Goal: Information Seeking & Learning: Learn about a topic

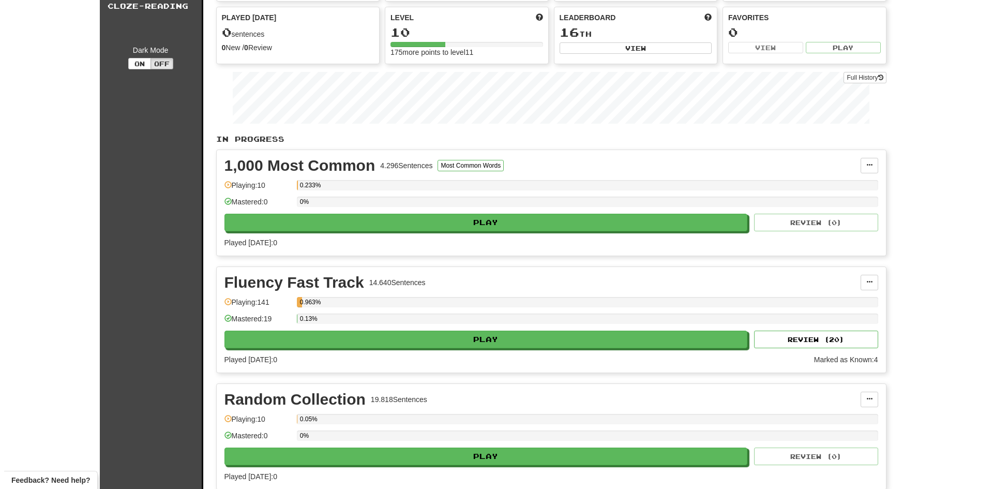
scroll to position [259, 0]
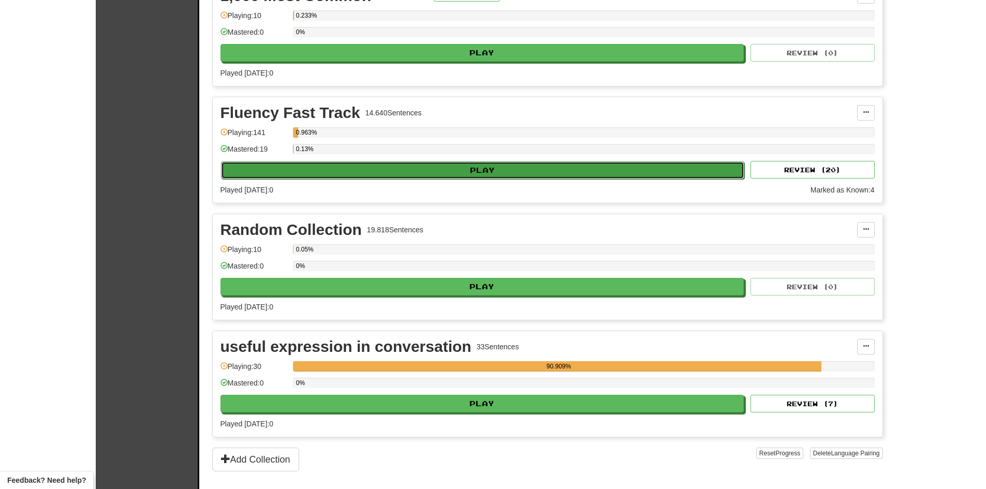
click at [472, 172] on button "Play" at bounding box center [483, 170] width 524 height 18
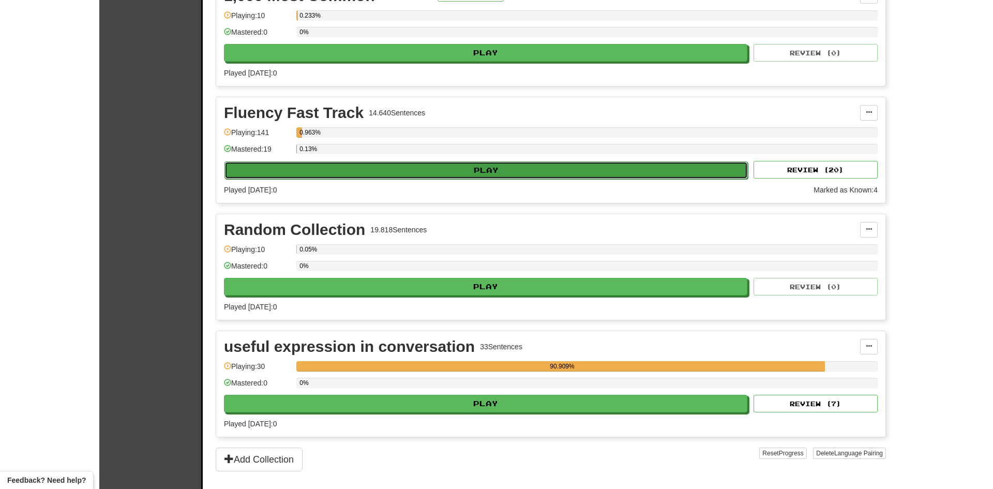
select select "**"
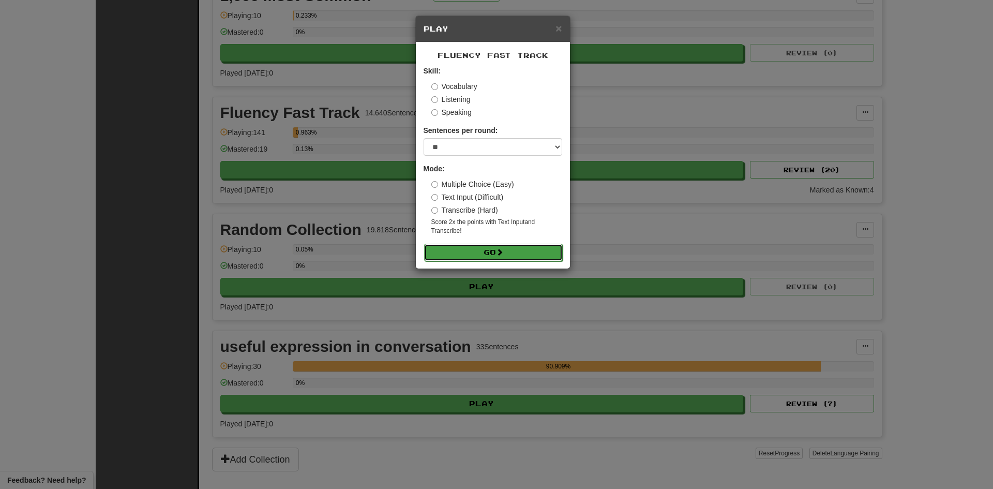
click at [489, 260] on button "Go" at bounding box center [493, 253] width 139 height 18
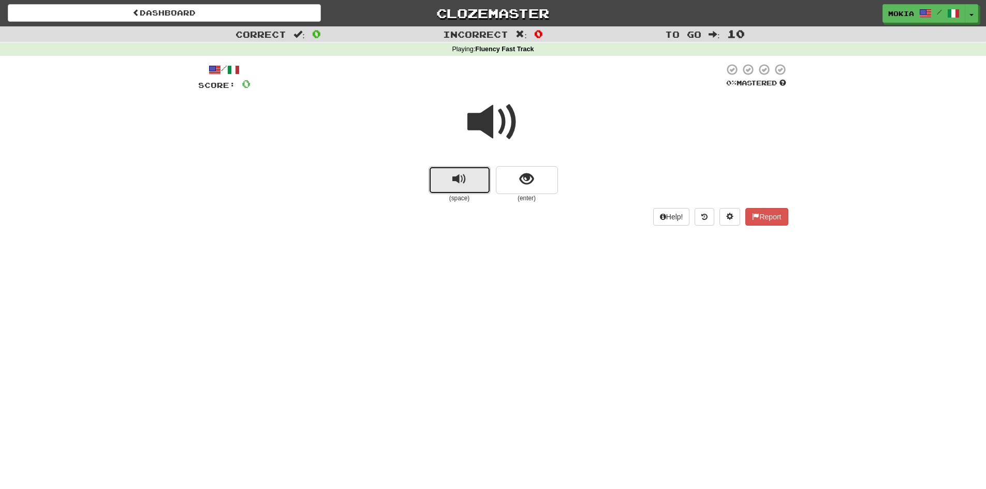
click at [452, 184] on span "replay audio" at bounding box center [459, 179] width 14 height 14
click at [536, 186] on button "show sentence" at bounding box center [527, 180] width 62 height 28
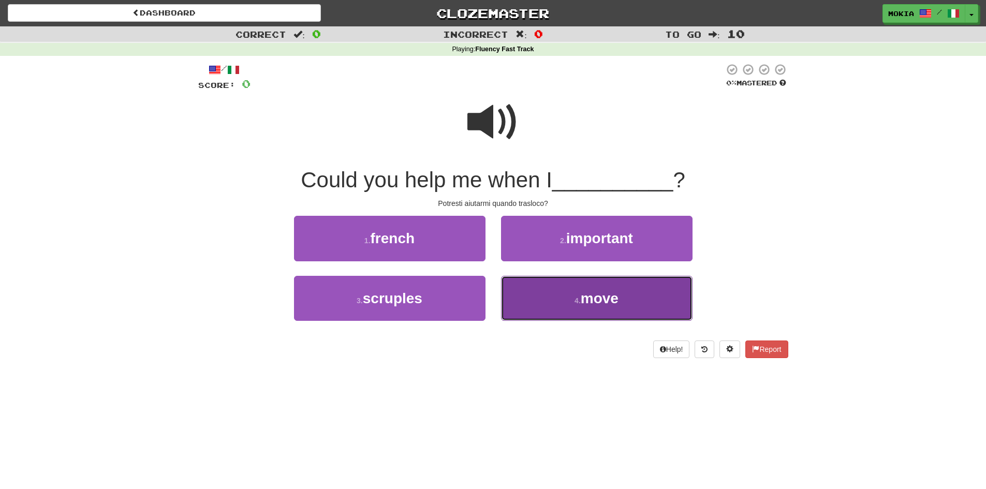
click at [612, 308] on button "4 . move" at bounding box center [596, 298] width 191 height 45
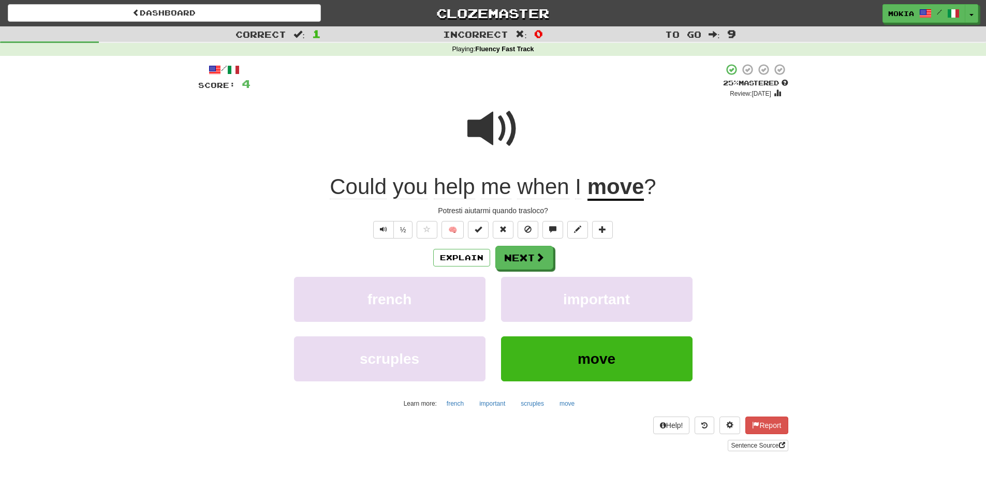
click at [489, 128] on span at bounding box center [493, 129] width 52 height 52
click at [601, 230] on span at bounding box center [602, 229] width 7 height 7
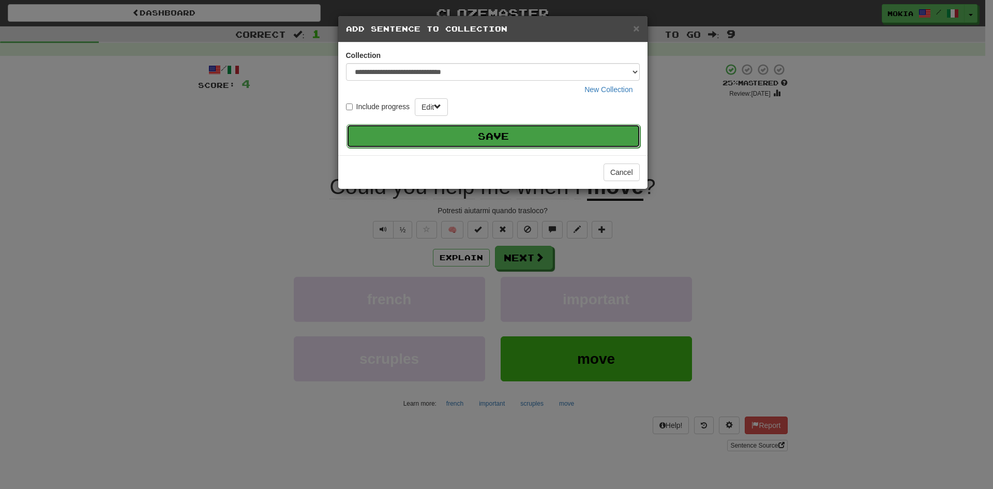
click at [474, 135] on button "Save" at bounding box center [494, 136] width 294 height 24
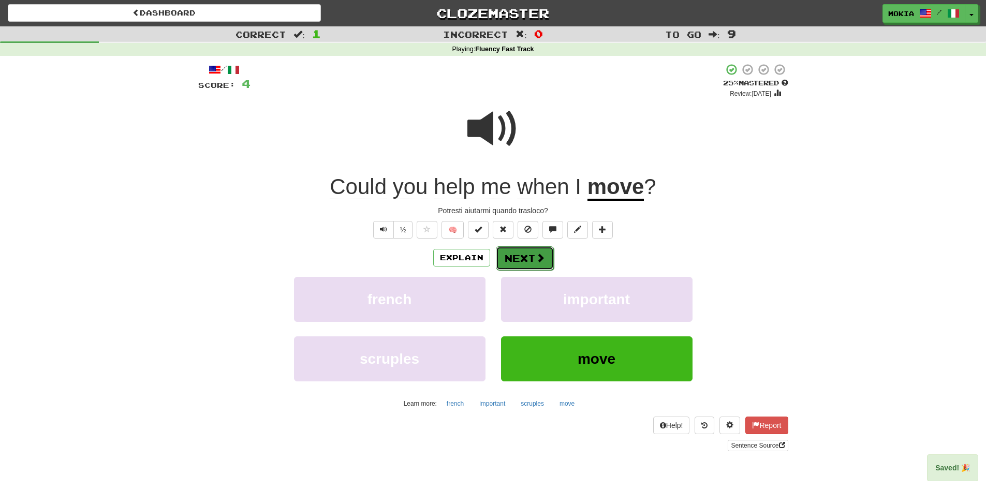
click at [519, 261] on button "Next" at bounding box center [525, 258] width 58 height 24
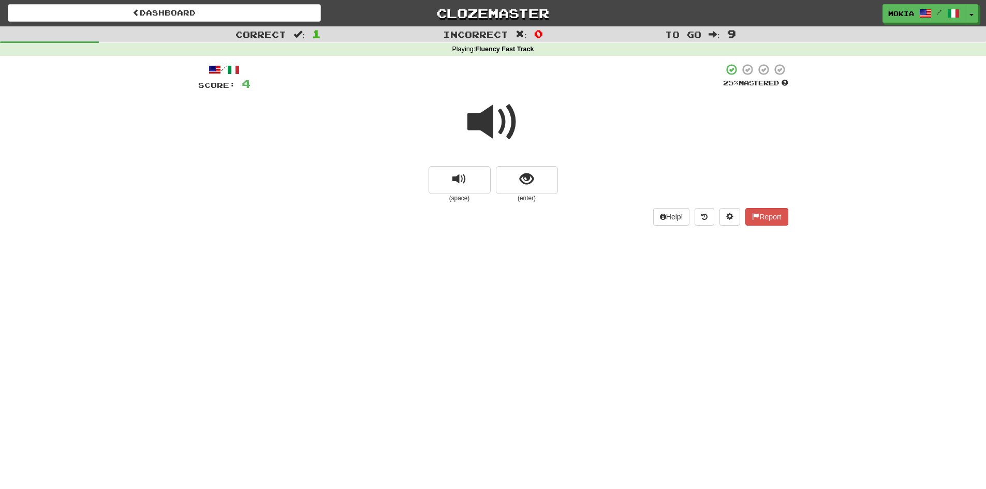
click at [484, 124] on span at bounding box center [493, 122] width 52 height 52
click at [543, 188] on button "show sentence" at bounding box center [527, 180] width 62 height 28
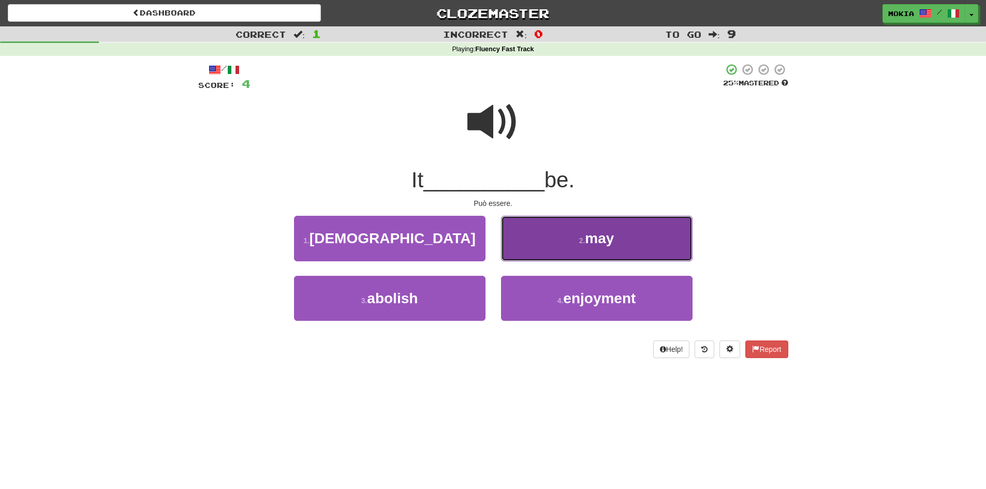
click at [601, 247] on button "2 . may" at bounding box center [596, 238] width 191 height 45
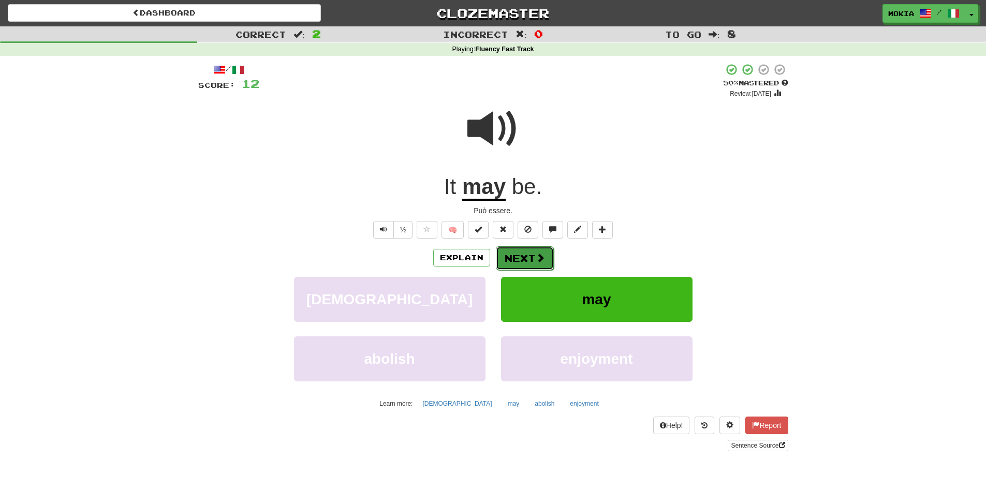
click at [529, 258] on button "Next" at bounding box center [525, 258] width 58 height 24
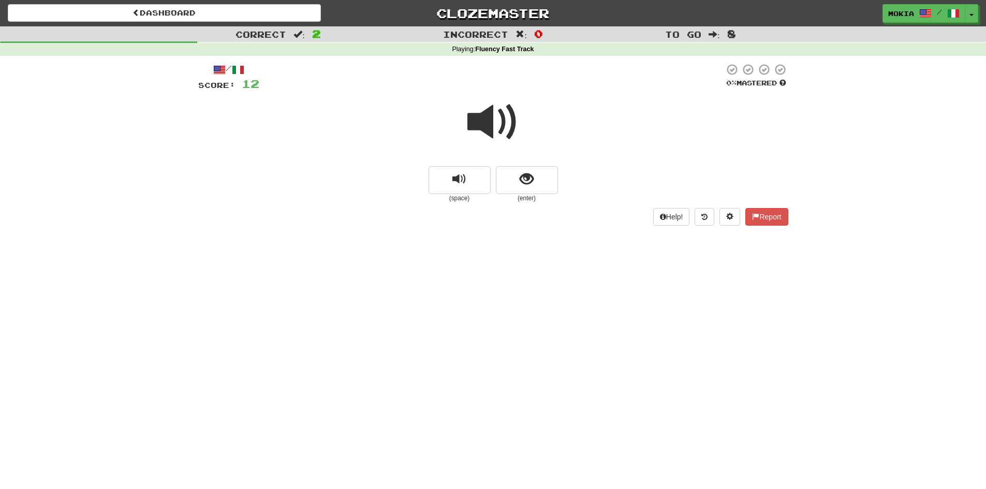
click at [482, 124] on span at bounding box center [493, 122] width 52 height 52
click at [528, 181] on span "show sentence" at bounding box center [526, 179] width 14 height 14
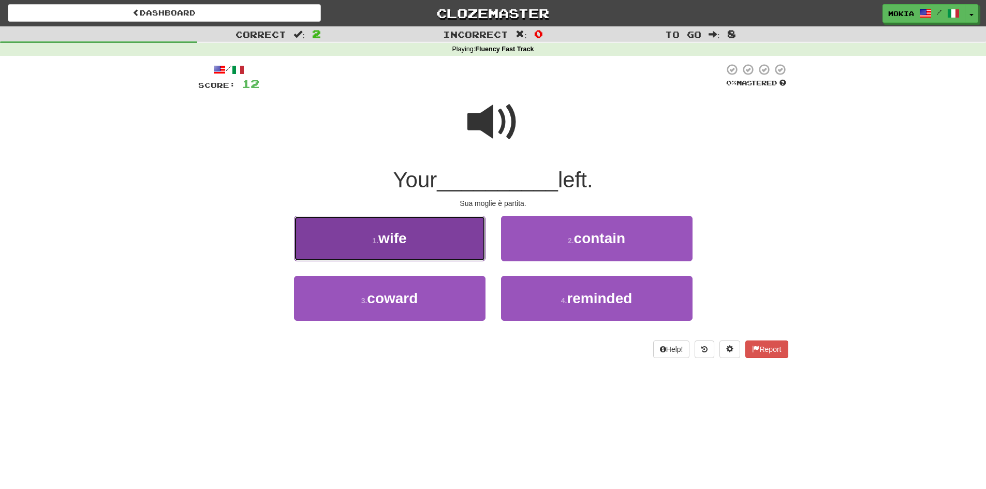
click at [415, 244] on button "1 . wife" at bounding box center [389, 238] width 191 height 45
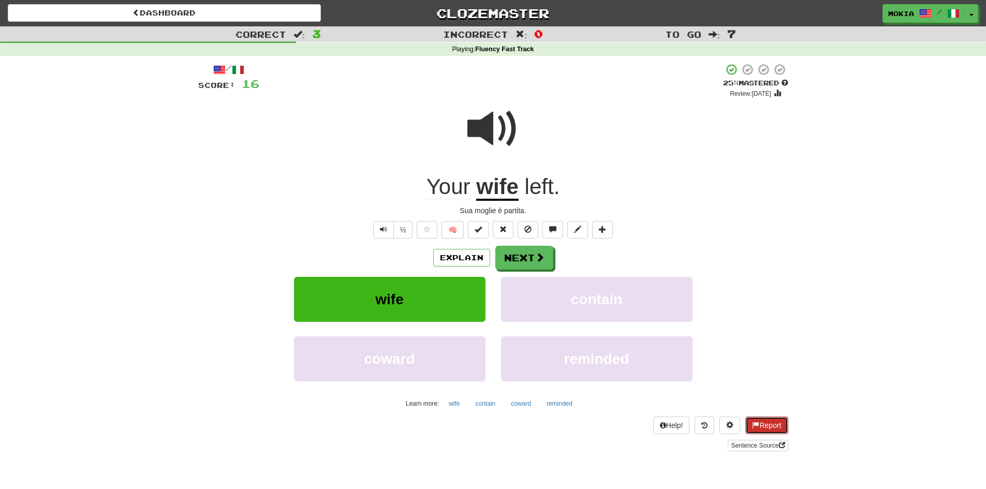
click at [764, 424] on button "Report" at bounding box center [766, 425] width 42 height 18
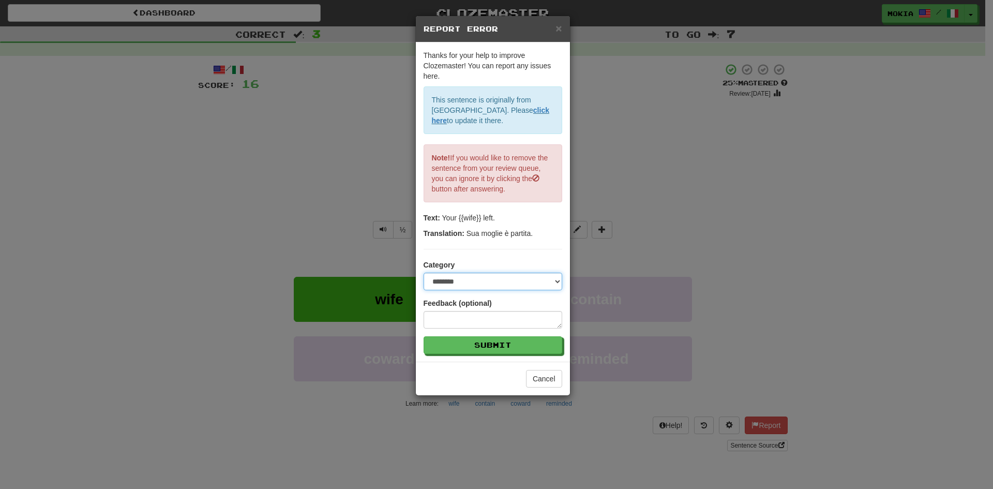
click at [473, 278] on select "**********" at bounding box center [493, 282] width 139 height 18
select select "**********"
click at [424, 273] on select "**********" at bounding box center [493, 282] width 139 height 18
click at [445, 319] on textarea at bounding box center [493, 320] width 139 height 18
type textarea "*"
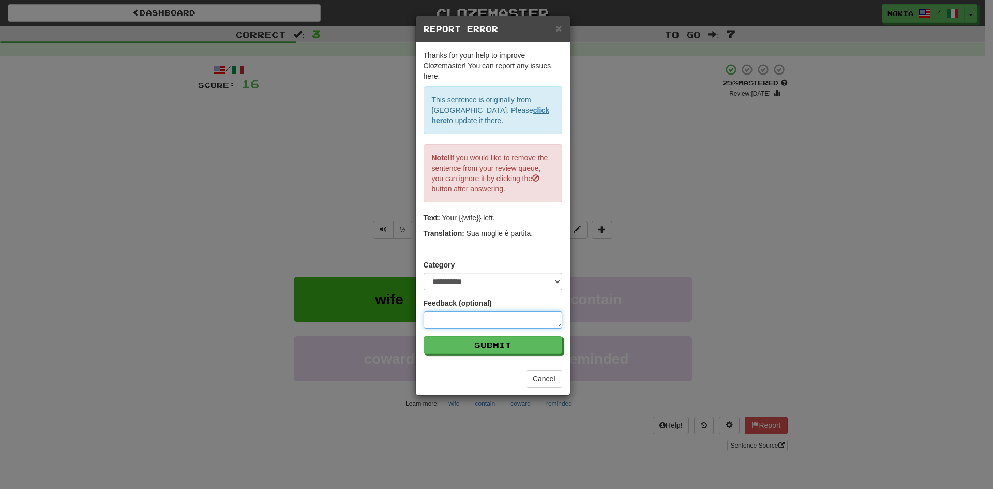
type textarea "*"
type textarea "**"
type textarea "*"
type textarea "**"
type textarea "*"
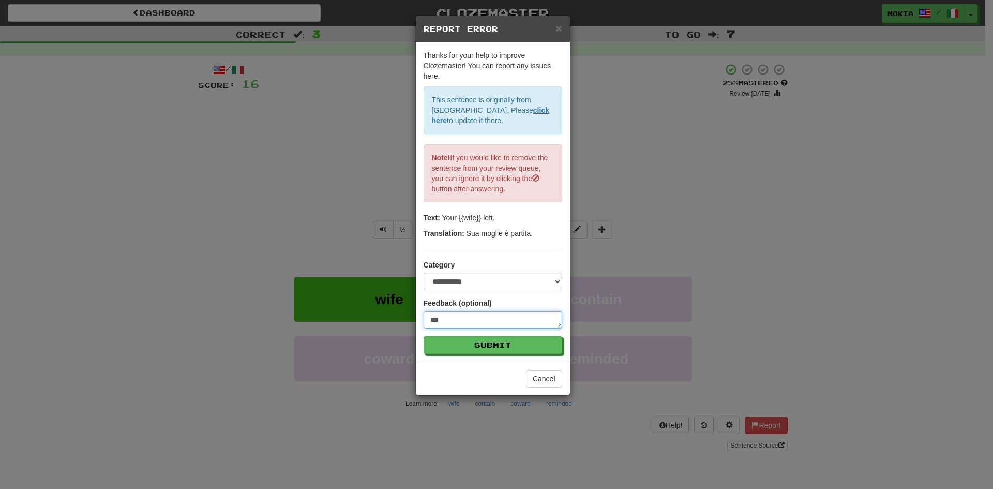
type textarea "****"
type textarea "*"
type textarea "*****"
type textarea "*"
type textarea "******"
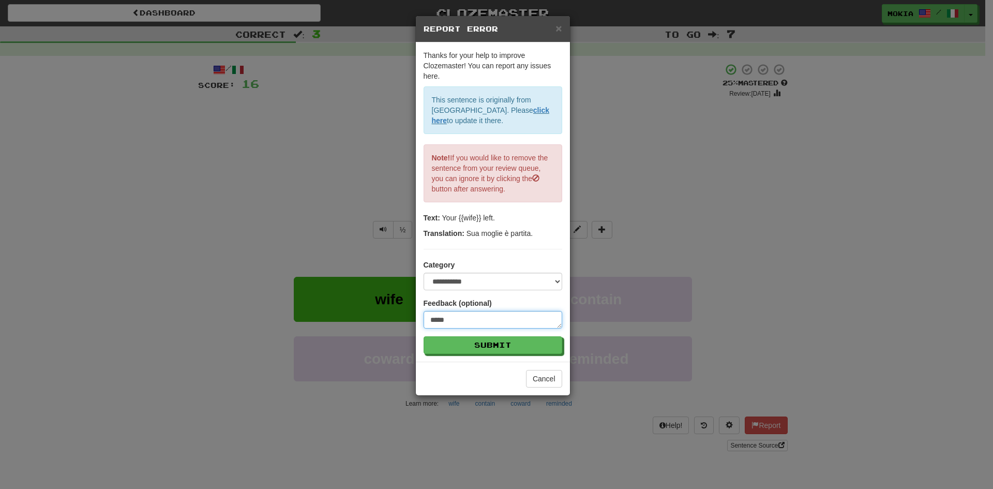
type textarea "*"
type textarea "*******"
type textarea "*"
type textarea "********"
type textarea "*"
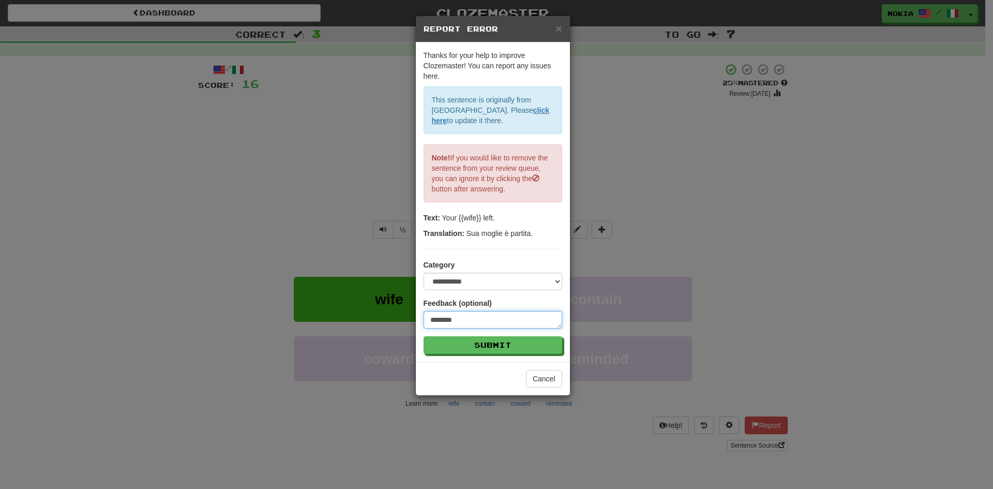
type textarea "*********"
type textarea "*"
type textarea "*********"
type textarea "*"
type textarea "**********"
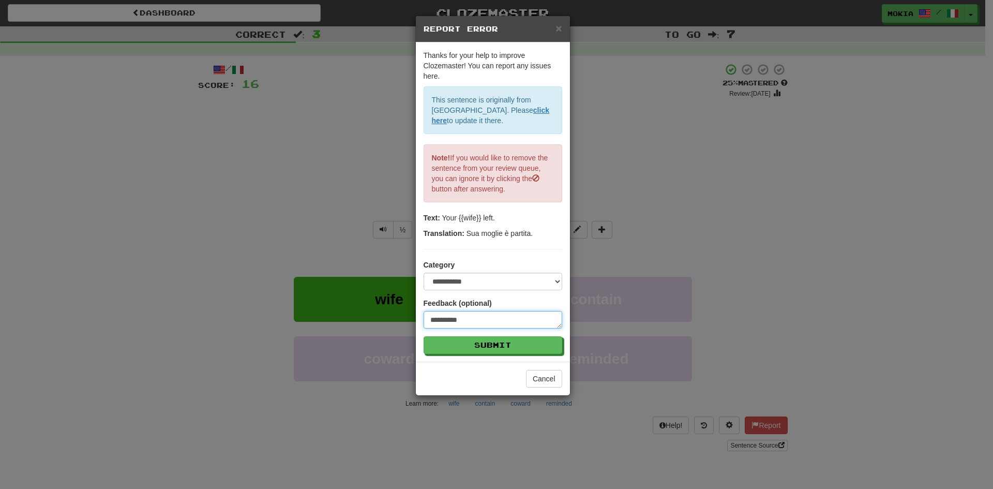
type textarea "*"
type textarea "**********"
type textarea "*"
type textarea "**********"
type textarea "*"
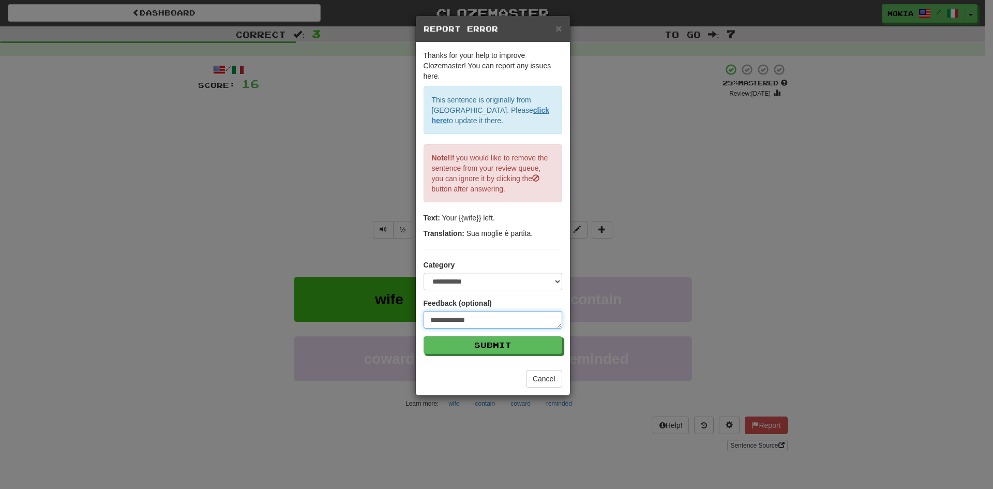
type textarea "**********"
type textarea "*"
type textarea "**********"
type textarea "*"
type textarea "**********"
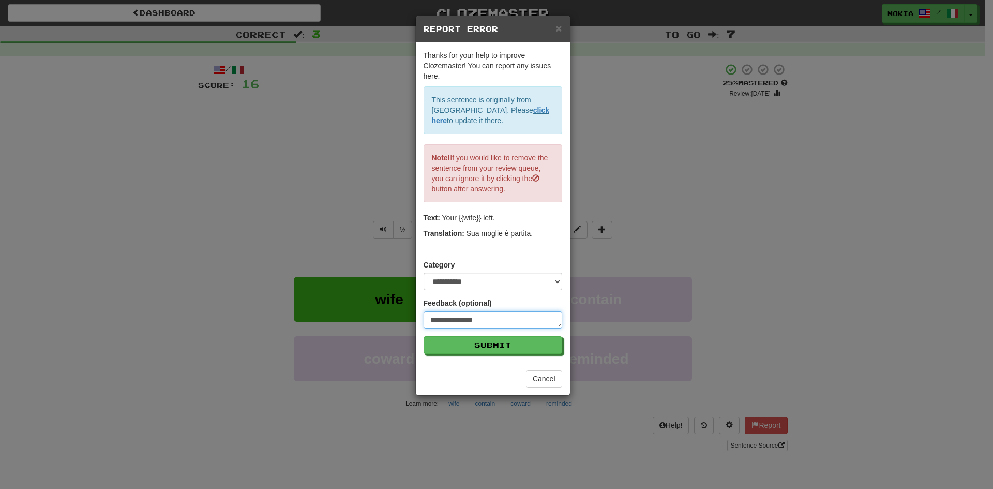
type textarea "*"
type textarea "**********"
type textarea "*"
type textarea "**********"
type textarea "*"
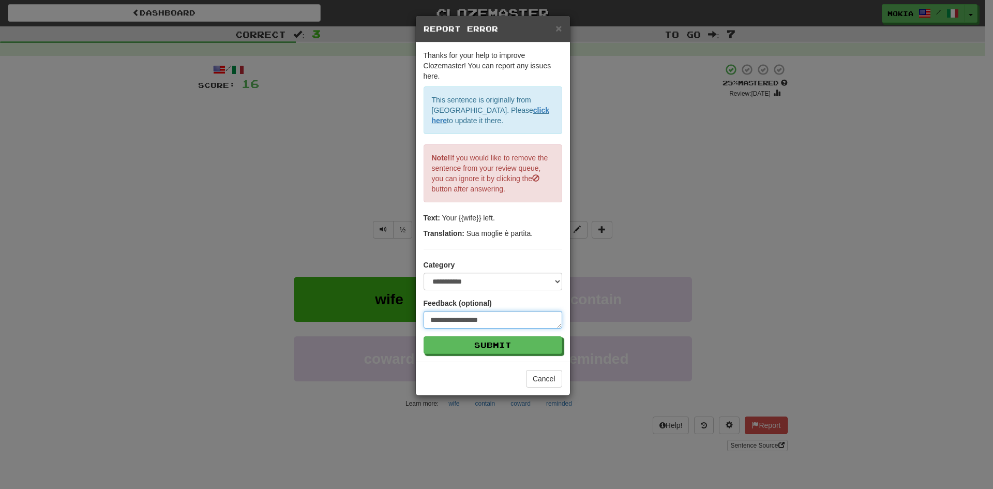
type textarea "**********"
type textarea "*"
type textarea "**********"
type textarea "*"
type textarea "**********"
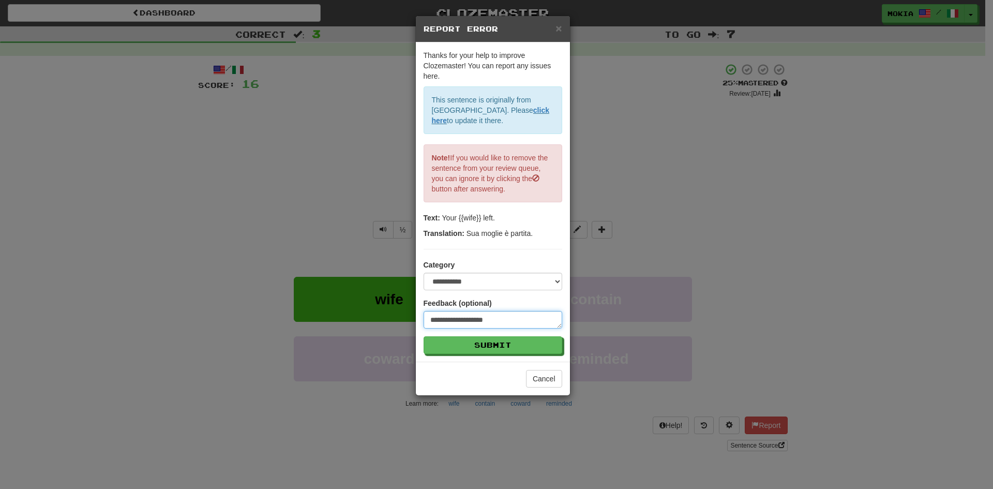
type textarea "*"
type textarea "**********"
type textarea "*"
type textarea "**********"
type textarea "*"
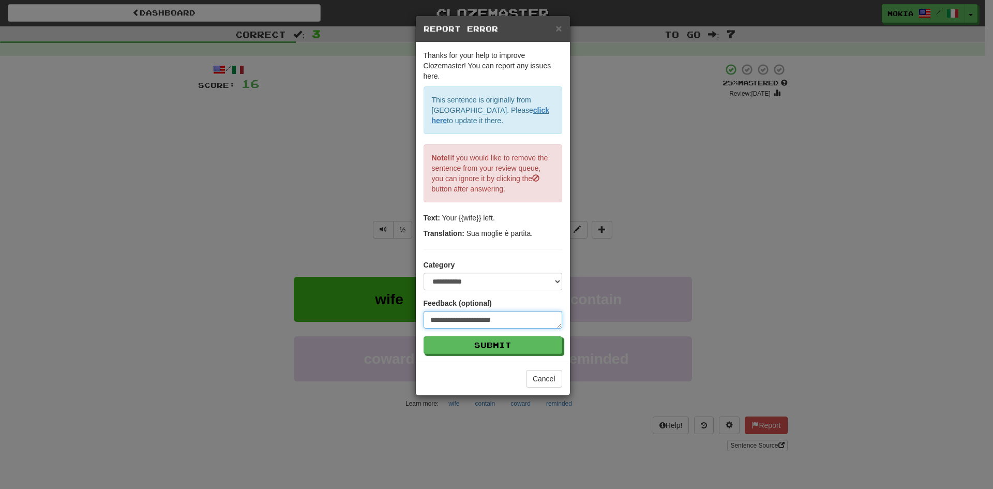
type textarea "**********"
type textarea "*"
type textarea "**********"
type textarea "*"
type textarea "**********"
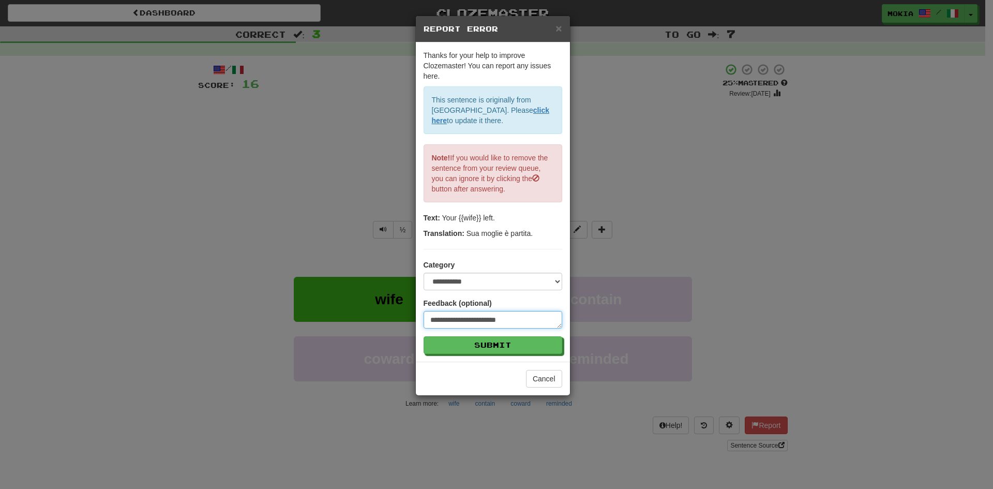
type textarea "*"
type textarea "**********"
type textarea "*"
type textarea "**********"
type textarea "*"
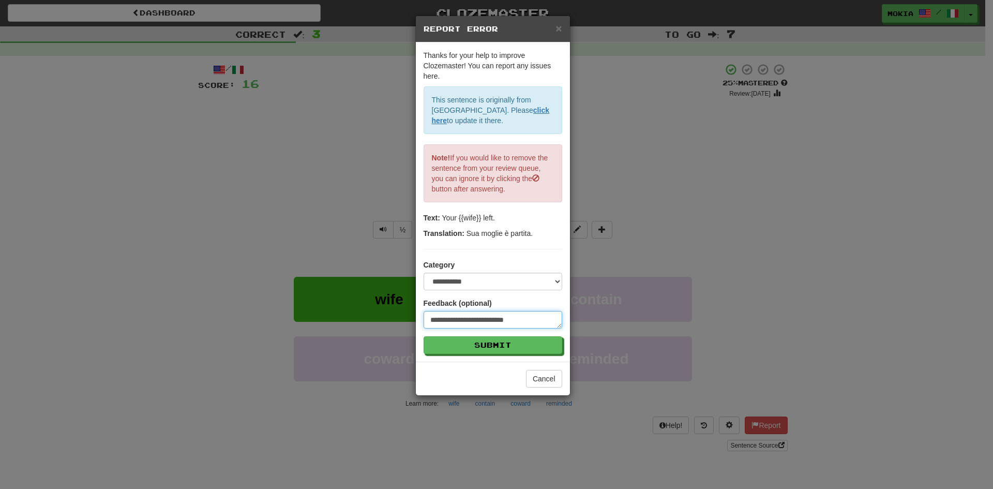
type textarea "**********"
type textarea "*"
type textarea "**********"
type textarea "*"
type textarea "**********"
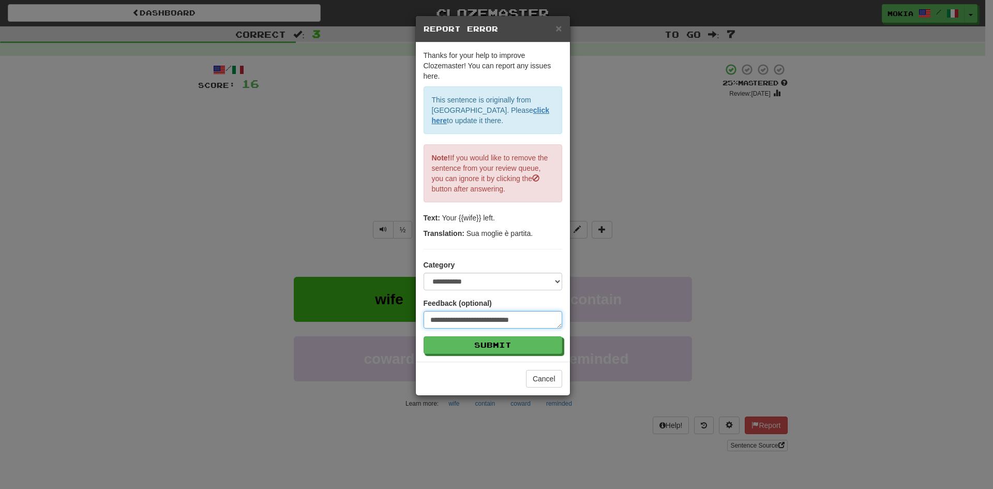
type textarea "*"
type textarea "**********"
type textarea "*"
type textarea "**********"
type textarea "*"
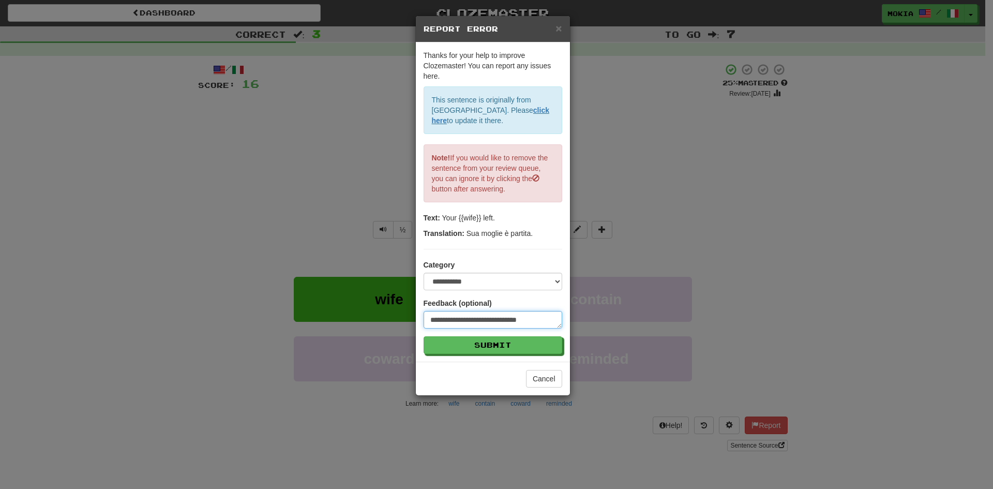
type textarea "**********"
type textarea "*"
type textarea "**********"
type textarea "*"
type textarea "**********"
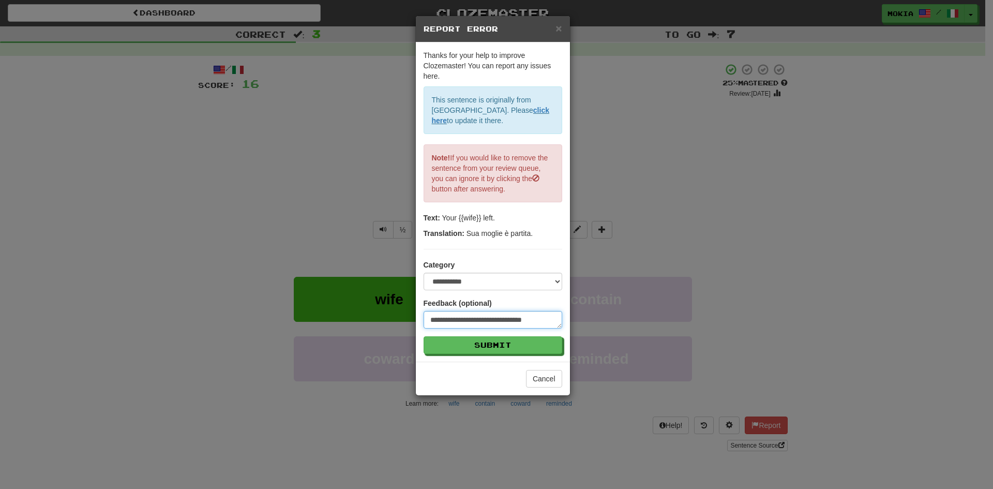
type textarea "*"
type textarea "**********"
type textarea "*"
type textarea "**********"
type textarea "*"
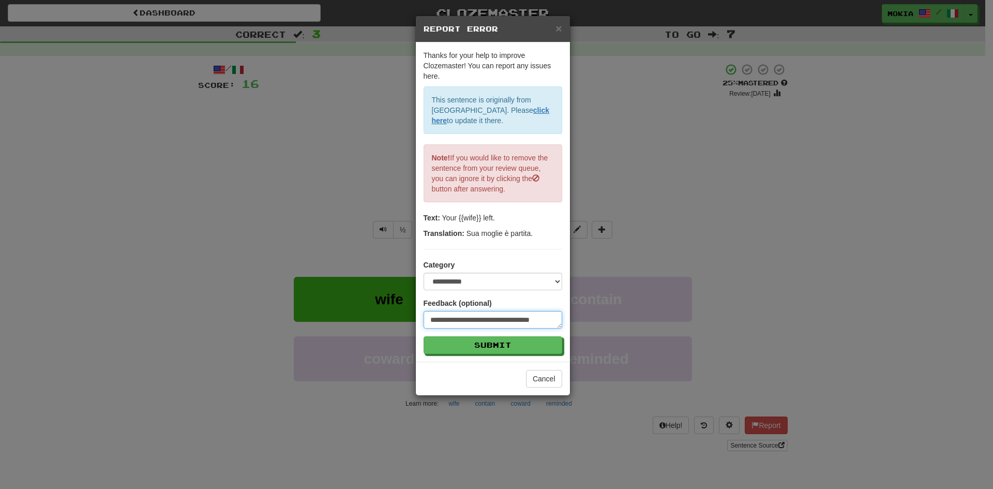
type textarea "**********"
type textarea "*"
type textarea "**********"
type textarea "*"
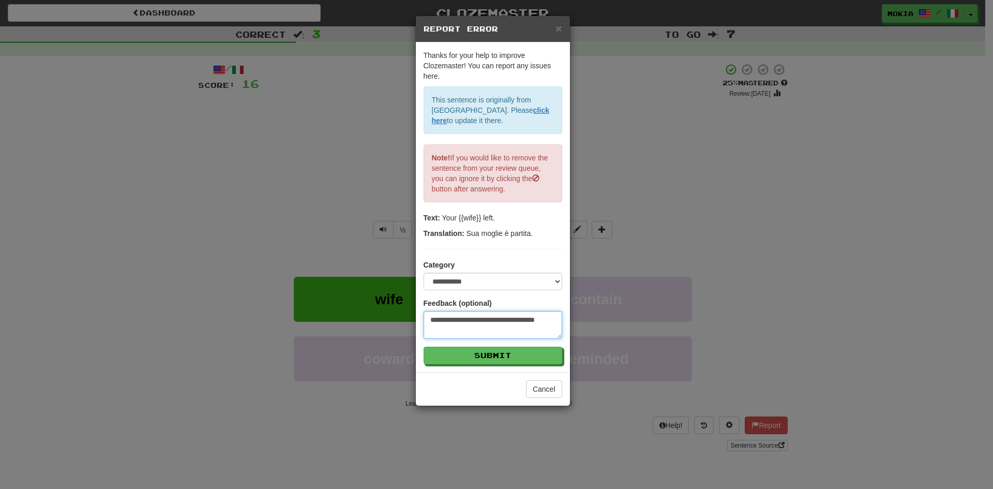
type textarea "**********"
type textarea "*"
type textarea "**********"
type textarea "*"
type textarea "**********"
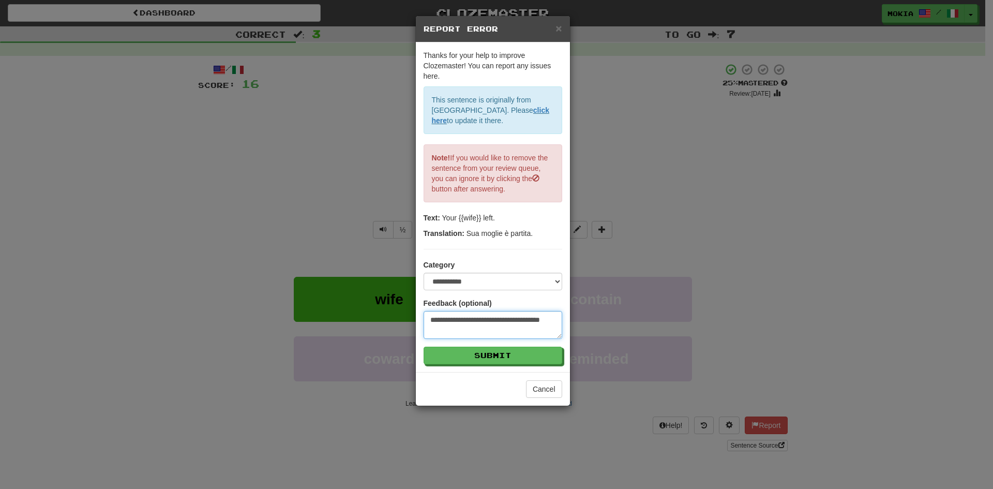
type textarea "*"
type textarea "**********"
type textarea "*"
type textarea "**********"
type textarea "*"
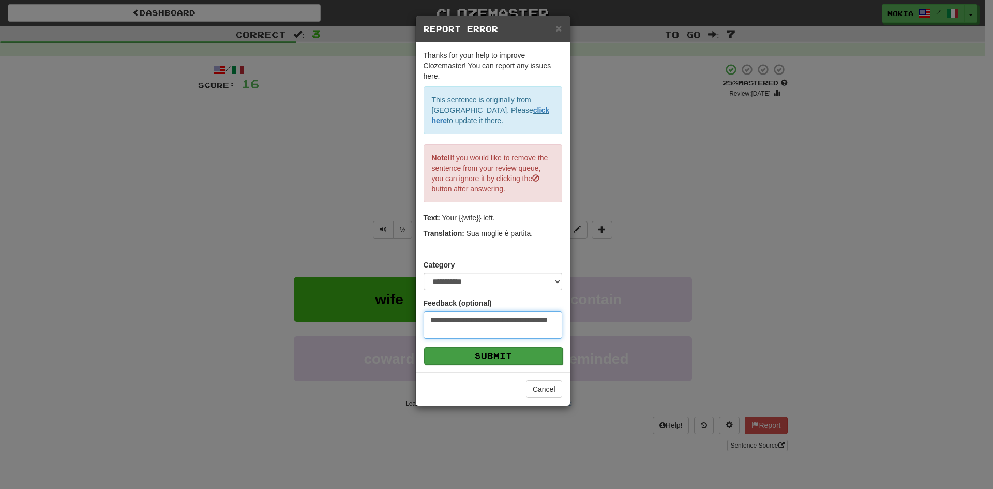
type textarea "**********"
click at [489, 359] on button "Submit" at bounding box center [493, 356] width 139 height 18
type textarea "*"
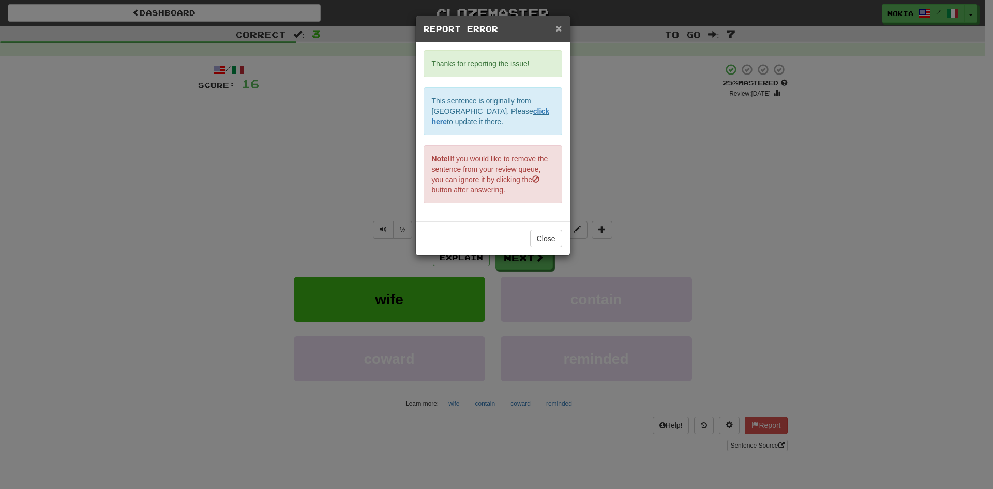
click at [557, 26] on span "×" at bounding box center [559, 28] width 6 height 12
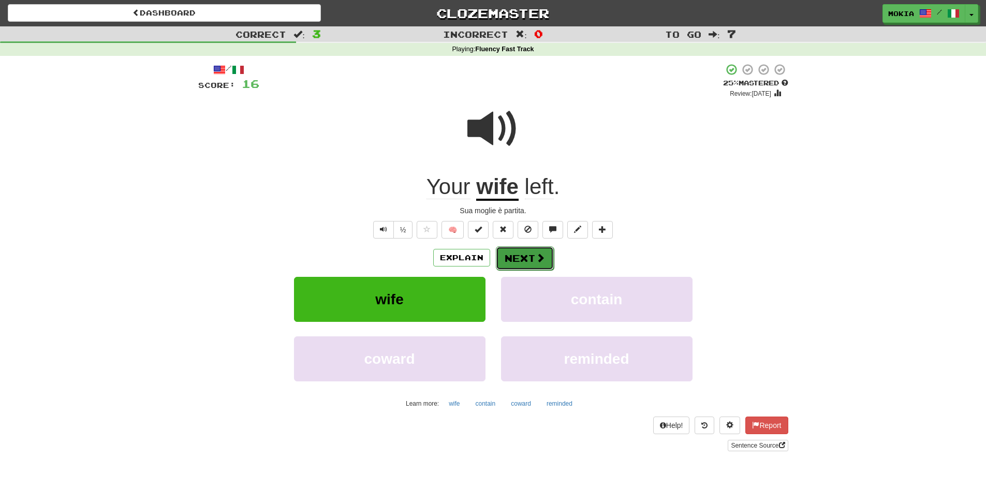
click at [530, 259] on button "Next" at bounding box center [525, 258] width 58 height 24
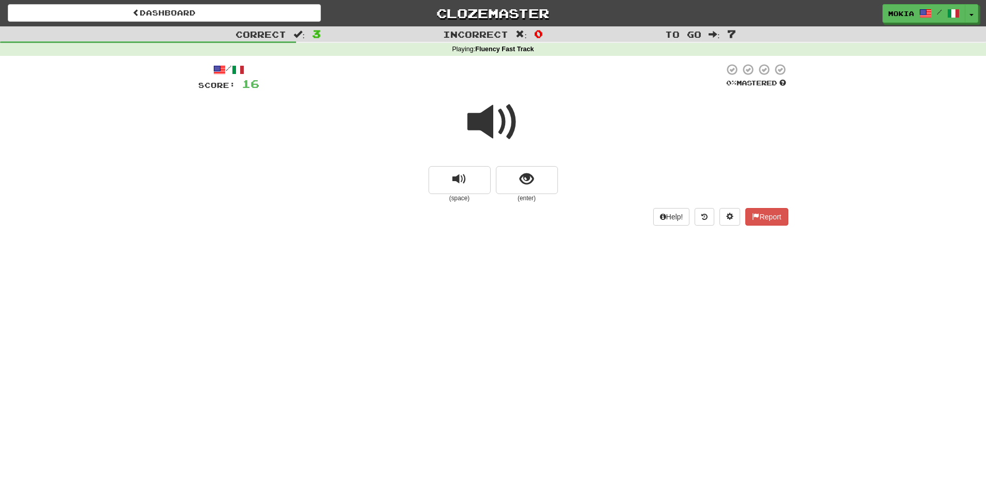
click at [489, 125] on span at bounding box center [493, 122] width 52 height 52
click at [526, 174] on span "show sentence" at bounding box center [526, 179] width 14 height 14
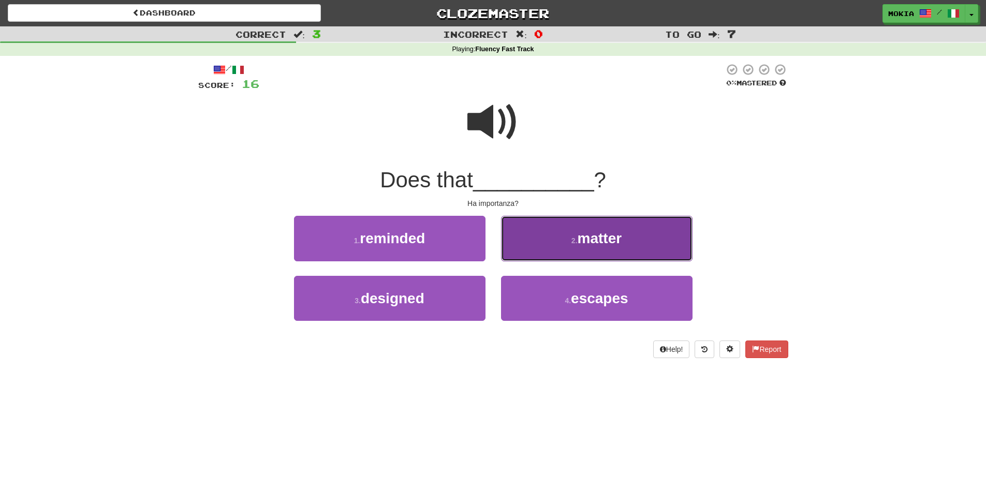
click at [608, 243] on span "matter" at bounding box center [599, 238] width 44 height 16
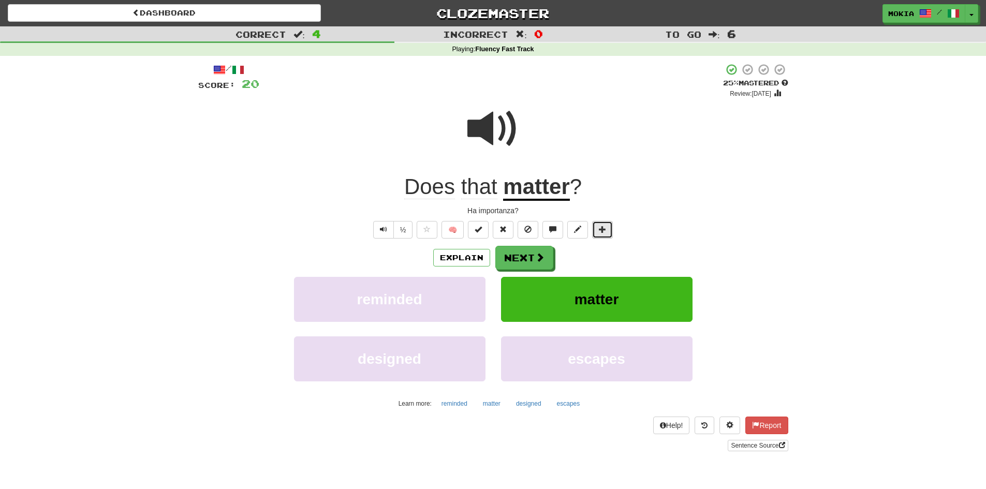
click at [602, 233] on button at bounding box center [602, 230] width 21 height 18
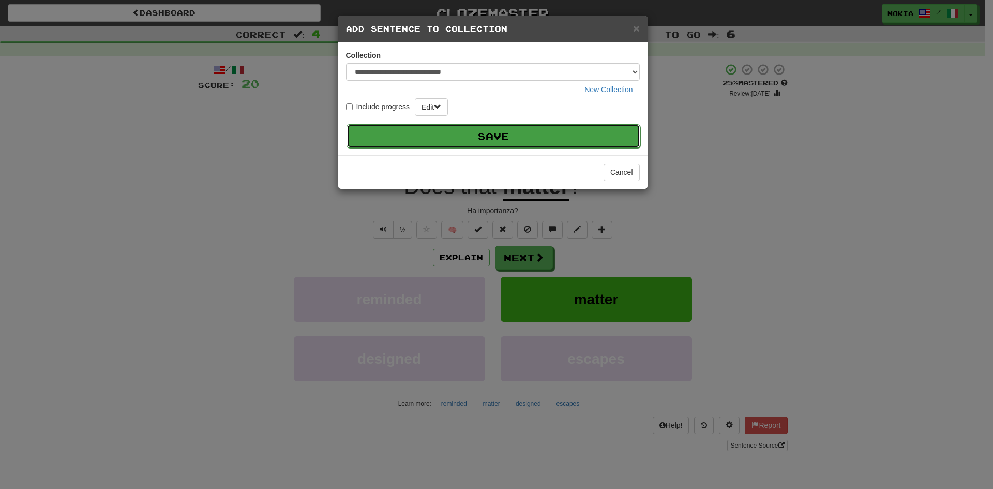
click at [538, 138] on button "Save" at bounding box center [494, 136] width 294 height 24
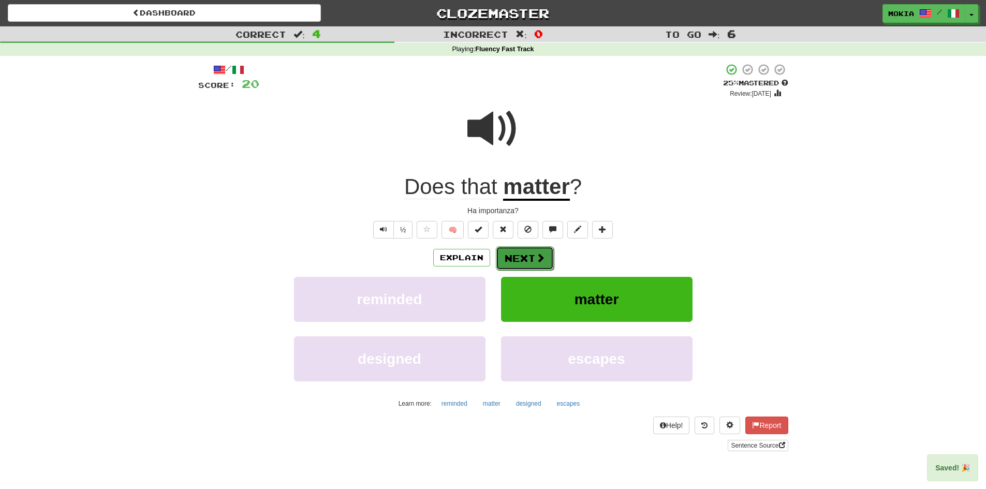
click at [538, 253] on span at bounding box center [539, 257] width 9 height 9
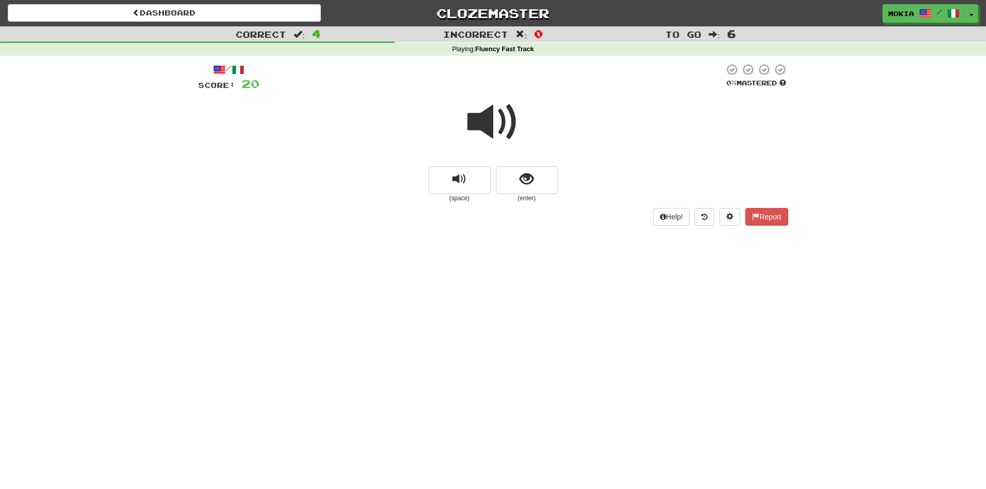
click at [488, 124] on span at bounding box center [493, 122] width 52 height 52
click at [523, 184] on span "show sentence" at bounding box center [526, 179] width 14 height 14
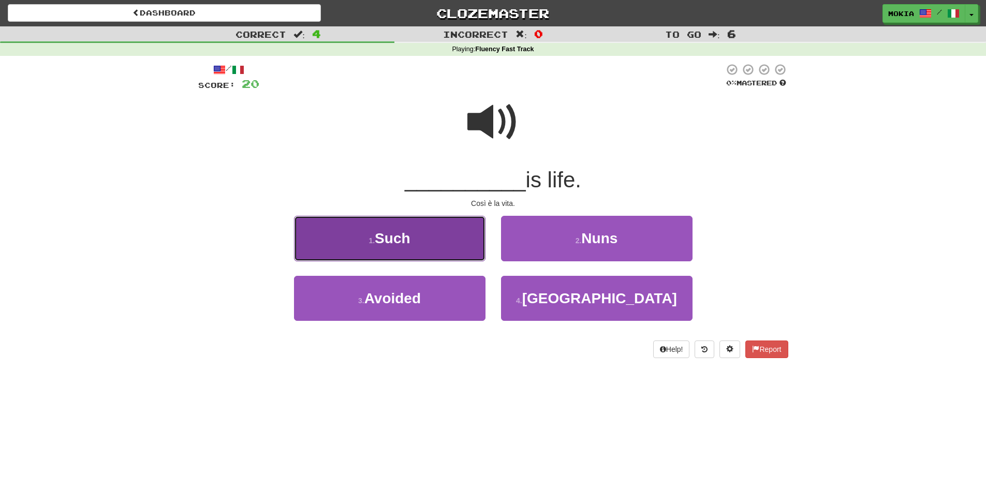
click at [413, 245] on button "1 . Such" at bounding box center [389, 238] width 191 height 45
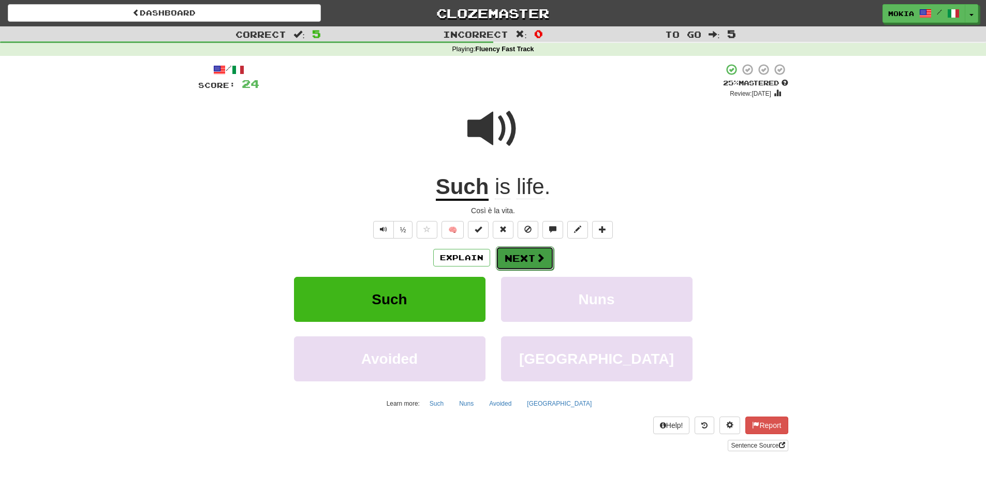
click at [523, 262] on button "Next" at bounding box center [525, 258] width 58 height 24
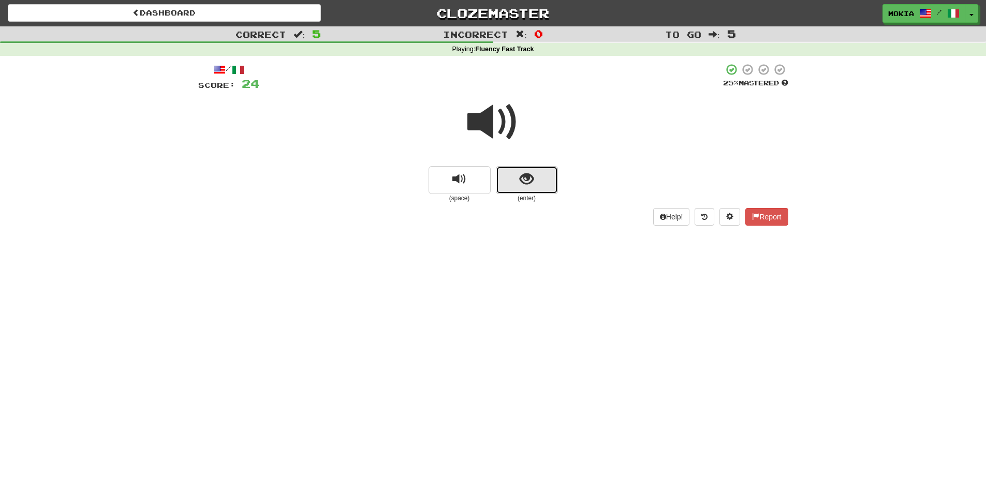
click at [527, 191] on button "show sentence" at bounding box center [527, 180] width 62 height 28
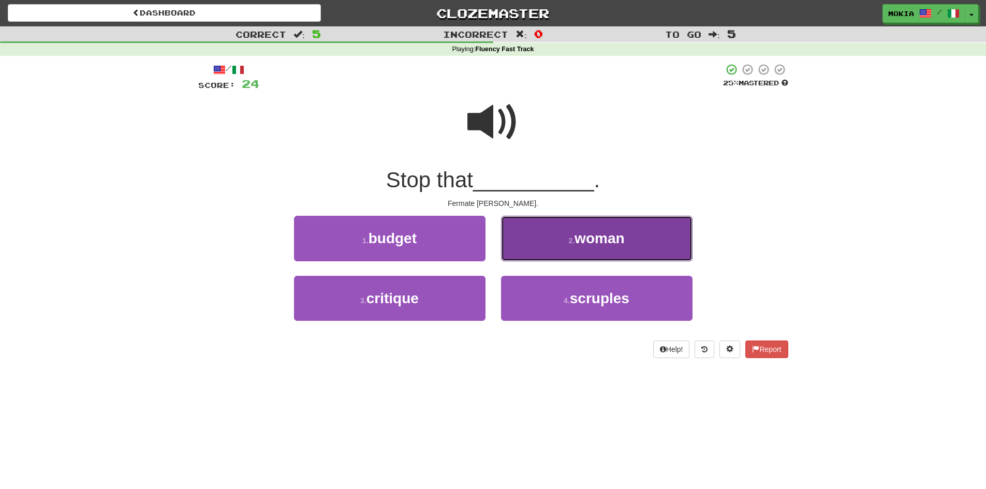
click at [603, 237] on span "woman" at bounding box center [599, 238] width 50 height 16
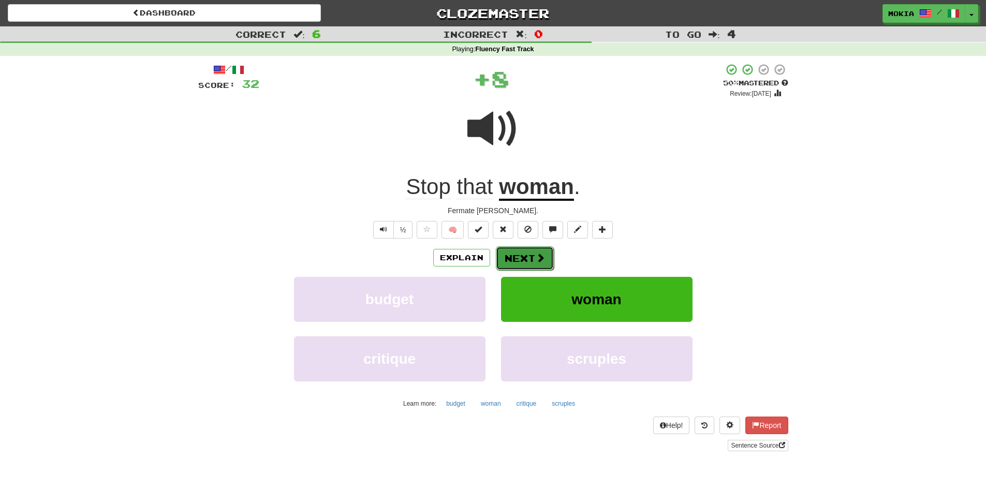
click at [521, 257] on button "Next" at bounding box center [525, 258] width 58 height 24
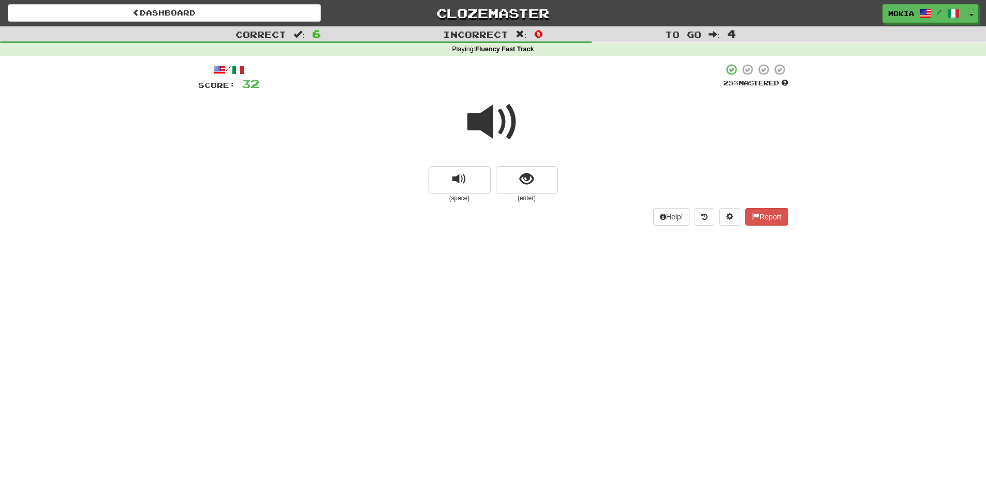
click at [488, 125] on span at bounding box center [493, 122] width 52 height 52
click at [541, 186] on button "show sentence" at bounding box center [527, 180] width 62 height 28
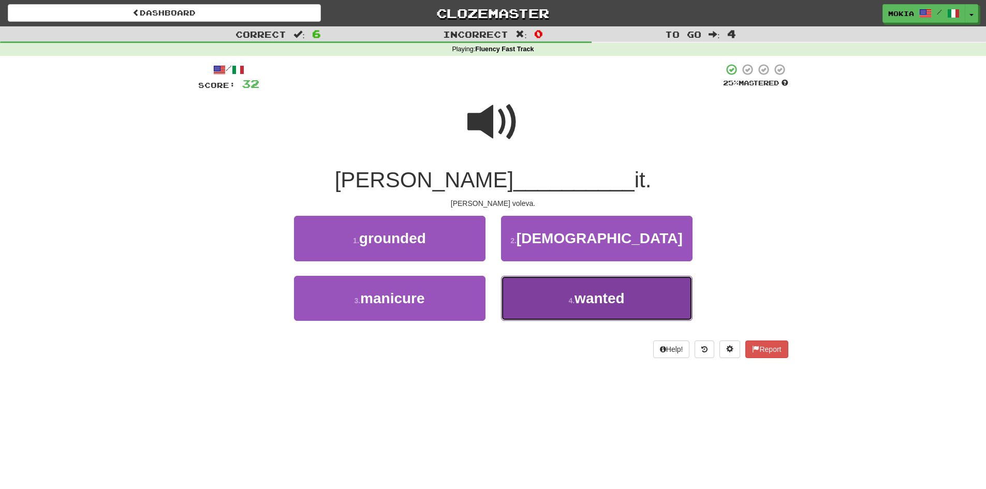
click at [587, 306] on button "4 . wanted" at bounding box center [596, 298] width 191 height 45
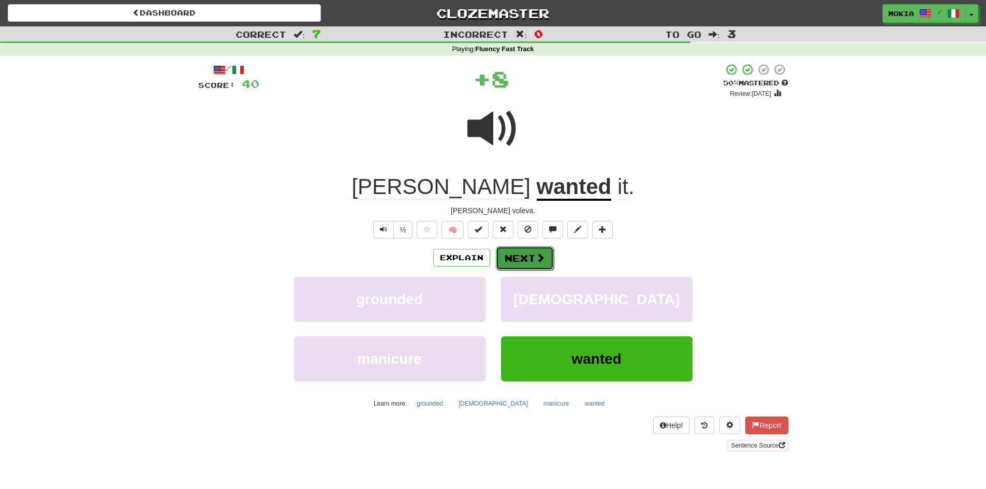
click at [526, 263] on button "Next" at bounding box center [525, 258] width 58 height 24
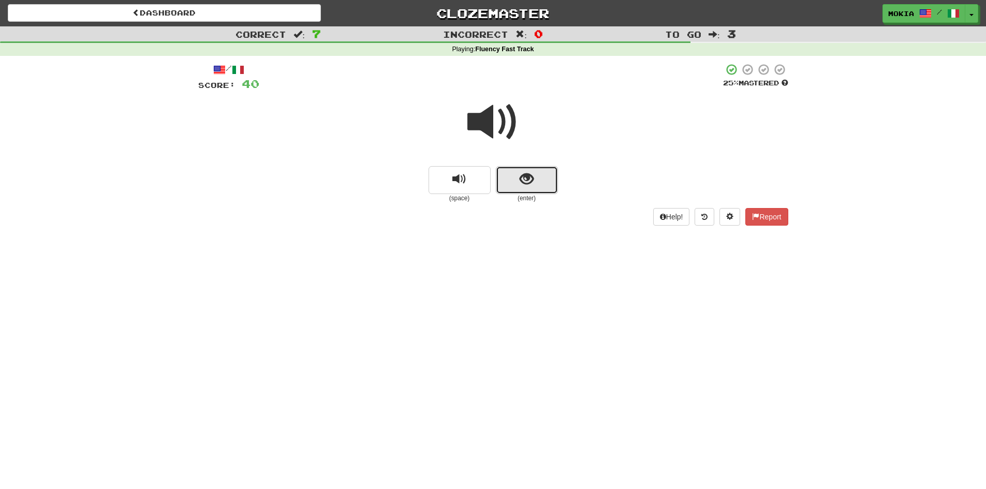
click at [529, 185] on span "show sentence" at bounding box center [526, 179] width 14 height 14
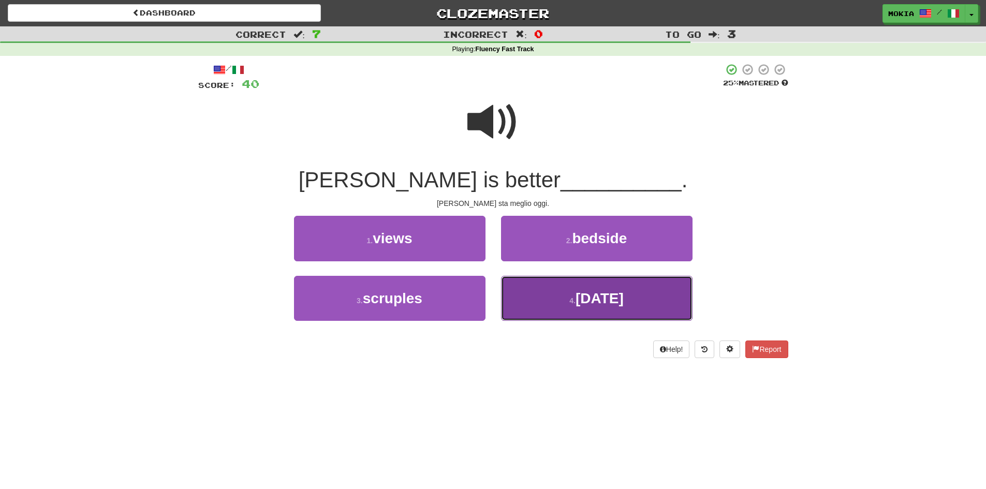
click at [602, 309] on button "4 . [DATE]" at bounding box center [596, 298] width 191 height 45
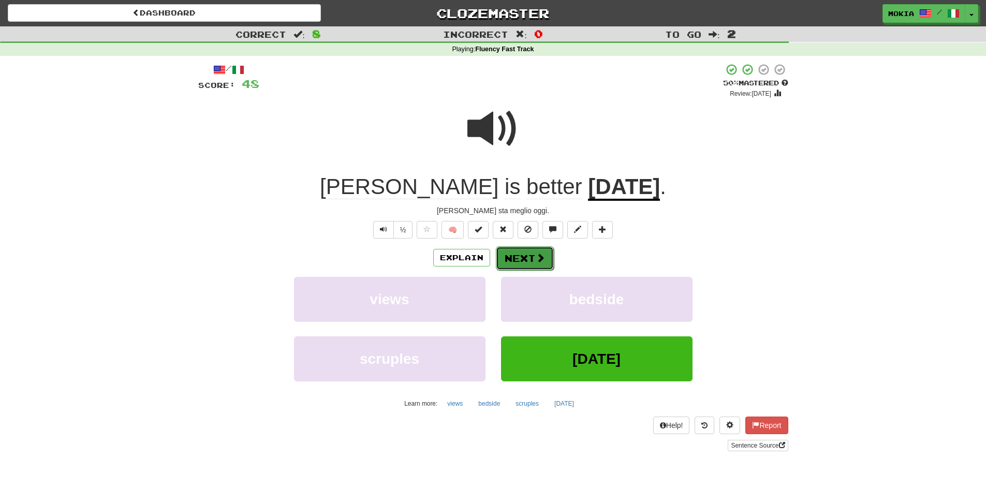
click at [532, 258] on button "Next" at bounding box center [525, 258] width 58 height 24
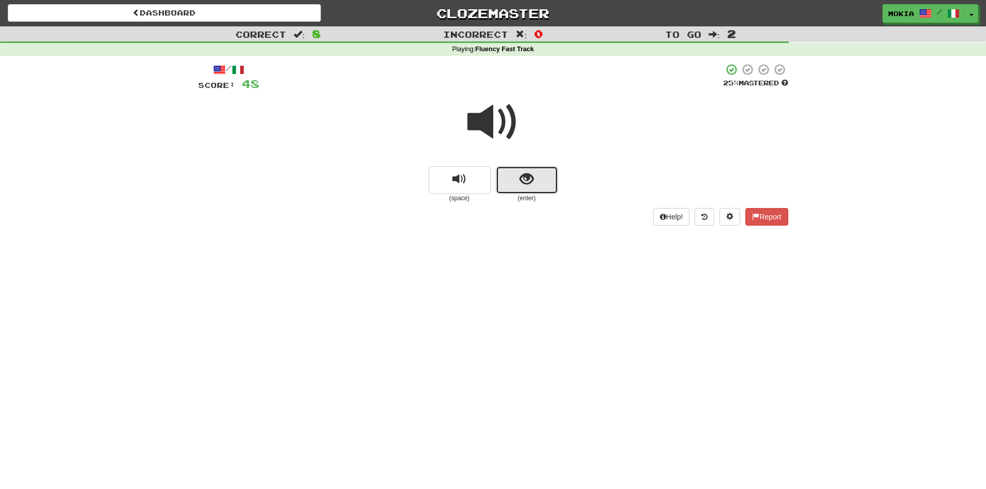
click at [530, 187] on button "show sentence" at bounding box center [527, 180] width 62 height 28
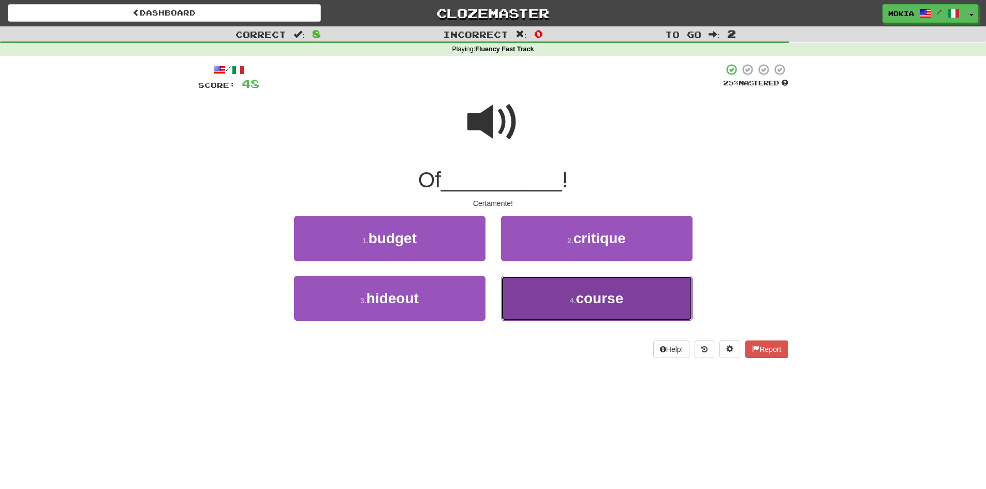
click at [604, 309] on button "4 . course" at bounding box center [596, 298] width 191 height 45
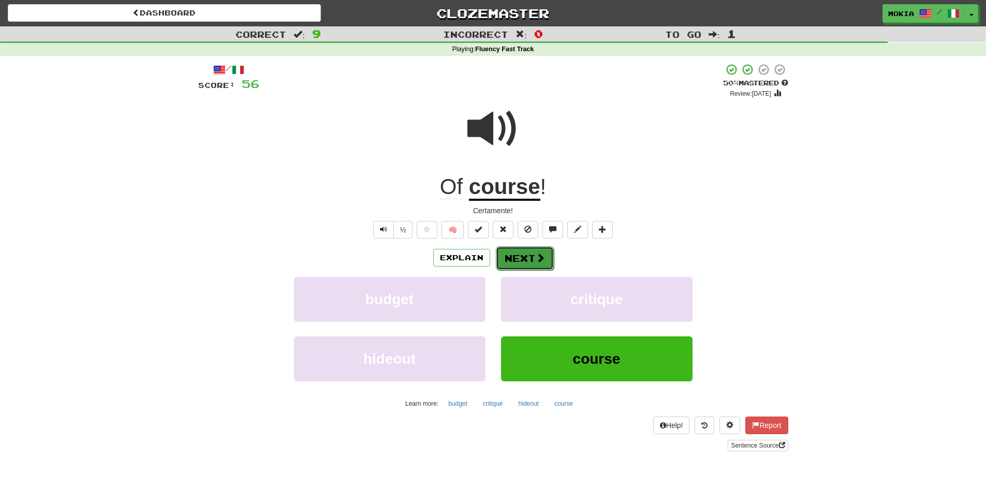
click at [529, 262] on button "Next" at bounding box center [525, 258] width 58 height 24
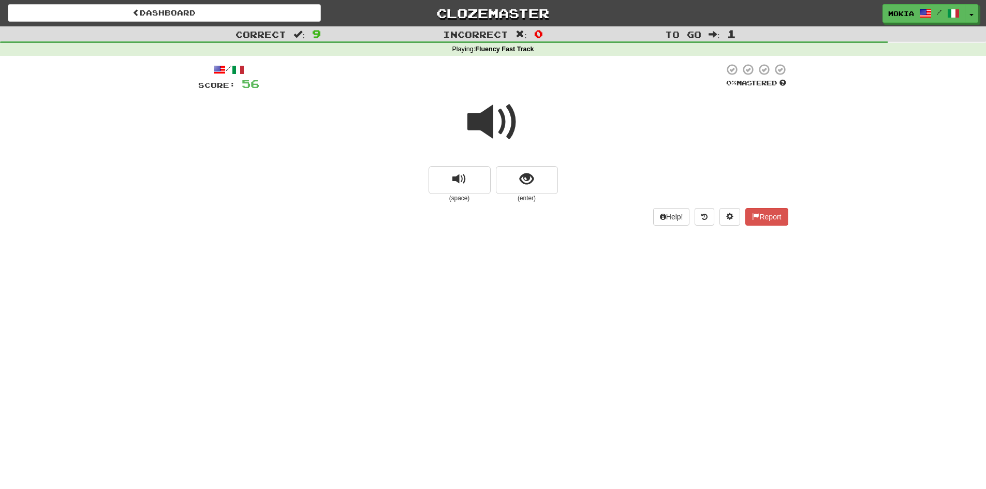
click at [481, 124] on span at bounding box center [493, 122] width 52 height 52
click at [538, 187] on button "show sentence" at bounding box center [527, 180] width 62 height 28
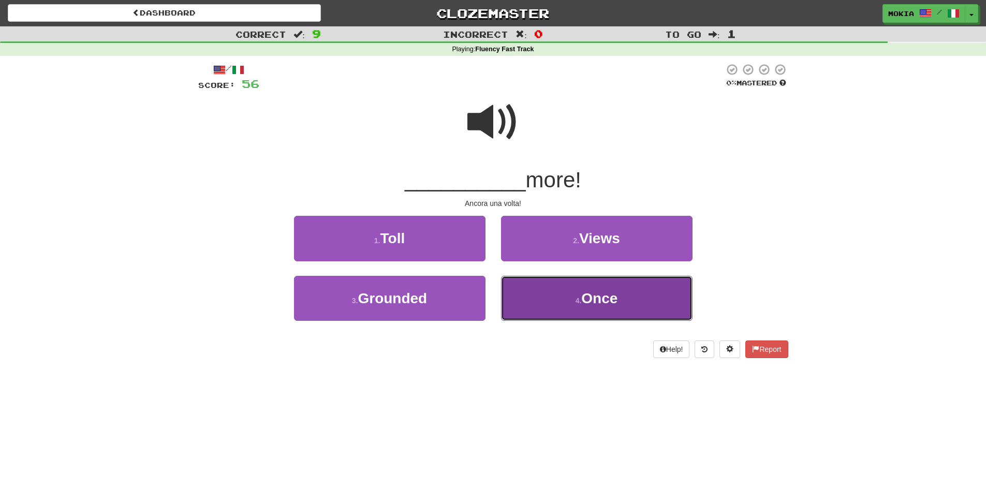
click at [587, 300] on span "Once" at bounding box center [599, 298] width 36 height 16
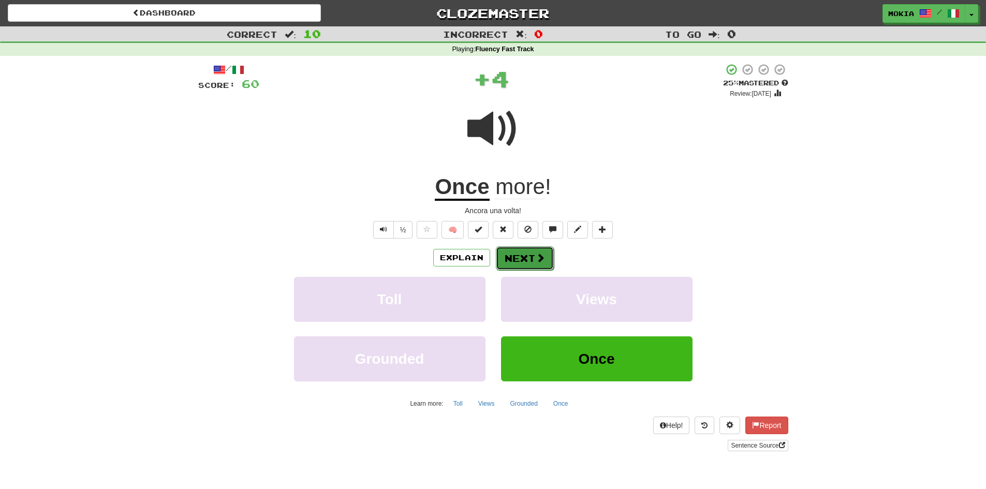
click at [527, 261] on button "Next" at bounding box center [525, 258] width 58 height 24
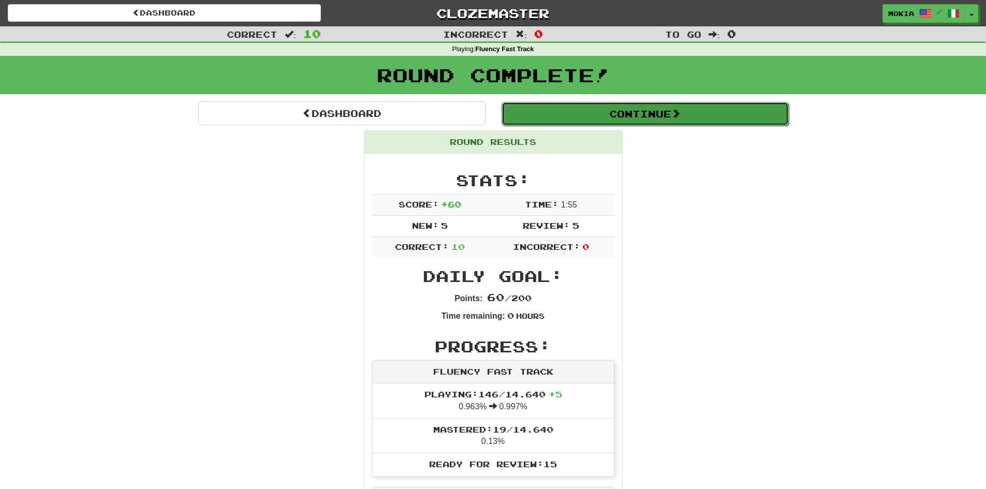
click at [656, 117] on button "Continue" at bounding box center [644, 114] width 287 height 24
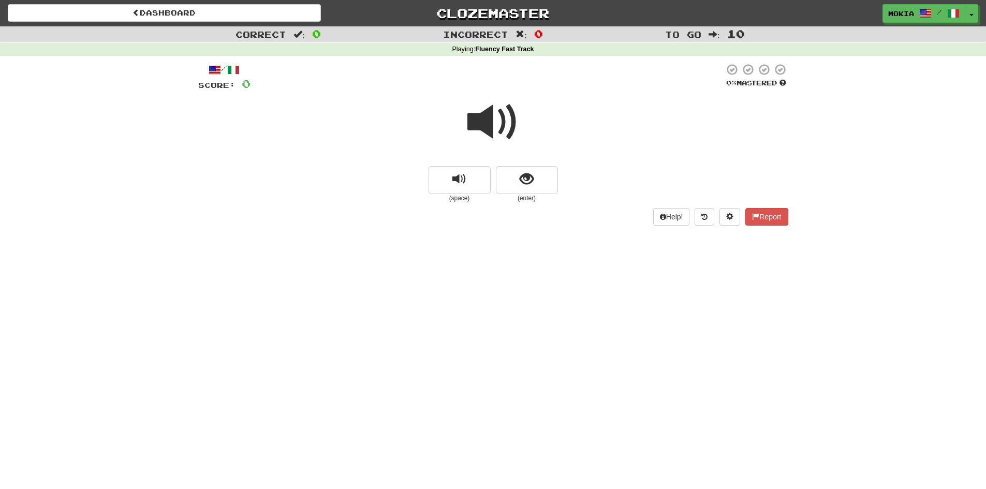
click at [488, 122] on span at bounding box center [493, 122] width 52 height 52
click at [534, 179] on button "show sentence" at bounding box center [527, 180] width 62 height 28
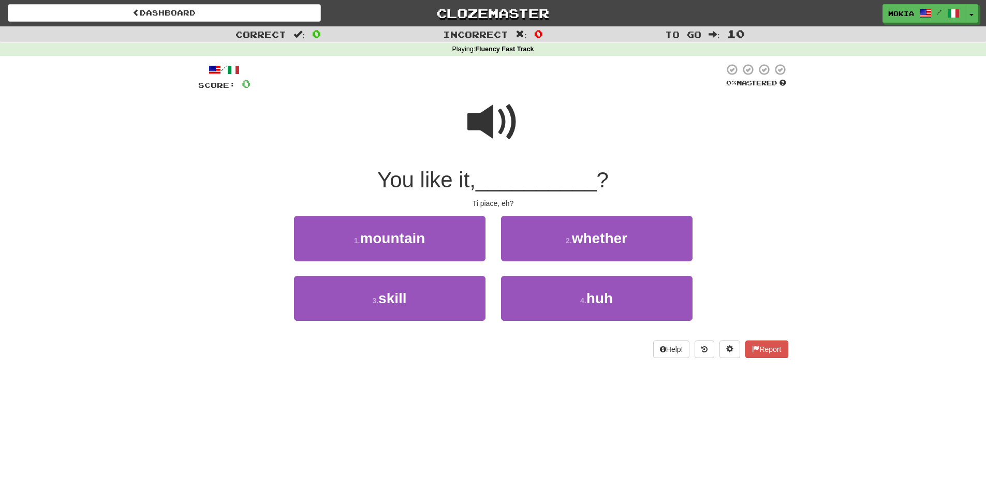
click at [485, 126] on span at bounding box center [493, 122] width 52 height 52
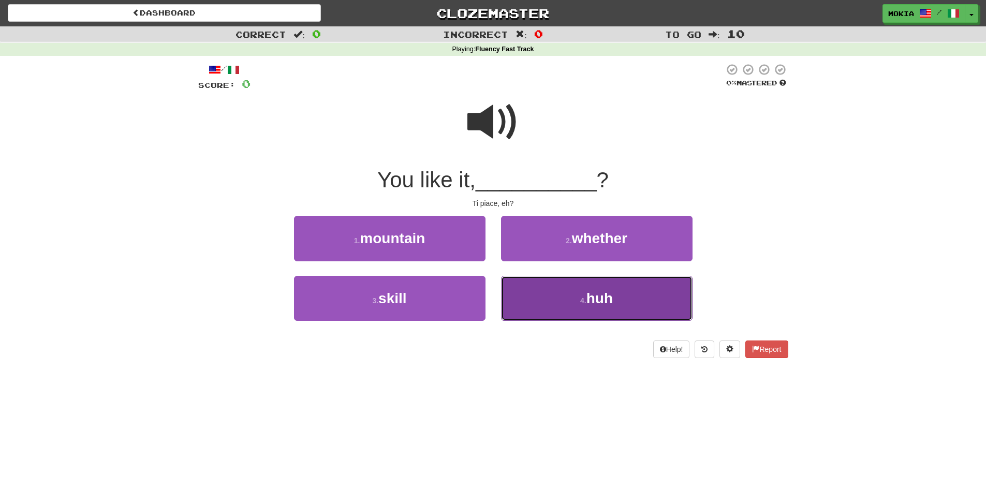
click at [601, 305] on span "huh" at bounding box center [599, 298] width 26 height 16
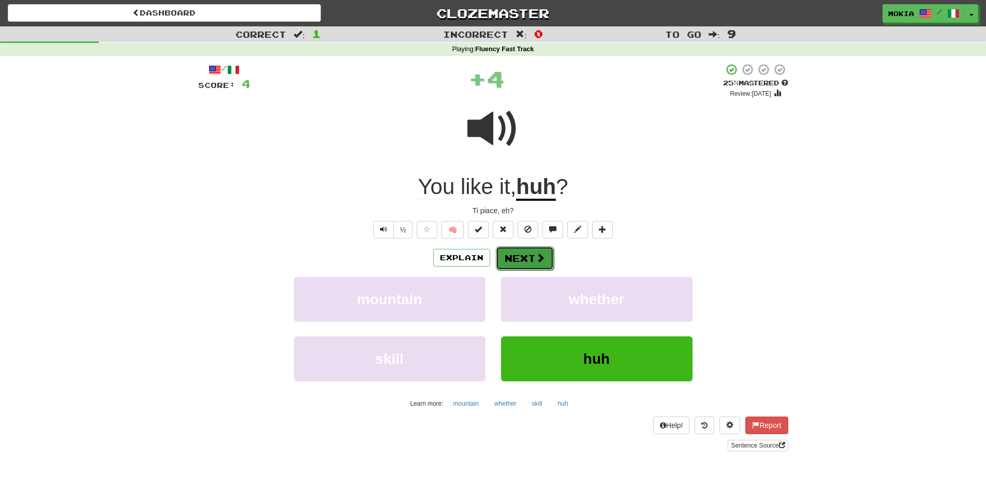
click at [518, 261] on button "Next" at bounding box center [525, 258] width 58 height 24
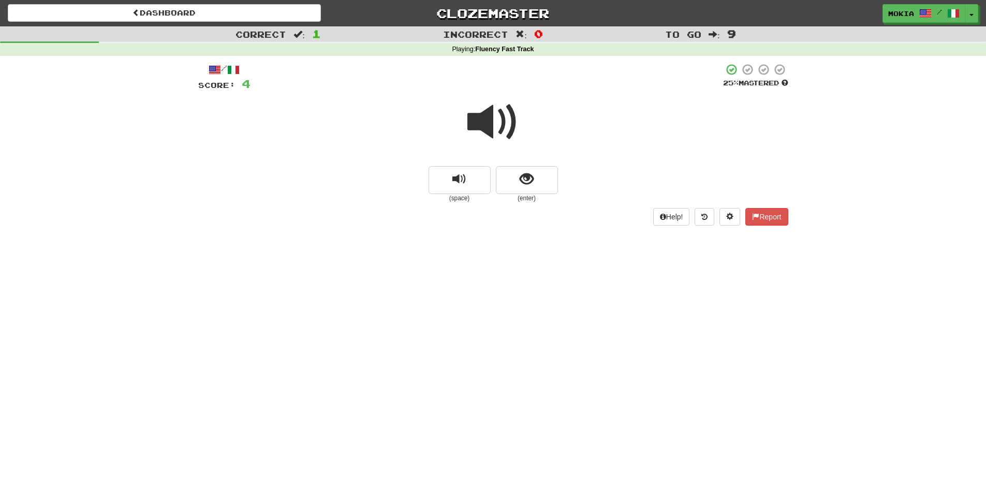
click at [493, 130] on span at bounding box center [493, 122] width 52 height 52
click at [534, 196] on small "(enter)" at bounding box center [527, 198] width 62 height 9
click at [532, 188] on button "show sentence" at bounding box center [527, 180] width 62 height 28
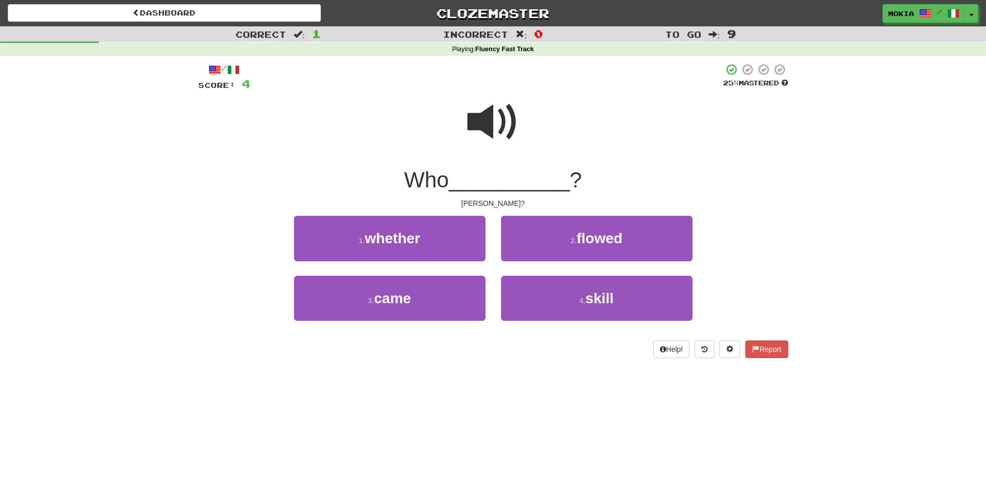
click at [483, 124] on span at bounding box center [493, 122] width 52 height 52
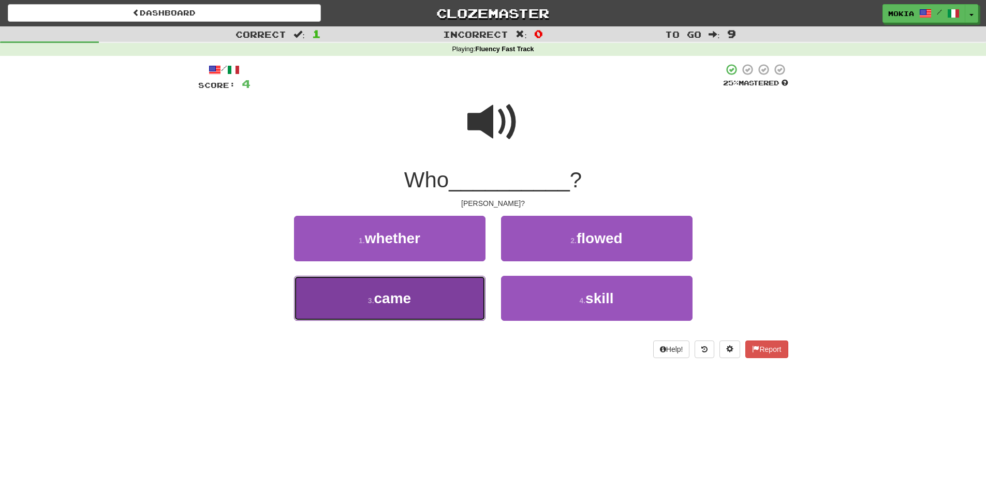
click at [413, 304] on button "3 . came" at bounding box center [389, 298] width 191 height 45
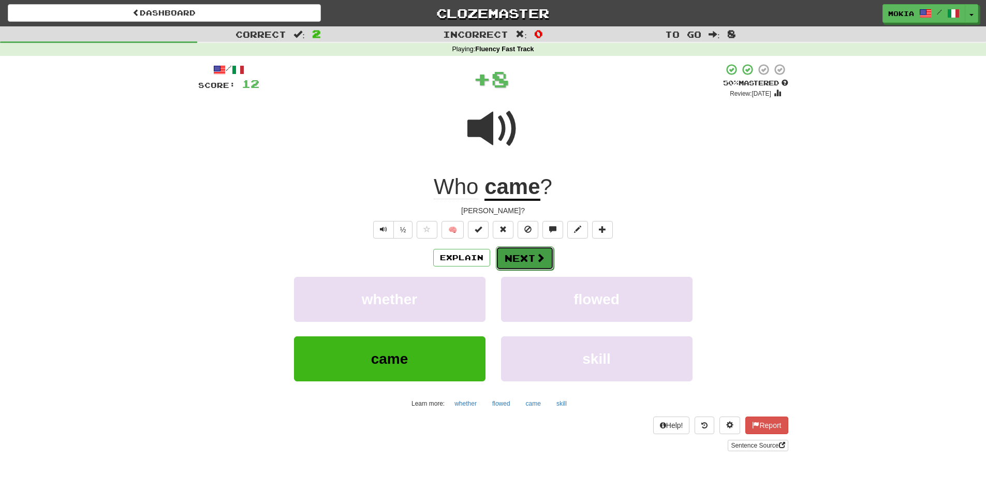
click at [515, 258] on button "Next" at bounding box center [525, 258] width 58 height 24
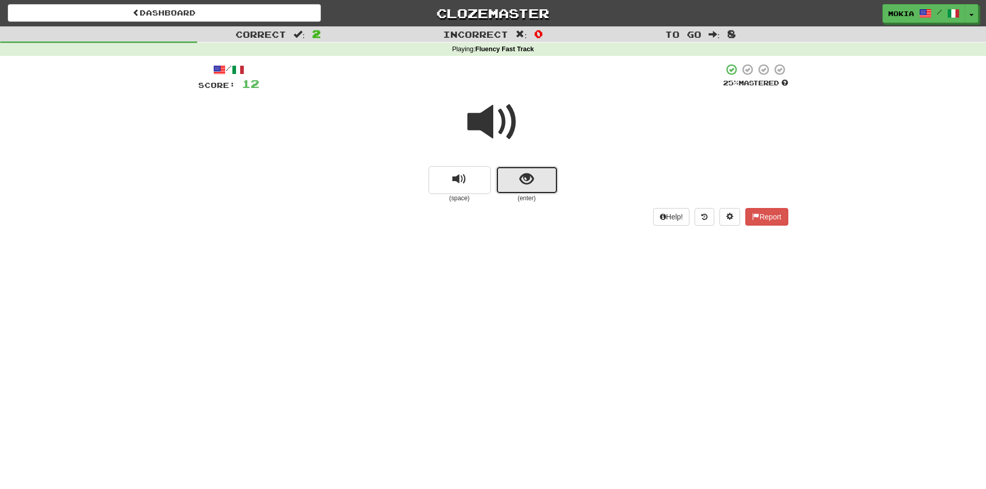
click at [529, 179] on span "show sentence" at bounding box center [526, 179] width 14 height 14
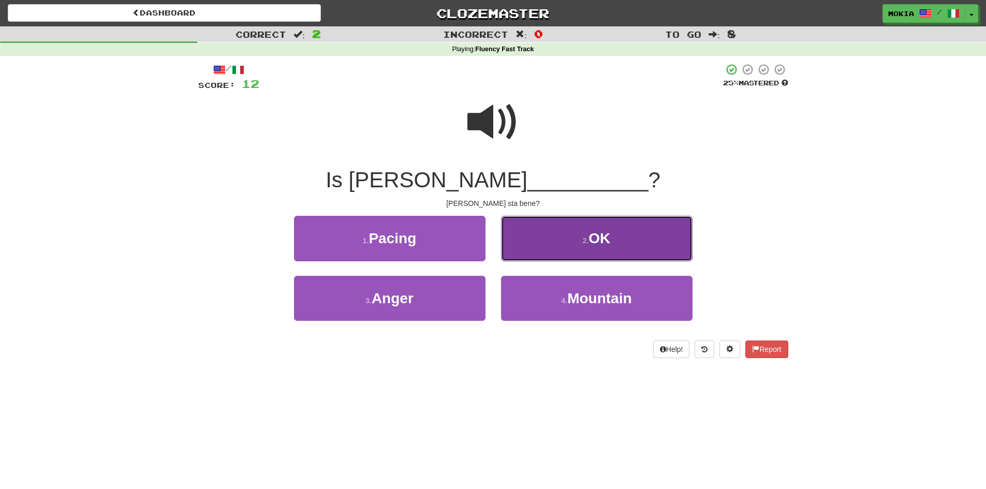
click at [603, 237] on span "OK" at bounding box center [599, 238] width 22 height 16
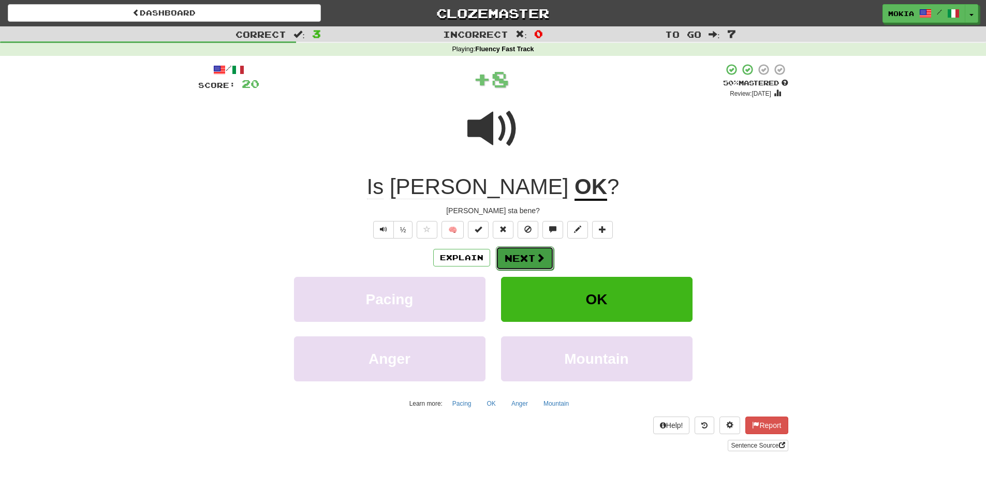
click at [527, 259] on button "Next" at bounding box center [525, 258] width 58 height 24
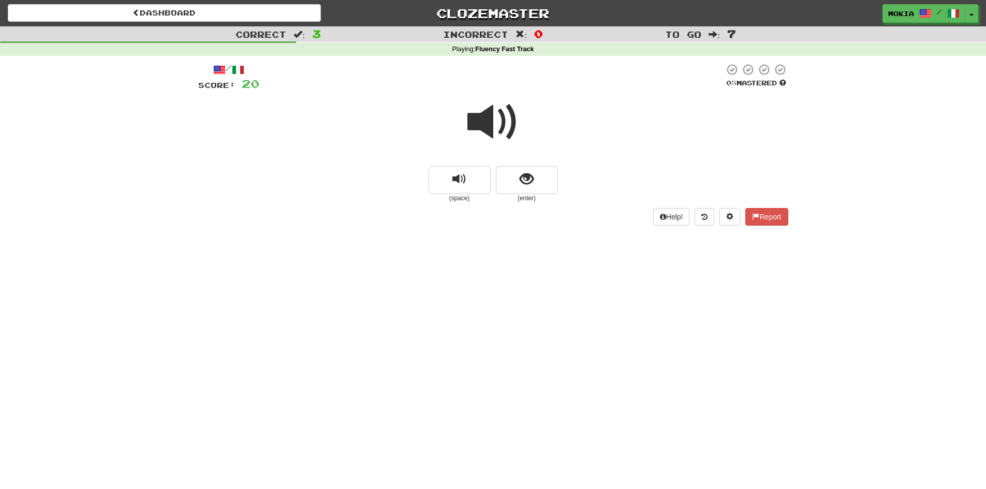
click at [486, 124] on span at bounding box center [493, 122] width 52 height 52
click at [547, 190] on button "show sentence" at bounding box center [527, 180] width 62 height 28
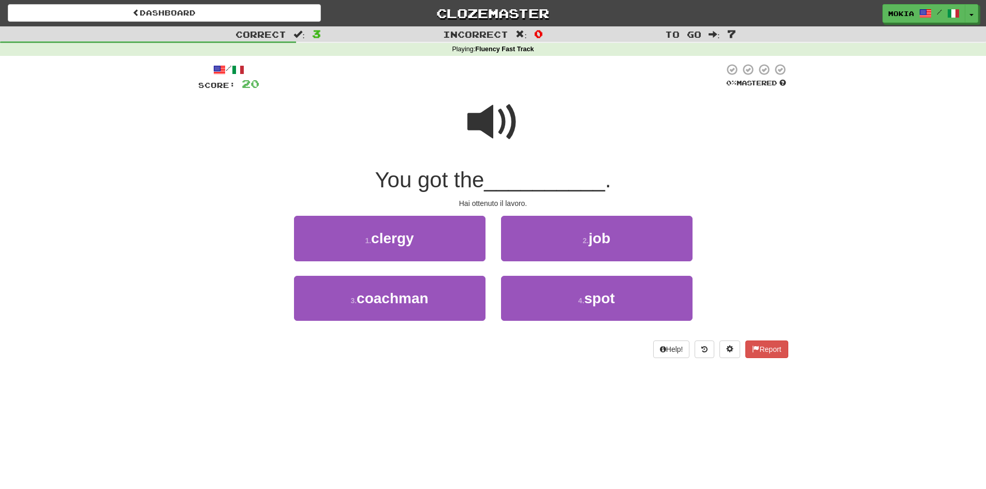
click at [469, 121] on span at bounding box center [493, 122] width 52 height 52
click at [474, 123] on span at bounding box center [493, 122] width 52 height 52
click at [485, 122] on span at bounding box center [493, 122] width 52 height 52
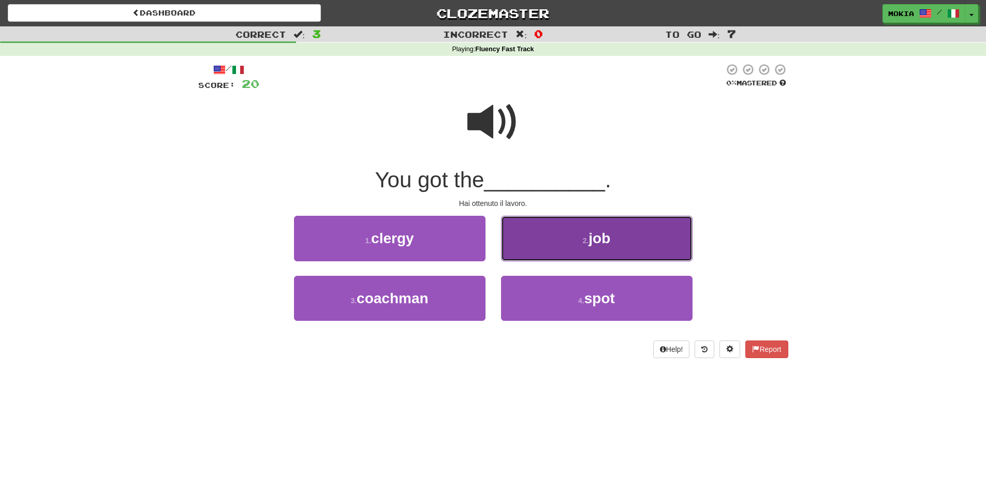
click at [592, 244] on span "job" at bounding box center [599, 238] width 22 height 16
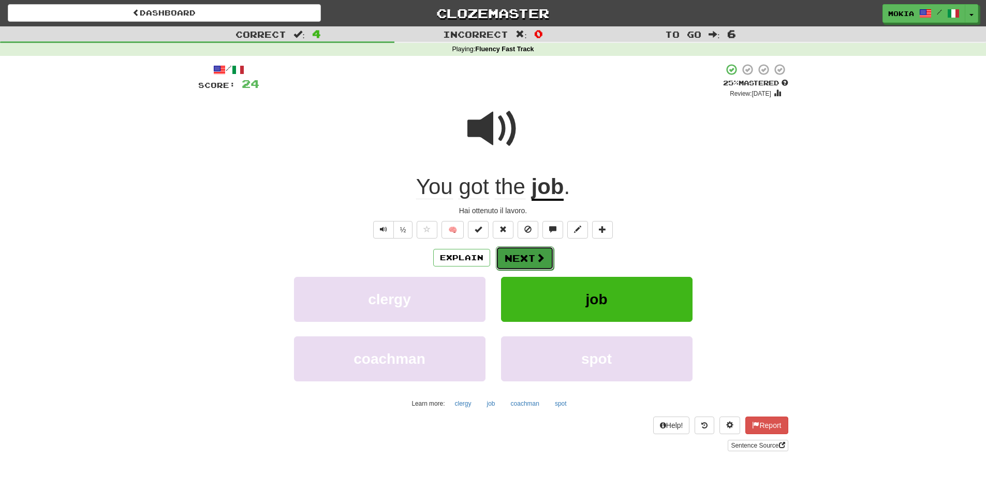
click at [541, 261] on span at bounding box center [539, 257] width 9 height 9
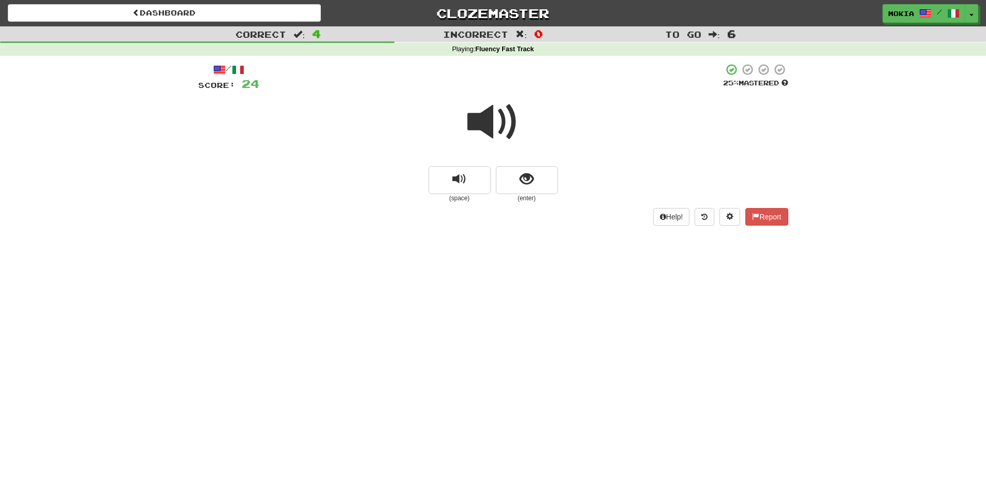
click at [493, 129] on span at bounding box center [493, 122] width 52 height 52
click at [529, 182] on span "show sentence" at bounding box center [526, 179] width 14 height 14
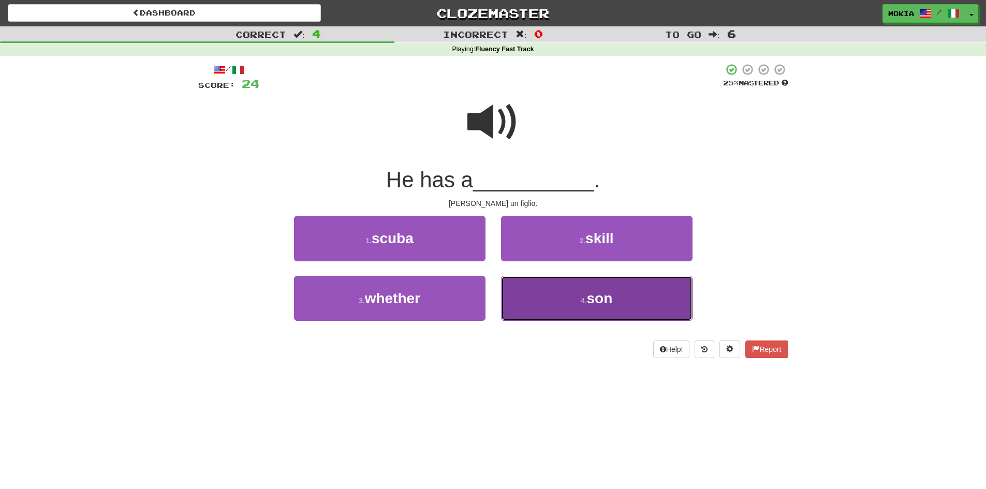
click at [601, 301] on span "son" at bounding box center [599, 298] width 26 height 16
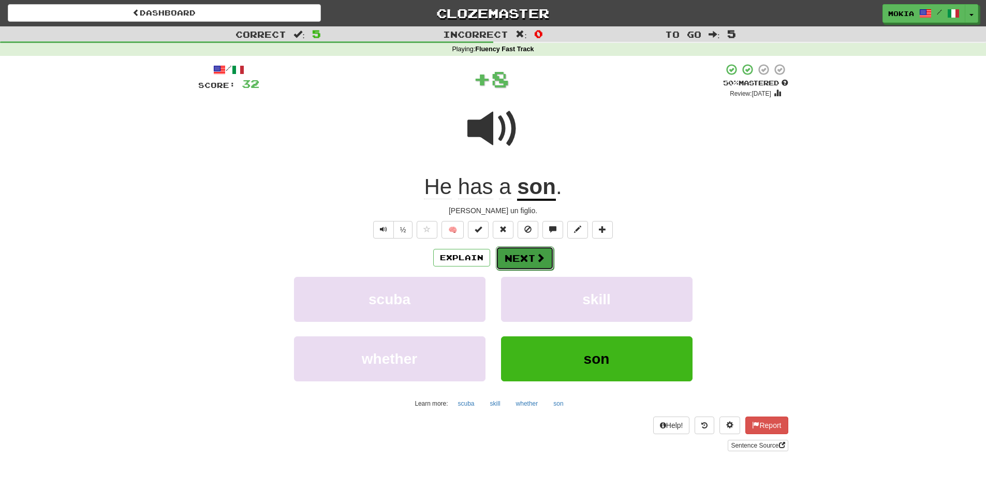
click at [532, 258] on button "Next" at bounding box center [525, 258] width 58 height 24
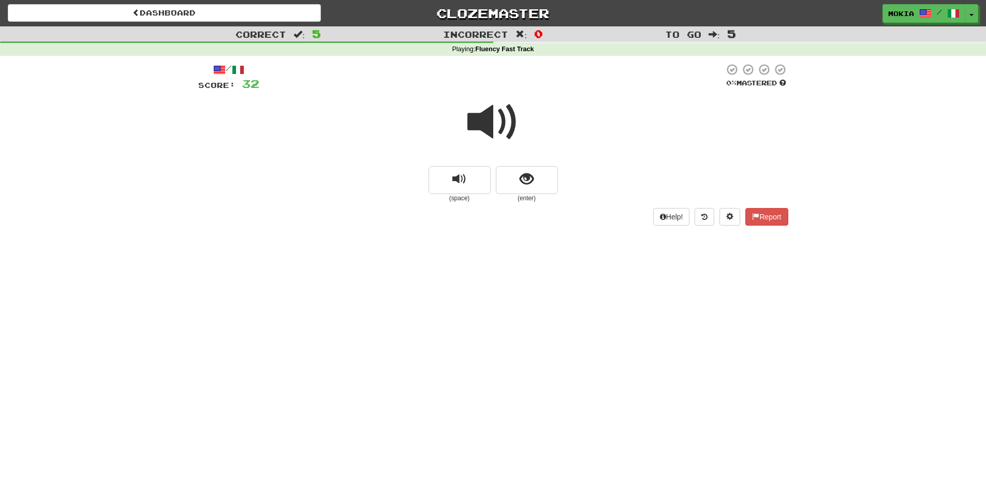
click at [488, 129] on span at bounding box center [493, 122] width 52 height 52
click at [528, 180] on span "show sentence" at bounding box center [526, 179] width 14 height 14
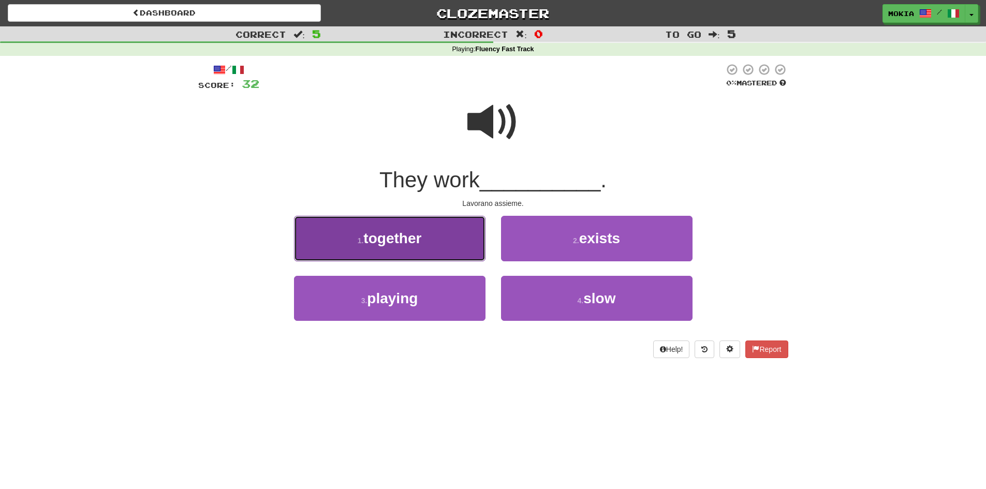
click at [425, 246] on button "1 . together" at bounding box center [389, 238] width 191 height 45
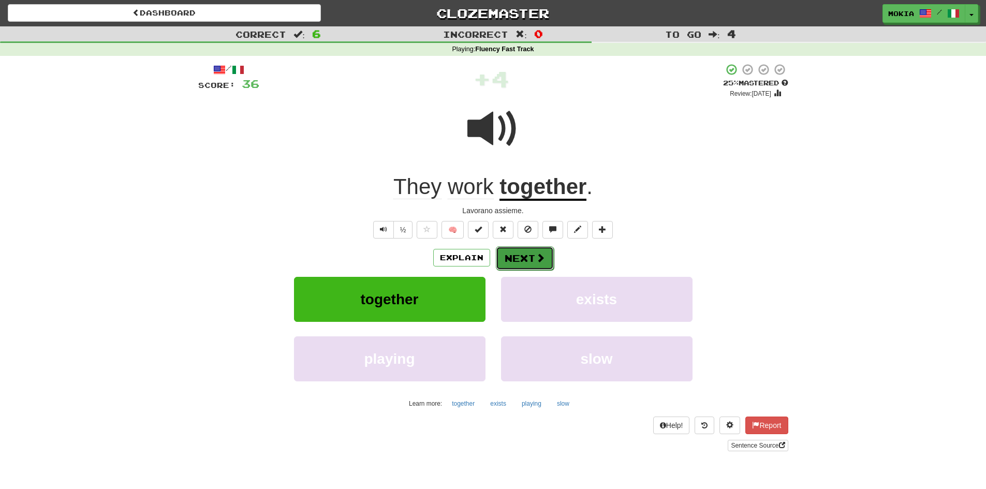
click at [531, 260] on button "Next" at bounding box center [525, 258] width 58 height 24
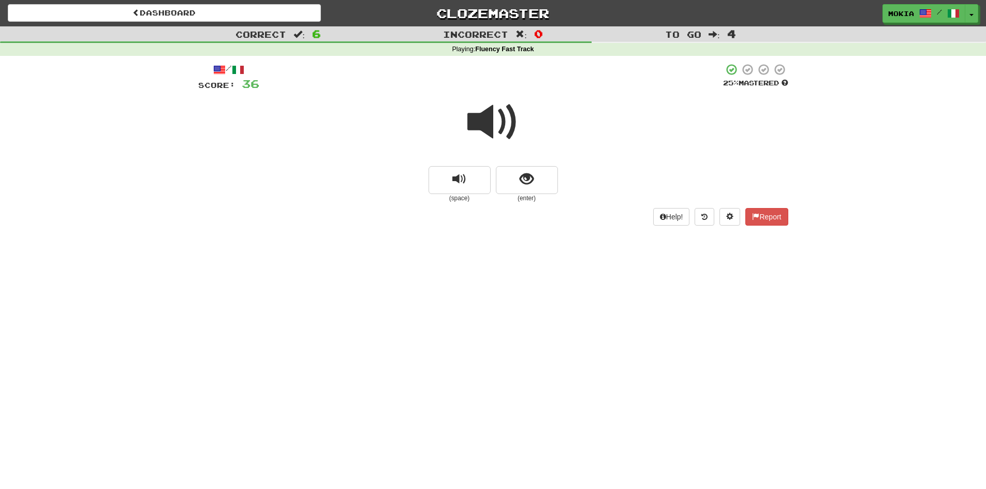
click at [485, 128] on span at bounding box center [493, 122] width 52 height 52
click at [525, 178] on span "show sentence" at bounding box center [526, 179] width 14 height 14
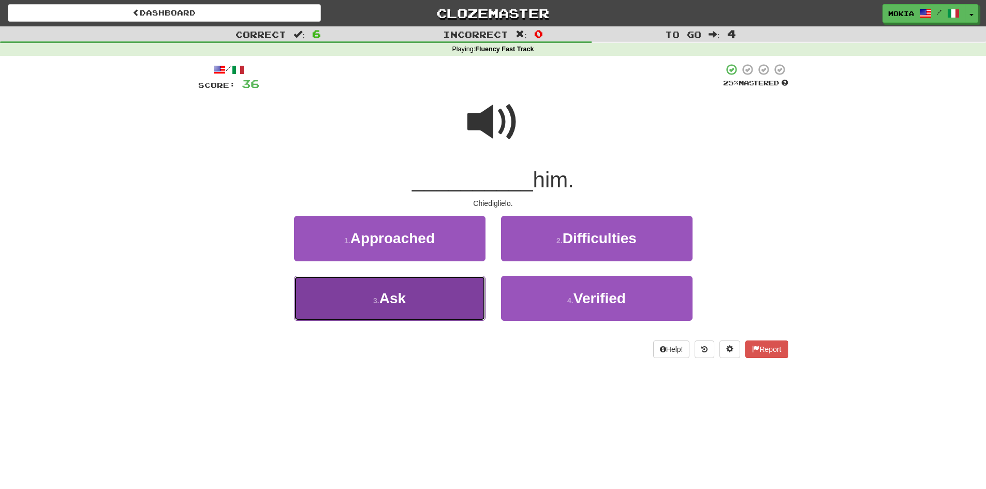
click at [394, 300] on span "Ask" at bounding box center [392, 298] width 26 height 16
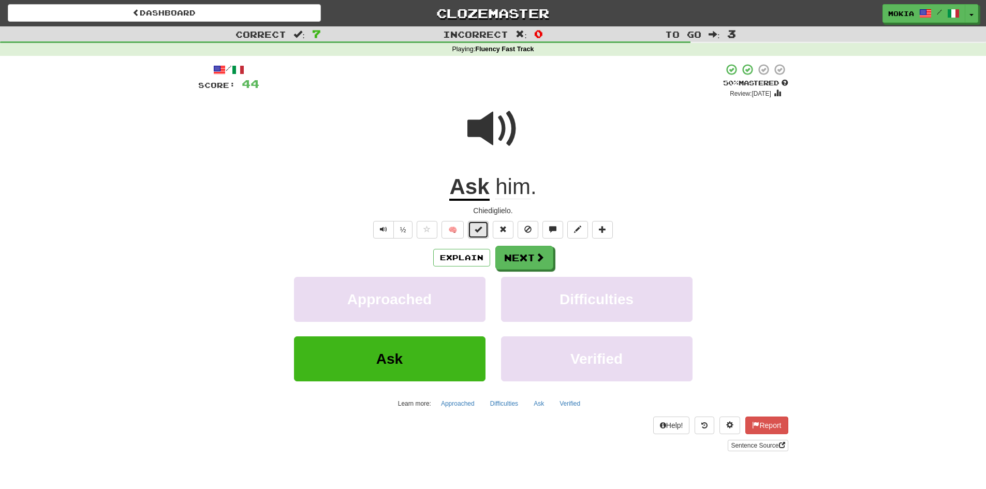
click at [479, 228] on span at bounding box center [477, 229] width 7 height 7
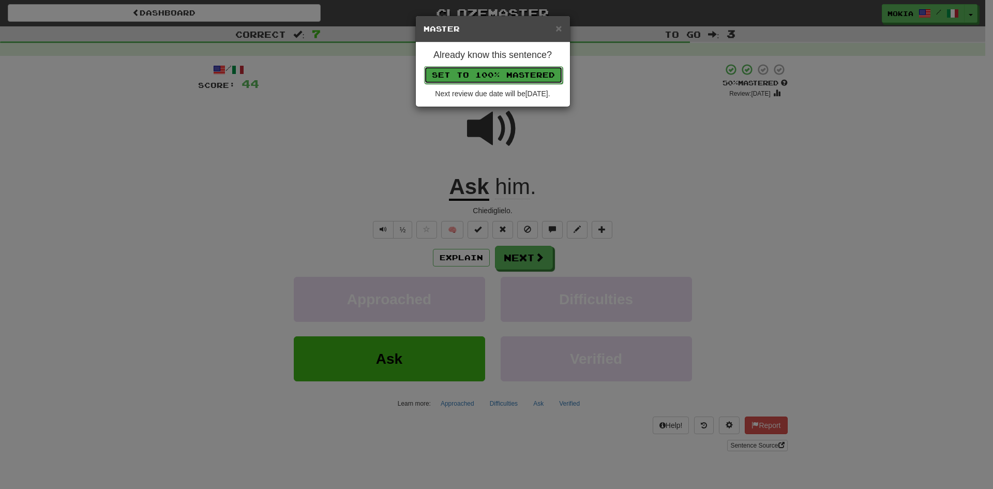
click at [490, 76] on button "Set to 100% Mastered" at bounding box center [493, 75] width 139 height 18
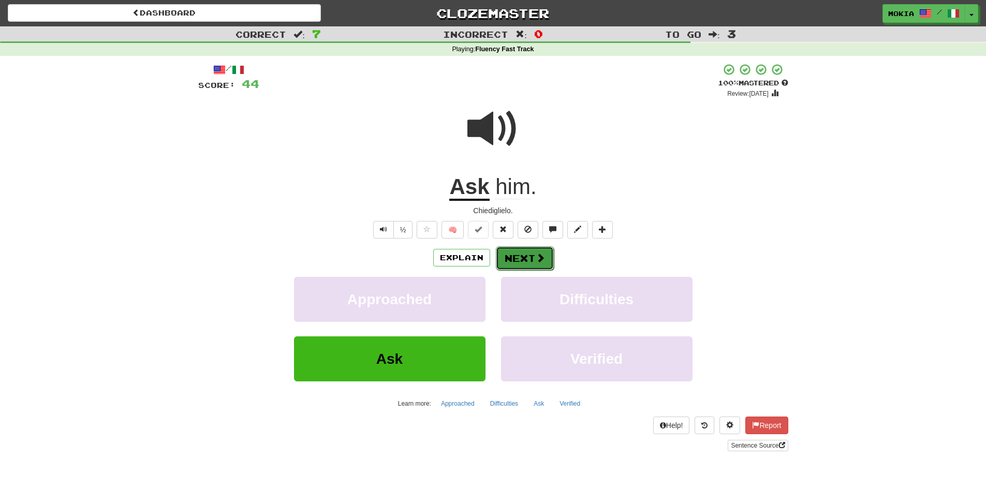
click at [531, 258] on button "Next" at bounding box center [525, 258] width 58 height 24
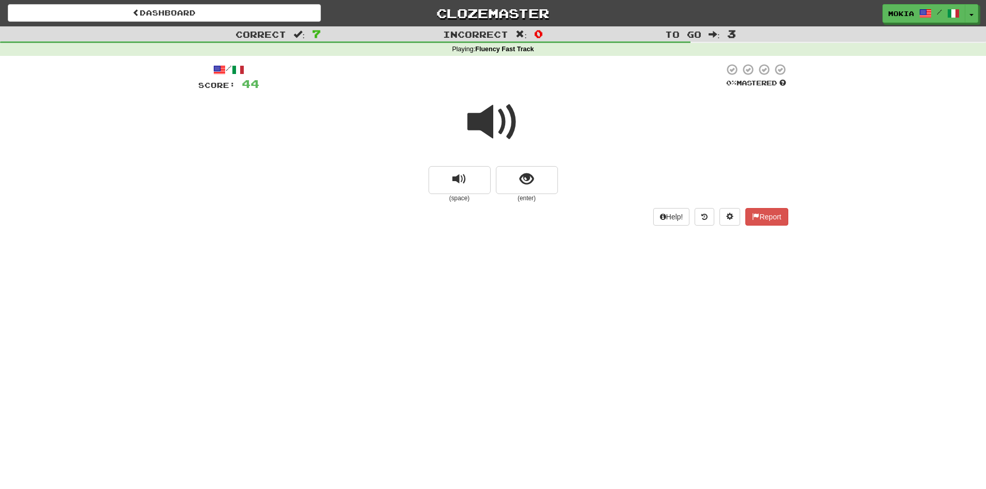
click at [498, 114] on span at bounding box center [493, 122] width 52 height 52
click at [526, 189] on button "show sentence" at bounding box center [527, 180] width 62 height 28
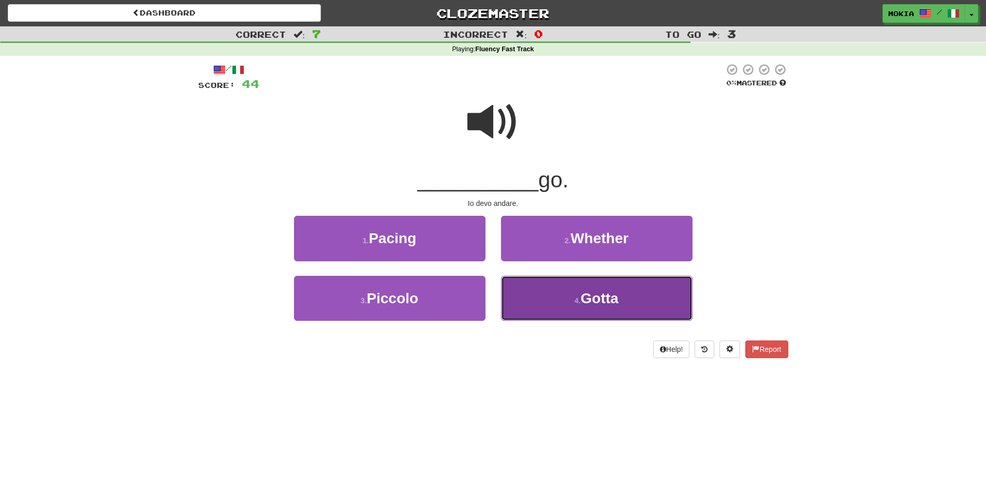
click at [600, 301] on span "Gotta" at bounding box center [599, 298] width 38 height 16
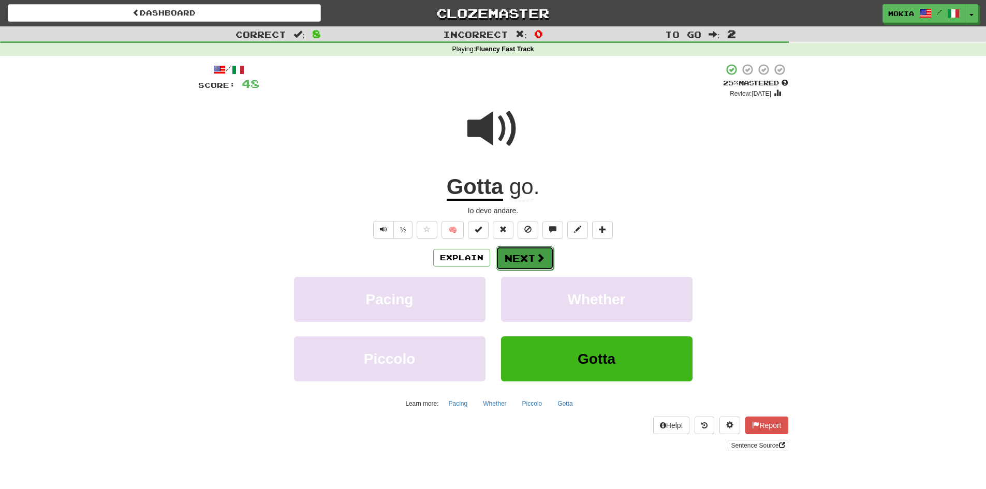
click at [531, 261] on button "Next" at bounding box center [525, 258] width 58 height 24
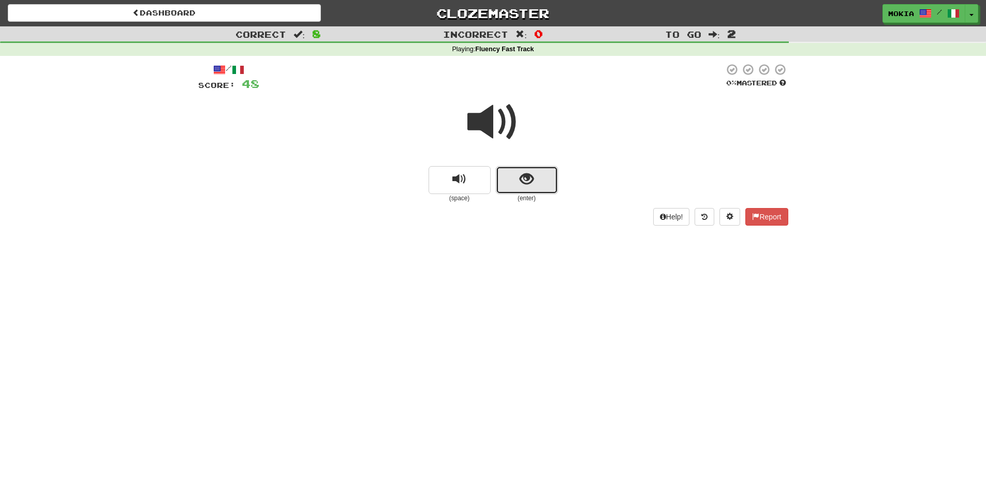
click at [531, 183] on span "show sentence" at bounding box center [526, 179] width 14 height 14
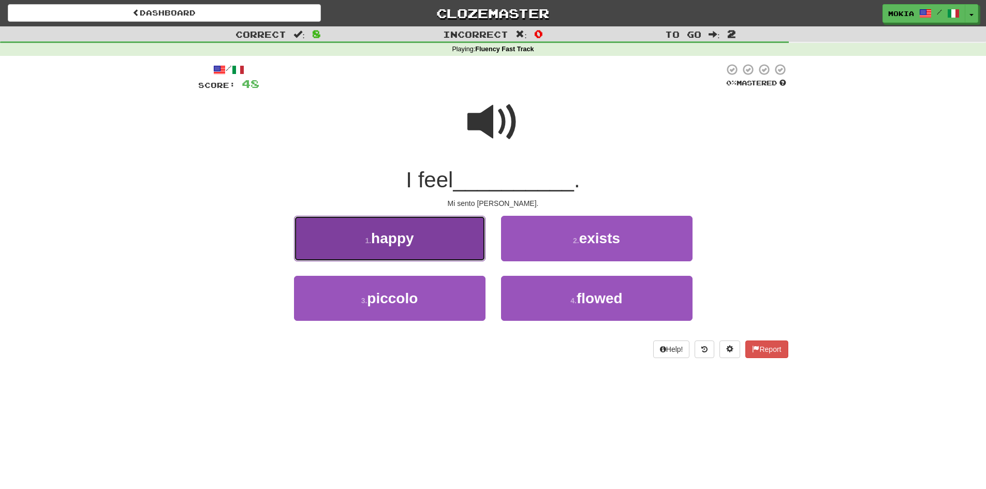
click at [428, 235] on button "1 . happy" at bounding box center [389, 238] width 191 height 45
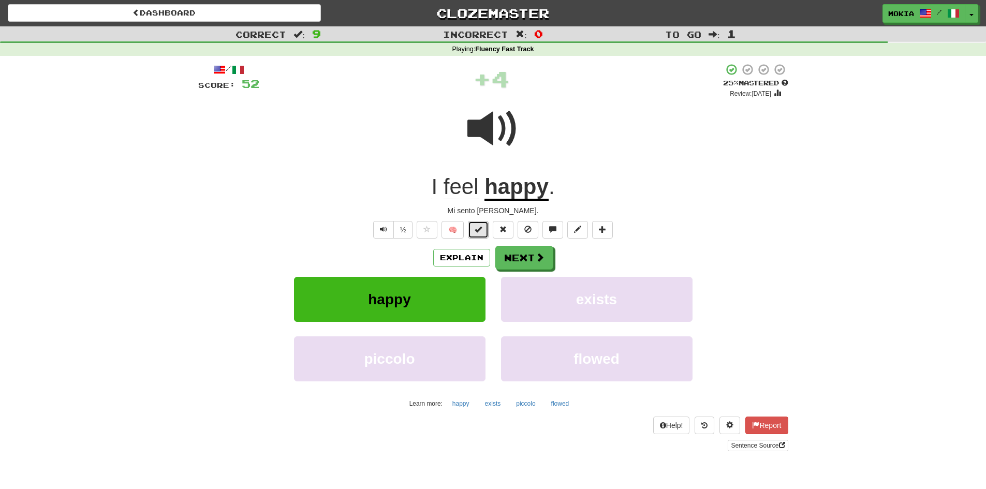
click at [481, 228] on span at bounding box center [477, 229] width 7 height 7
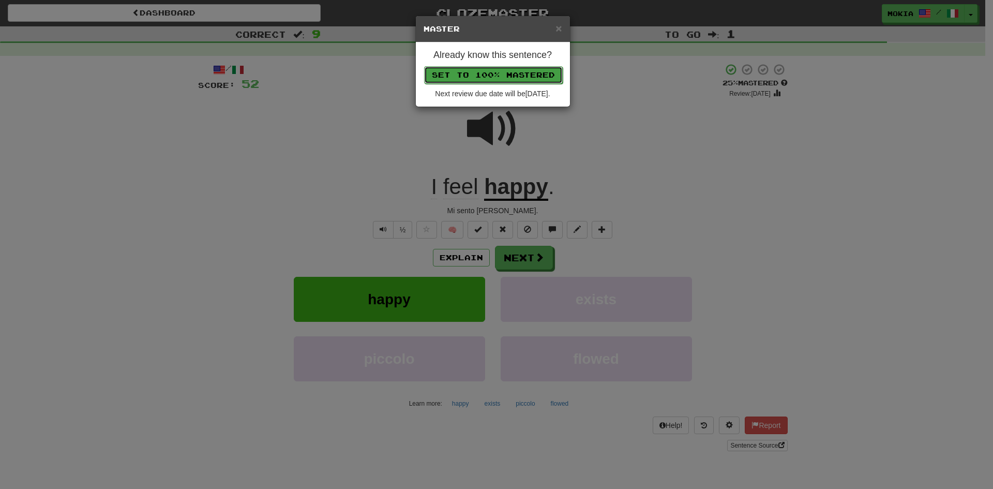
click at [496, 74] on button "Set to 100% Mastered" at bounding box center [493, 75] width 139 height 18
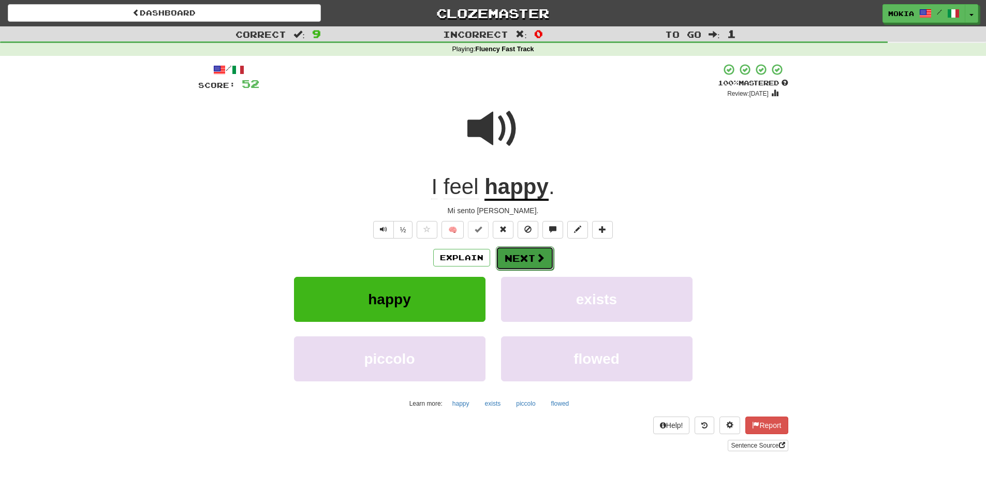
click at [541, 256] on span at bounding box center [539, 257] width 9 height 9
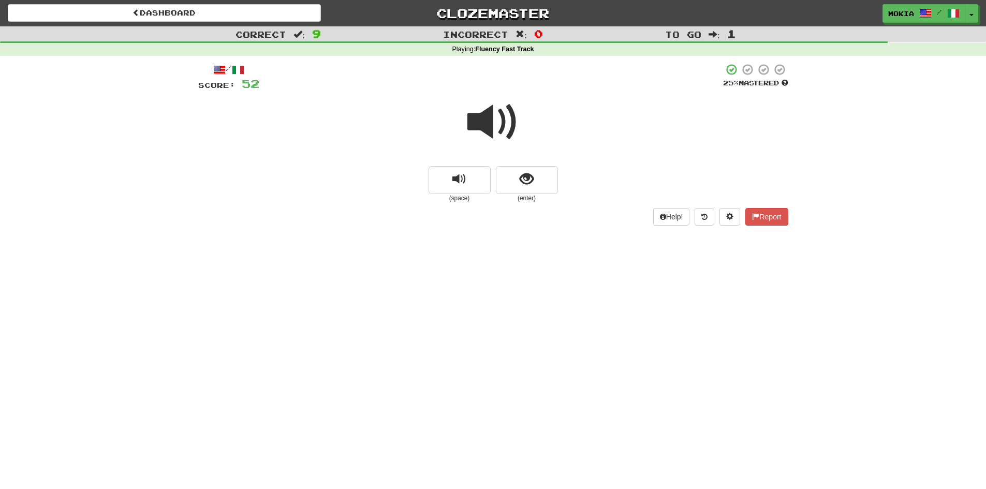
click at [492, 128] on span at bounding box center [493, 122] width 52 height 52
click at [533, 179] on button "show sentence" at bounding box center [527, 180] width 62 height 28
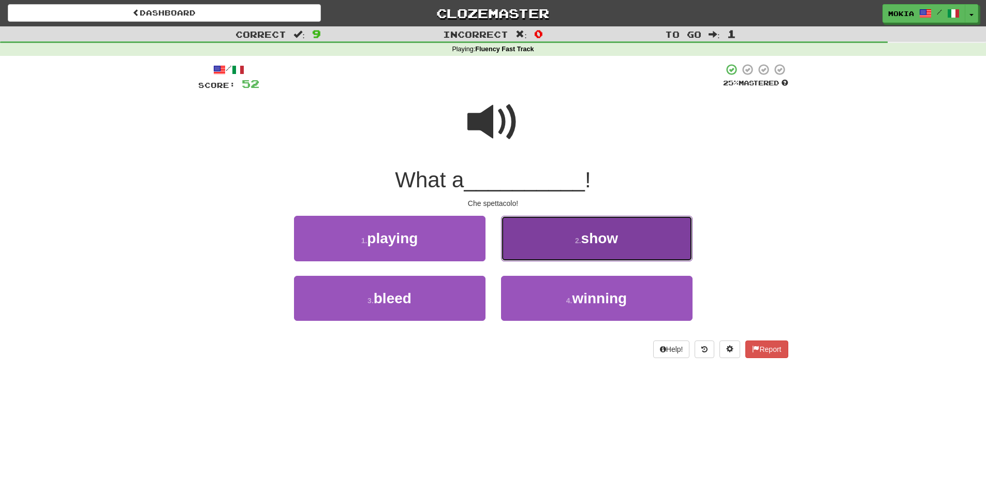
click at [624, 242] on button "2 . show" at bounding box center [596, 238] width 191 height 45
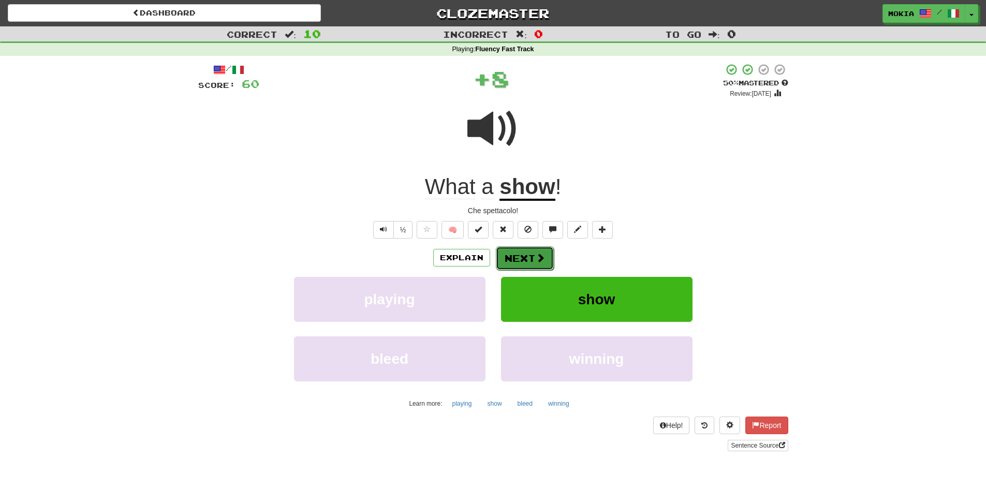
click at [535, 257] on span at bounding box center [539, 257] width 9 height 9
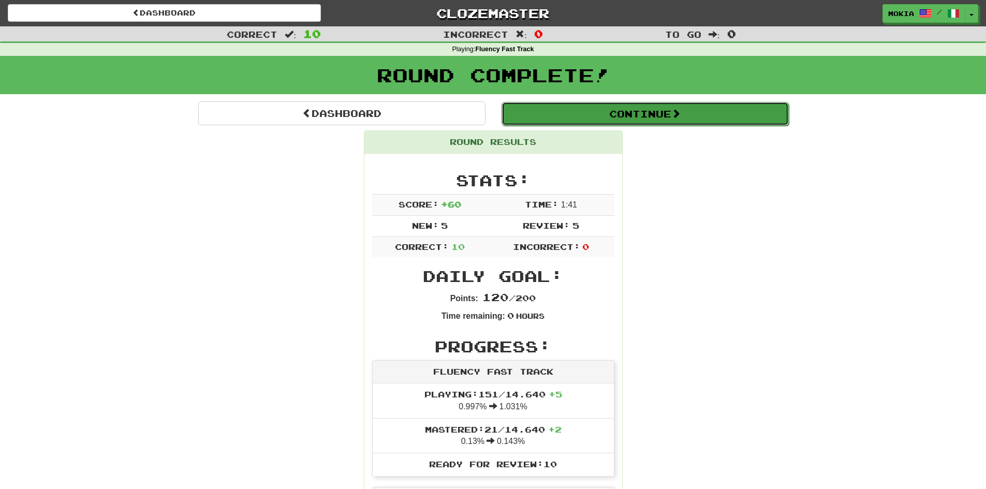
click at [639, 115] on button "Continue" at bounding box center [644, 114] width 287 height 24
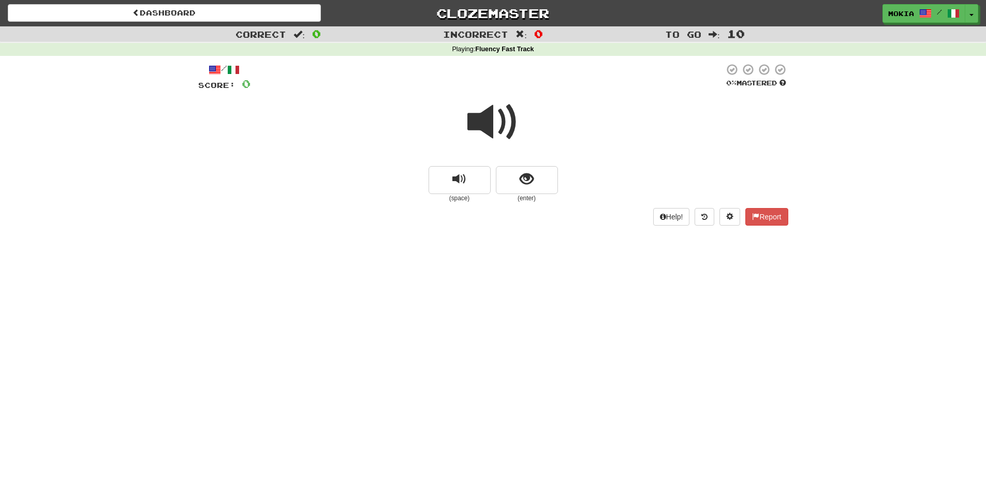
click at [485, 121] on span at bounding box center [493, 122] width 52 height 52
click at [529, 174] on span "show sentence" at bounding box center [526, 179] width 14 height 14
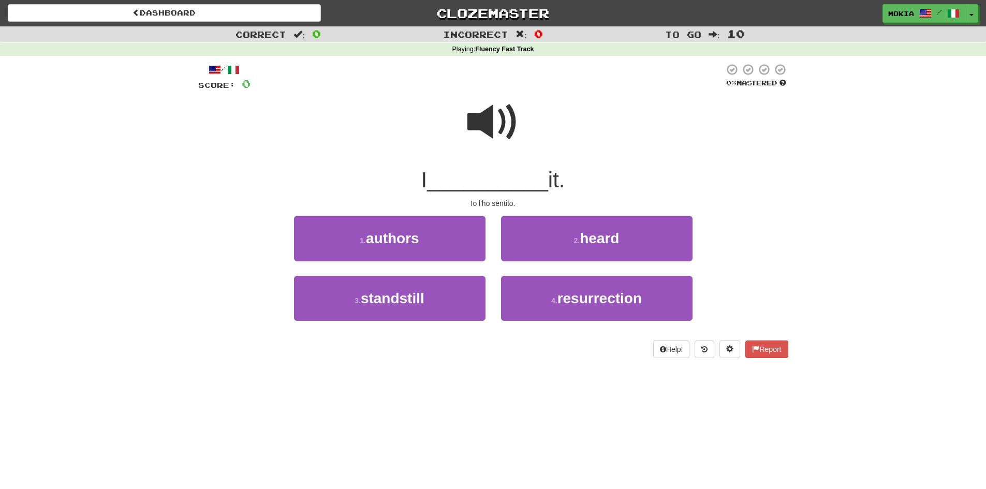
click at [488, 121] on span at bounding box center [493, 122] width 52 height 52
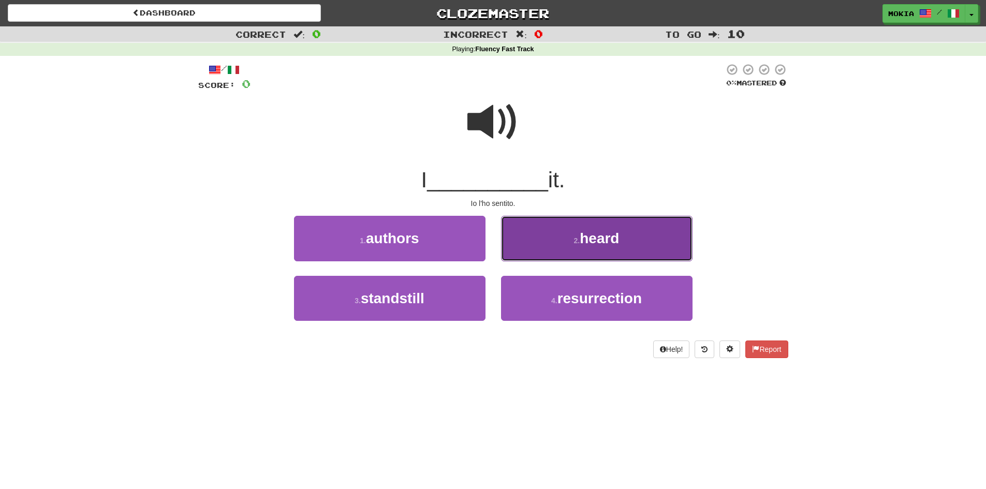
click at [611, 246] on span "heard" at bounding box center [598, 238] width 39 height 16
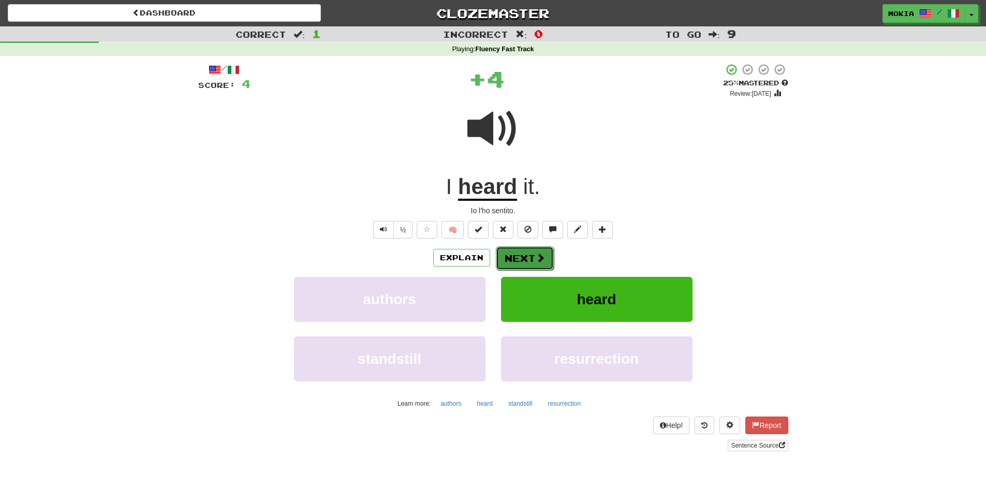
click at [525, 261] on button "Next" at bounding box center [525, 258] width 58 height 24
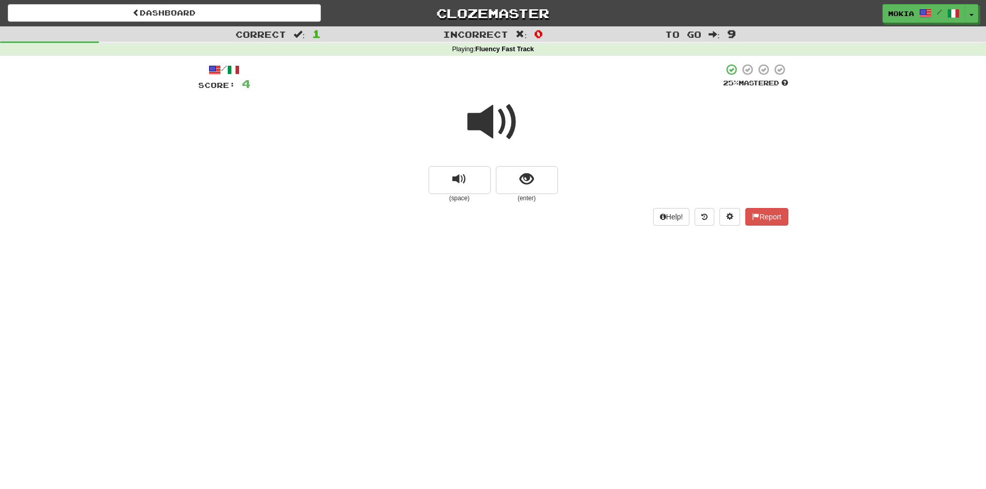
click at [489, 123] on span at bounding box center [493, 122] width 52 height 52
click at [490, 127] on span at bounding box center [493, 122] width 52 height 52
click at [535, 185] on button "show sentence" at bounding box center [527, 180] width 62 height 28
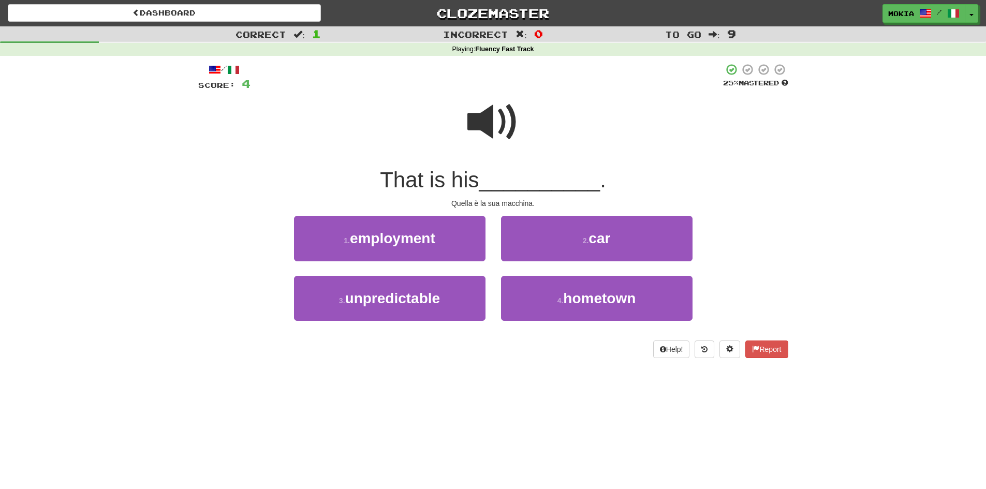
click at [486, 127] on span at bounding box center [493, 122] width 52 height 52
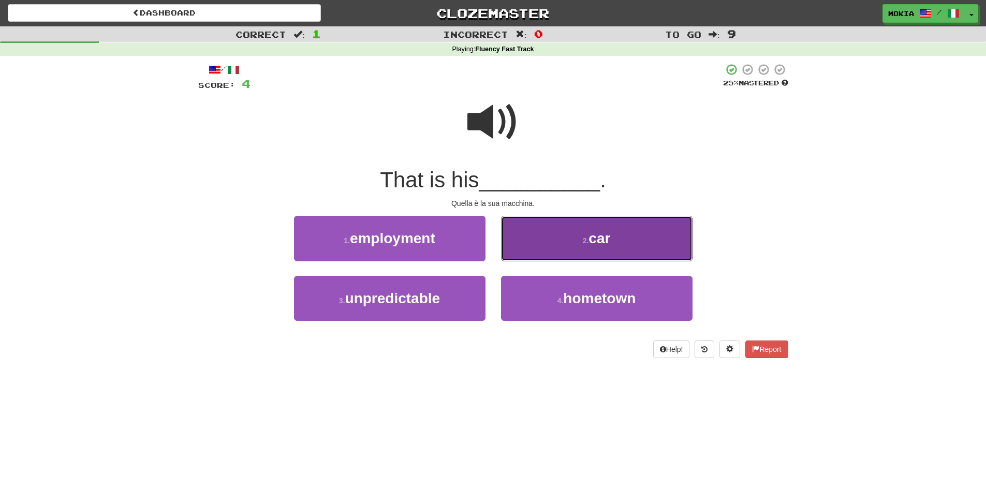
click at [612, 220] on button "2 . car" at bounding box center [596, 238] width 191 height 45
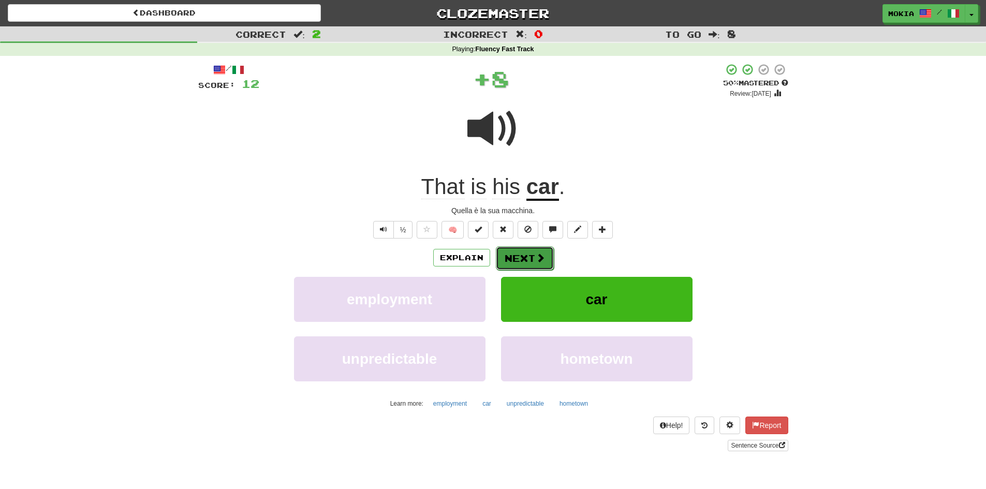
click at [532, 262] on button "Next" at bounding box center [525, 258] width 58 height 24
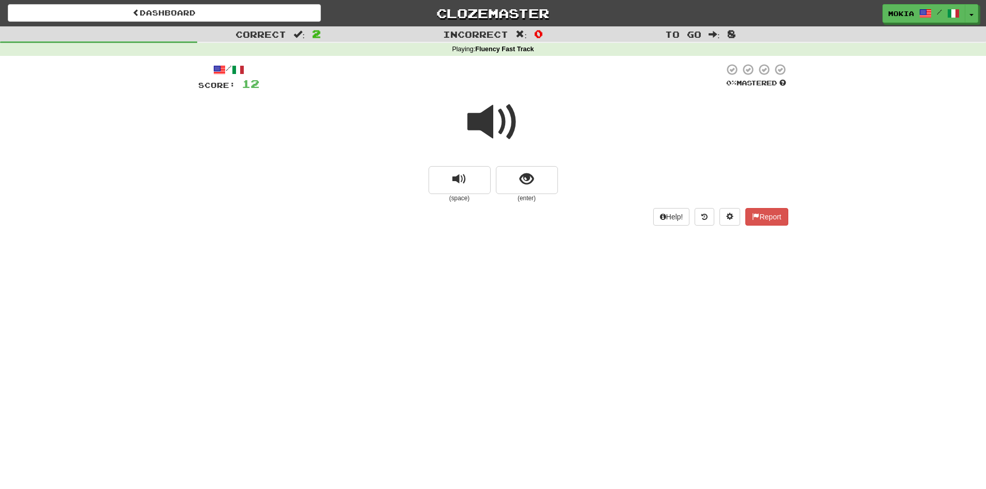
click at [483, 123] on span at bounding box center [493, 122] width 52 height 52
click at [485, 120] on span at bounding box center [493, 122] width 52 height 52
click at [524, 182] on span "show sentence" at bounding box center [526, 179] width 14 height 14
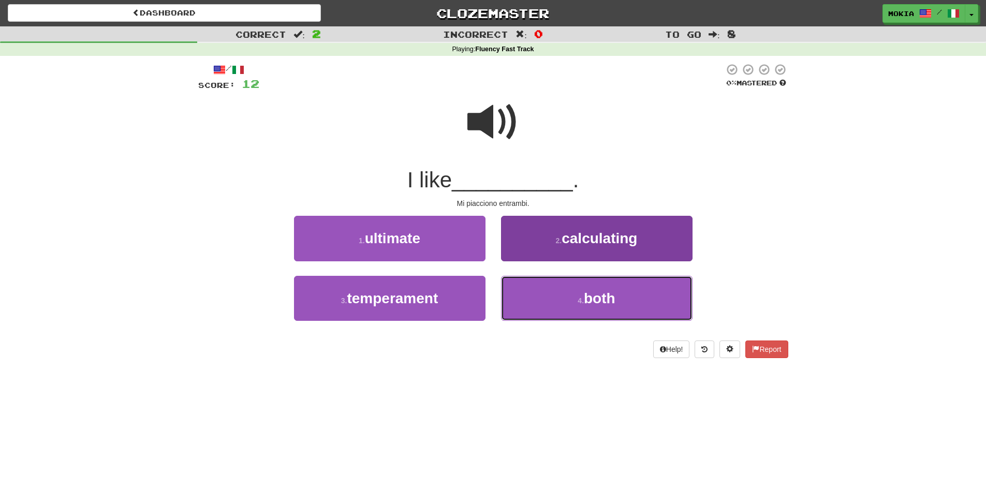
click at [598, 306] on button "4 . both" at bounding box center [596, 298] width 191 height 45
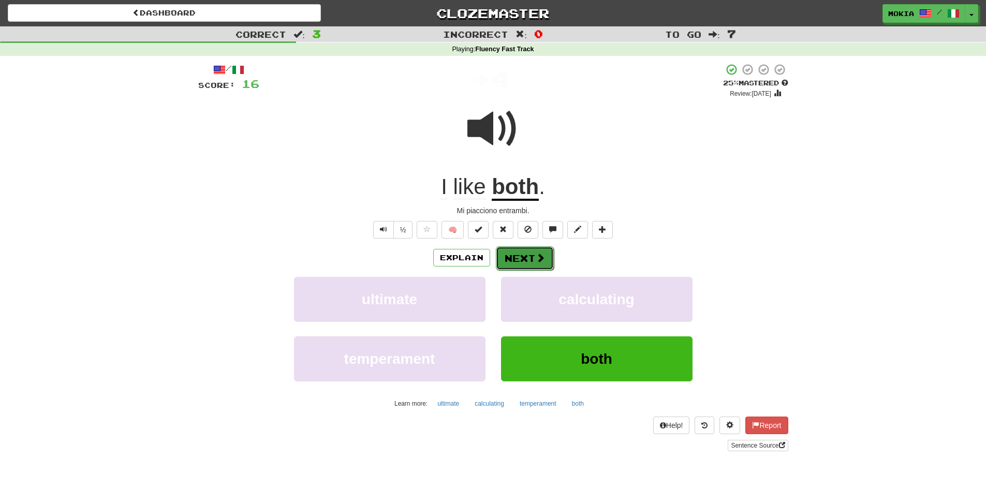
click at [529, 260] on button "Next" at bounding box center [525, 258] width 58 height 24
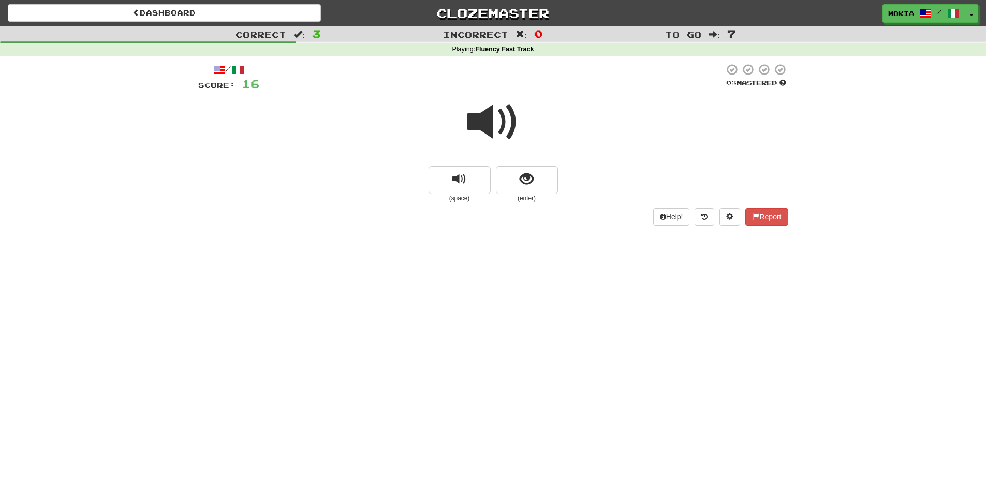
click at [481, 120] on span at bounding box center [493, 122] width 52 height 52
click at [535, 185] on button "show sentence" at bounding box center [527, 180] width 62 height 28
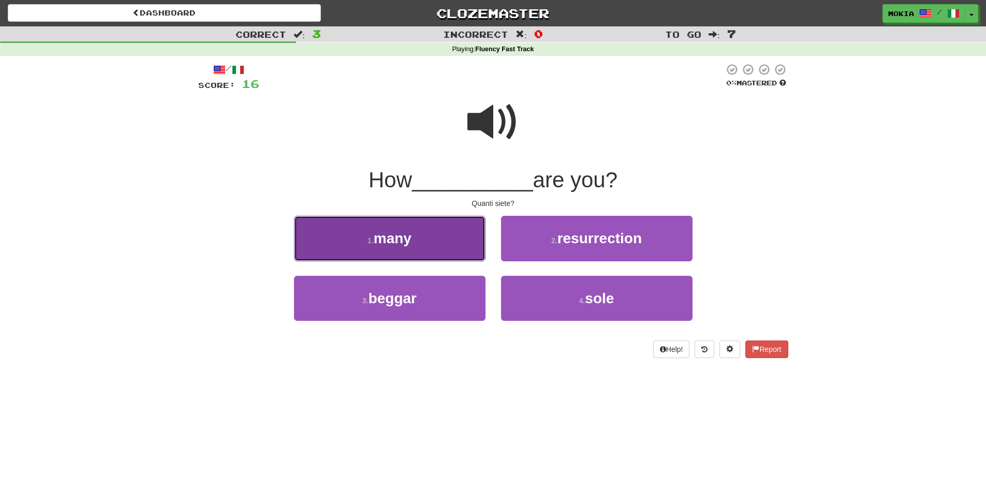
click at [416, 249] on button "1 . many" at bounding box center [389, 238] width 191 height 45
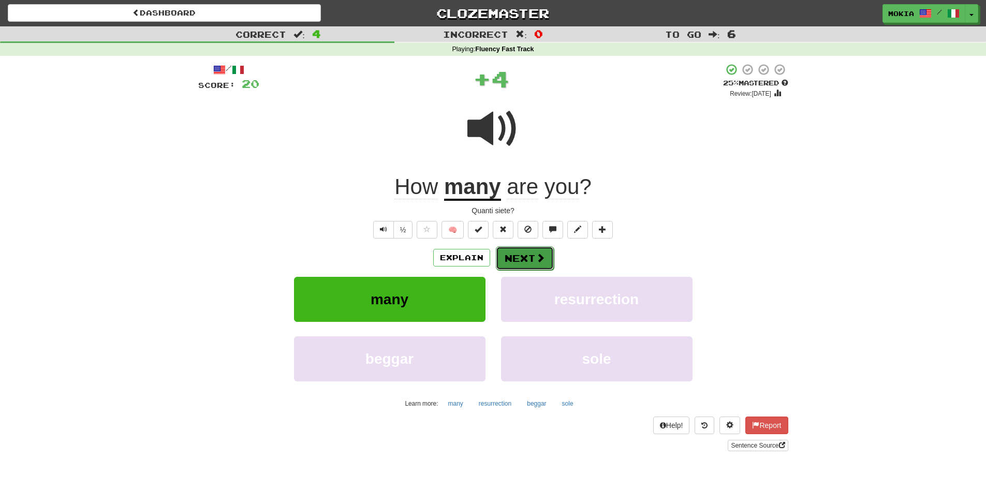
click at [528, 262] on button "Next" at bounding box center [525, 258] width 58 height 24
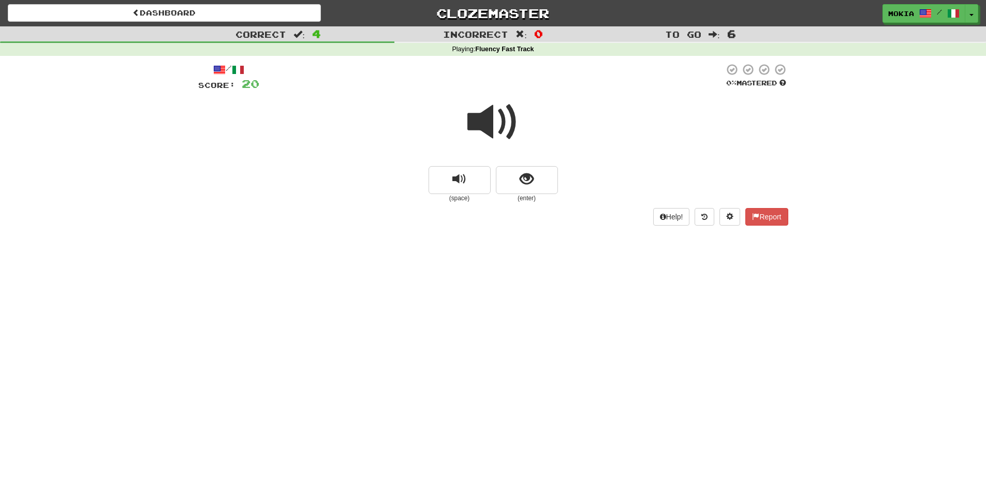
click at [484, 121] on span at bounding box center [493, 122] width 52 height 52
click at [527, 190] on button "show sentence" at bounding box center [527, 180] width 62 height 28
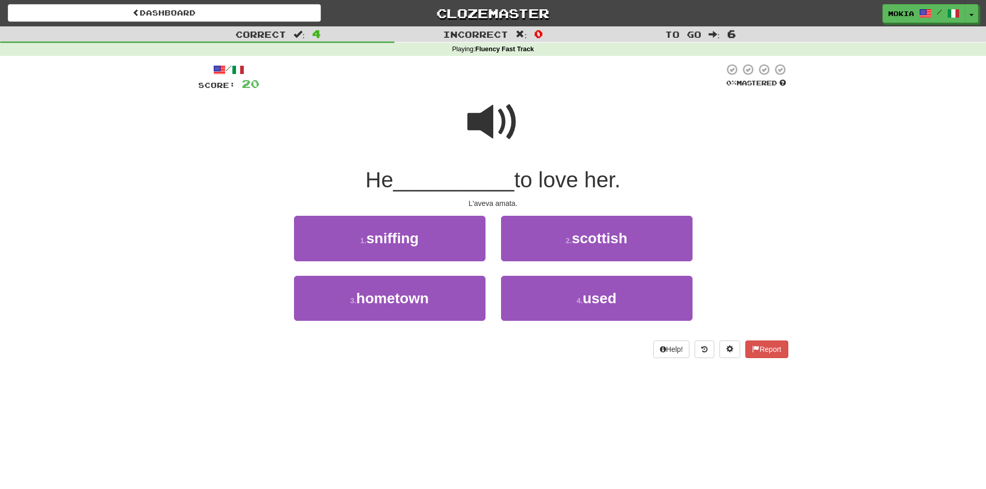
click at [476, 119] on span at bounding box center [493, 122] width 52 height 52
click at [481, 123] on span at bounding box center [493, 122] width 52 height 52
click at [481, 124] on span at bounding box center [493, 122] width 52 height 52
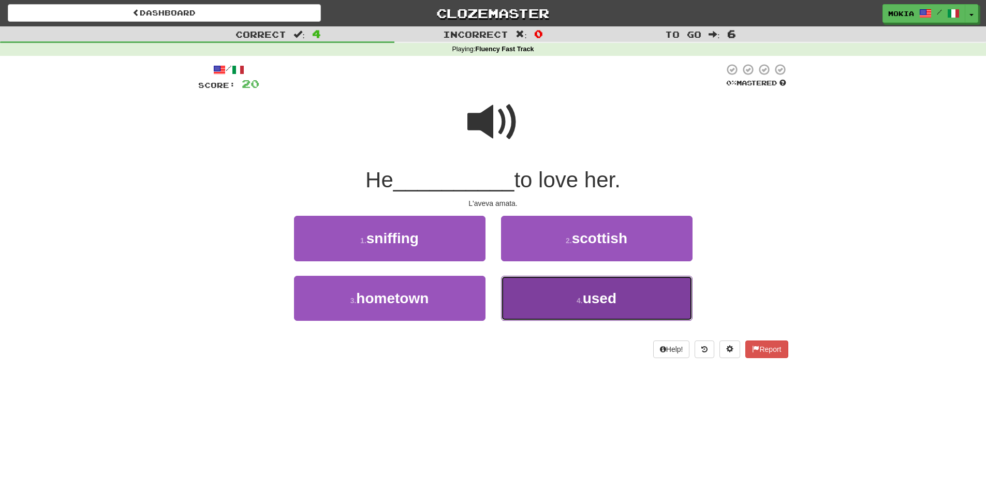
click at [592, 299] on span "used" at bounding box center [600, 298] width 34 height 16
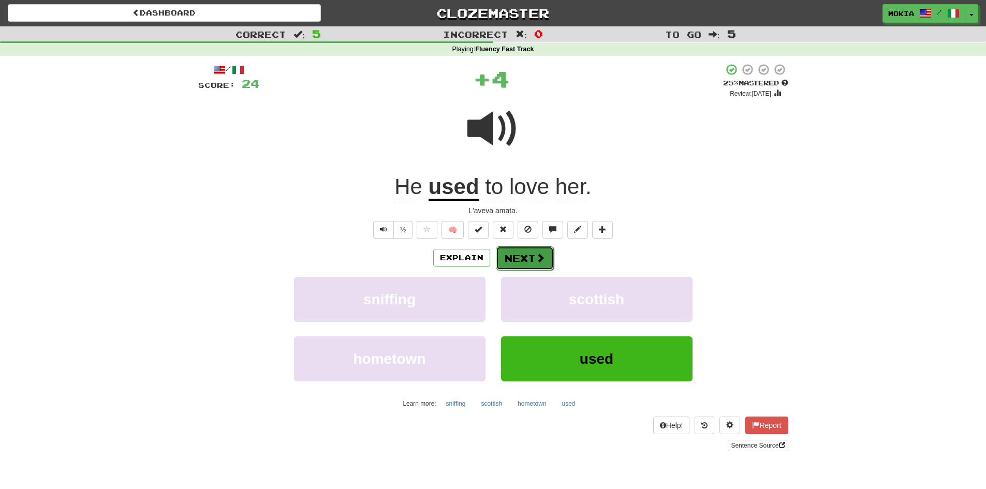
click at [525, 256] on button "Next" at bounding box center [525, 258] width 58 height 24
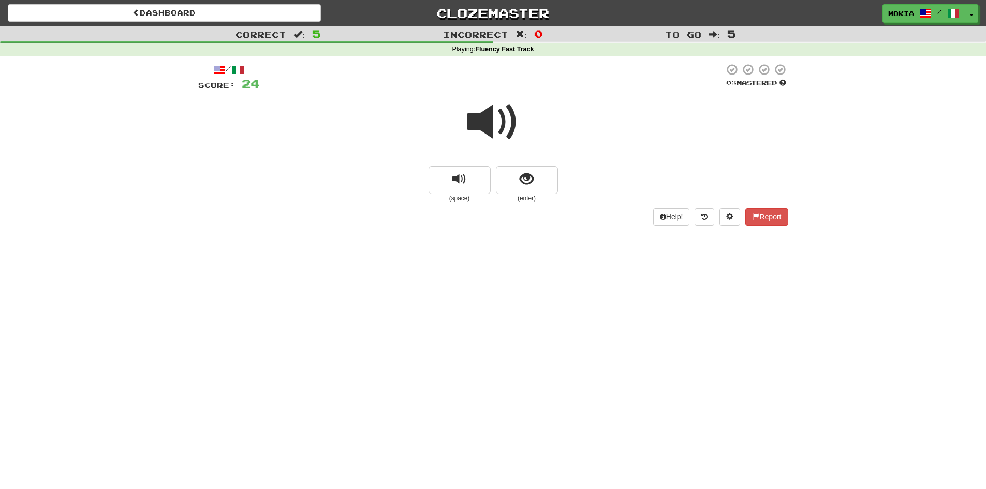
click at [484, 125] on span at bounding box center [493, 122] width 52 height 52
click at [484, 129] on span at bounding box center [493, 122] width 52 height 52
click at [523, 187] on button "show sentence" at bounding box center [527, 180] width 62 height 28
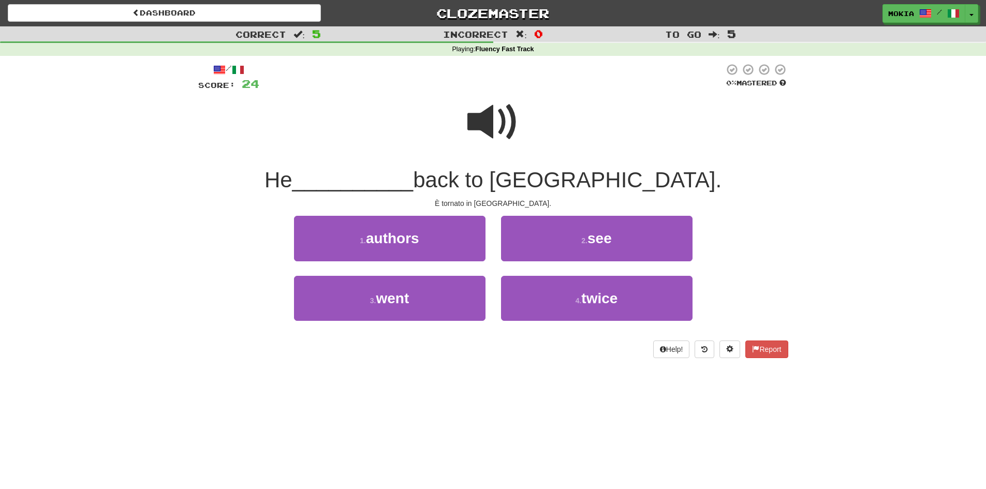
click at [478, 133] on span at bounding box center [493, 122] width 52 height 52
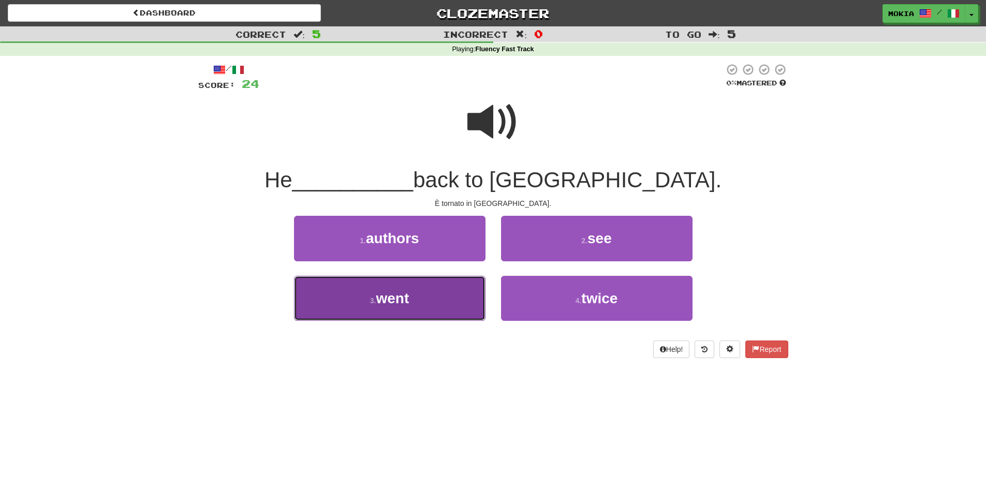
click at [392, 301] on span "went" at bounding box center [392, 298] width 33 height 16
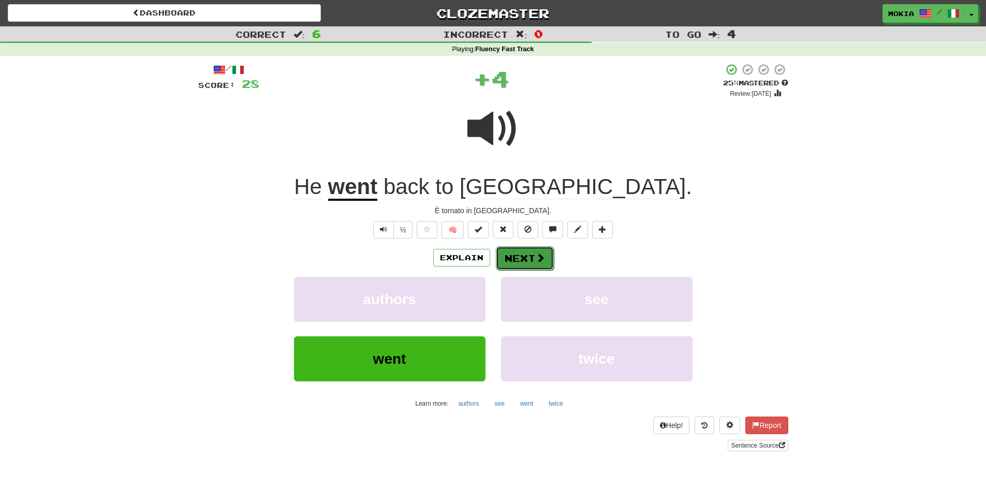
click at [525, 258] on button "Next" at bounding box center [525, 258] width 58 height 24
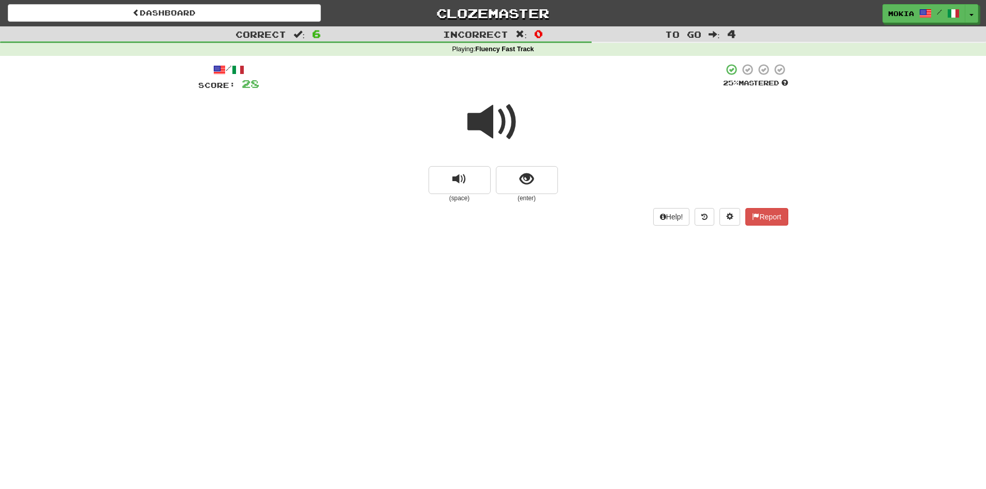
click at [487, 124] on span at bounding box center [493, 122] width 52 height 52
click at [523, 186] on span "show sentence" at bounding box center [526, 179] width 14 height 14
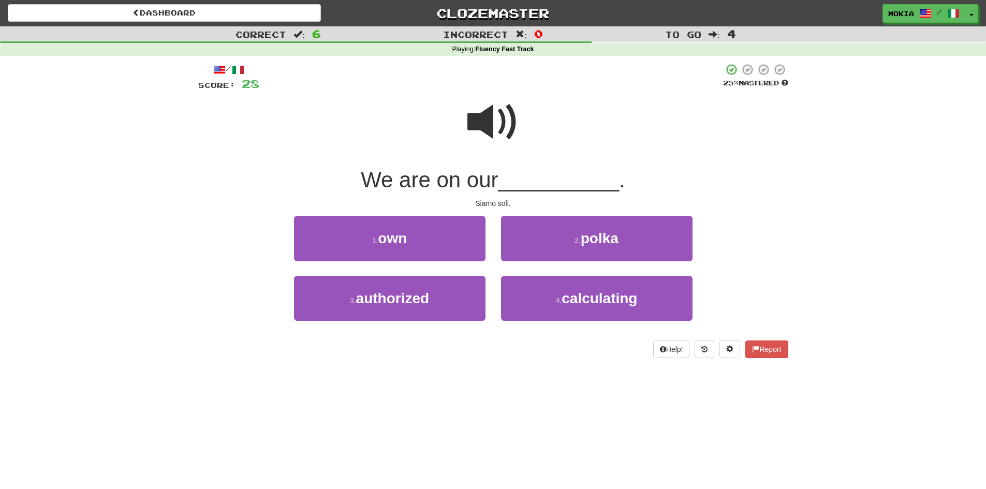
click at [479, 116] on span at bounding box center [493, 122] width 52 height 52
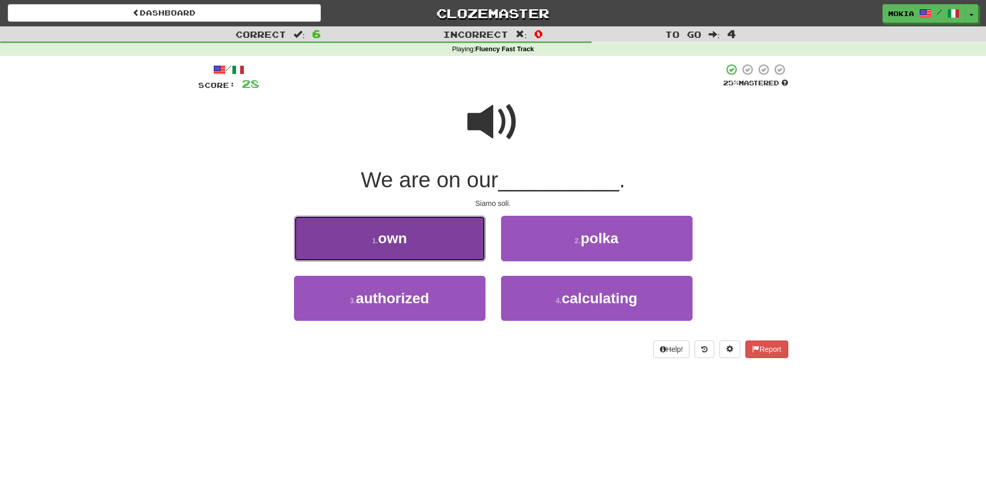
click at [413, 234] on button "1 . own" at bounding box center [389, 238] width 191 height 45
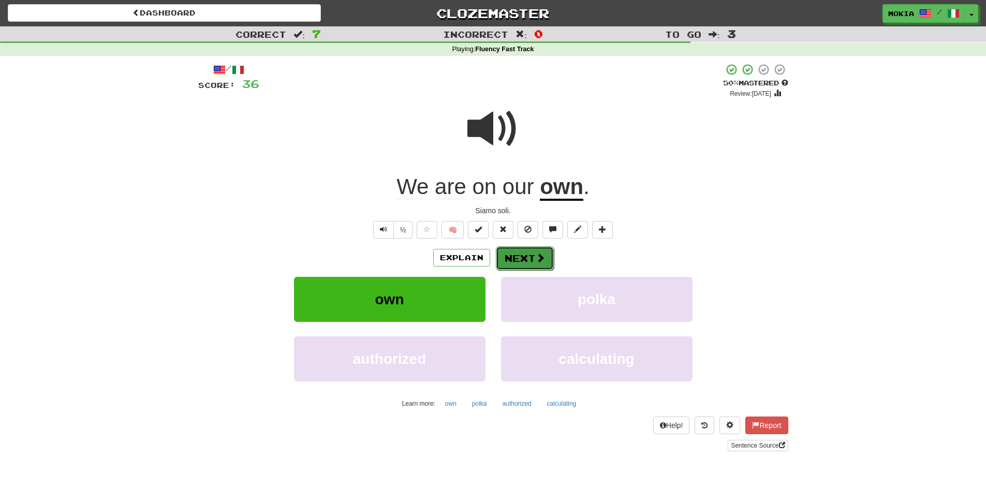
click at [536, 260] on span at bounding box center [539, 257] width 9 height 9
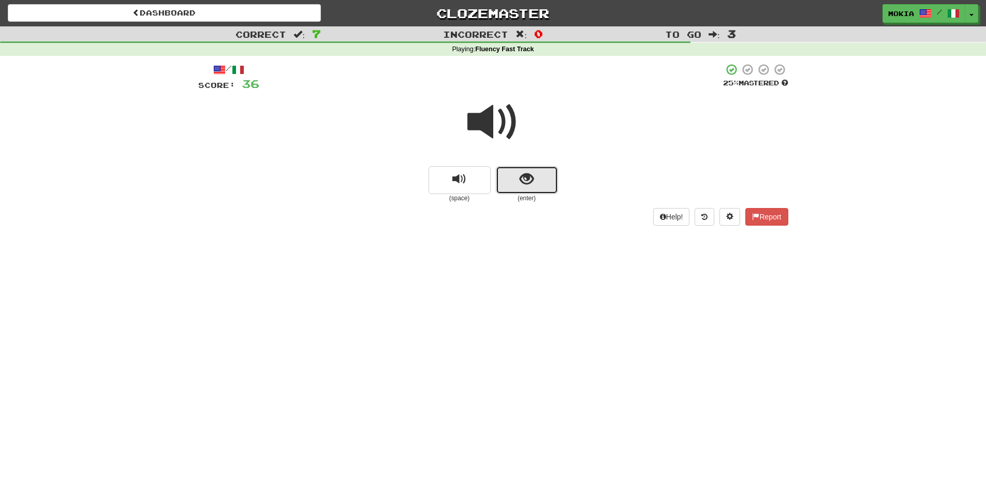
click at [520, 182] on span "show sentence" at bounding box center [526, 179] width 14 height 14
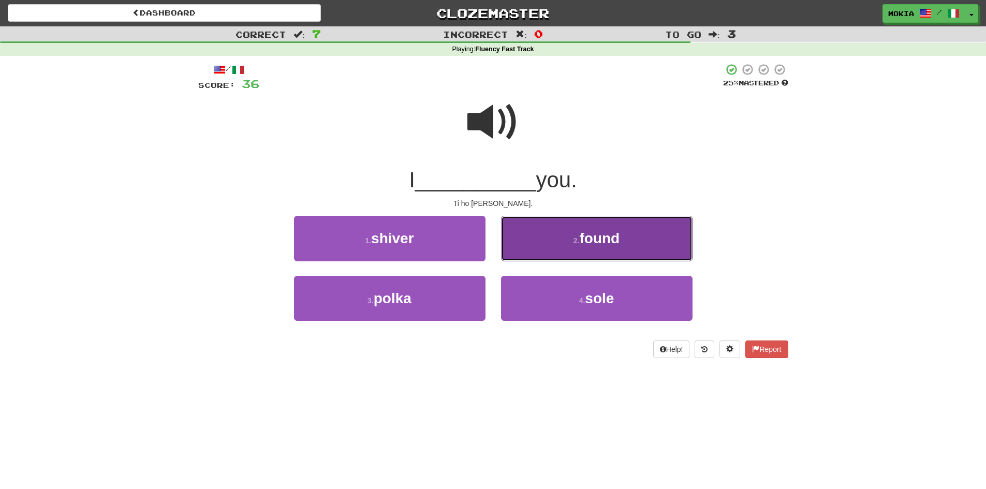
click at [598, 238] on span "found" at bounding box center [599, 238] width 40 height 16
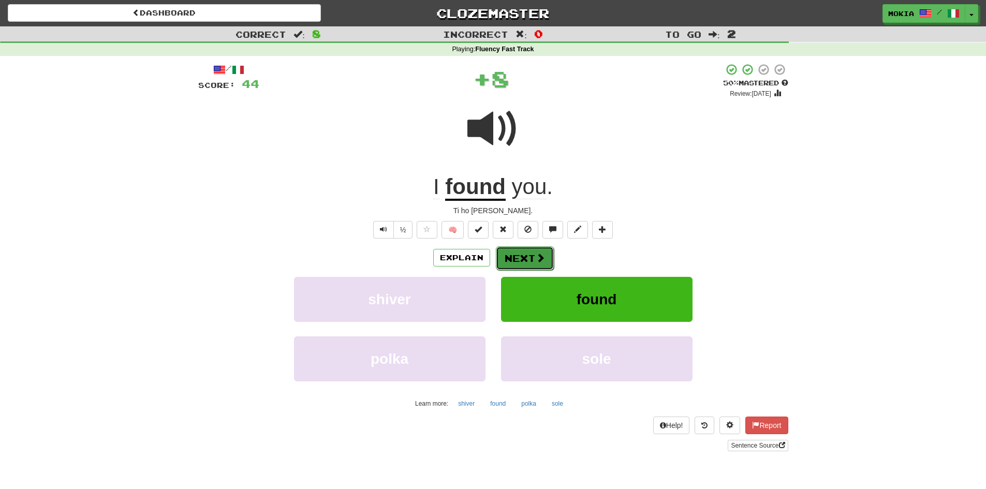
click at [530, 259] on button "Next" at bounding box center [525, 258] width 58 height 24
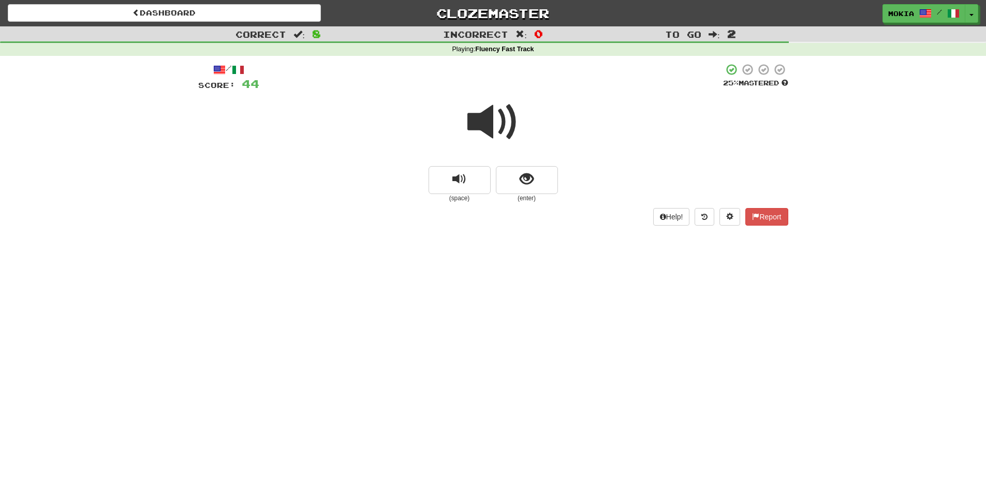
click at [497, 131] on span at bounding box center [493, 122] width 52 height 52
click at [516, 176] on button "show sentence" at bounding box center [527, 180] width 62 height 28
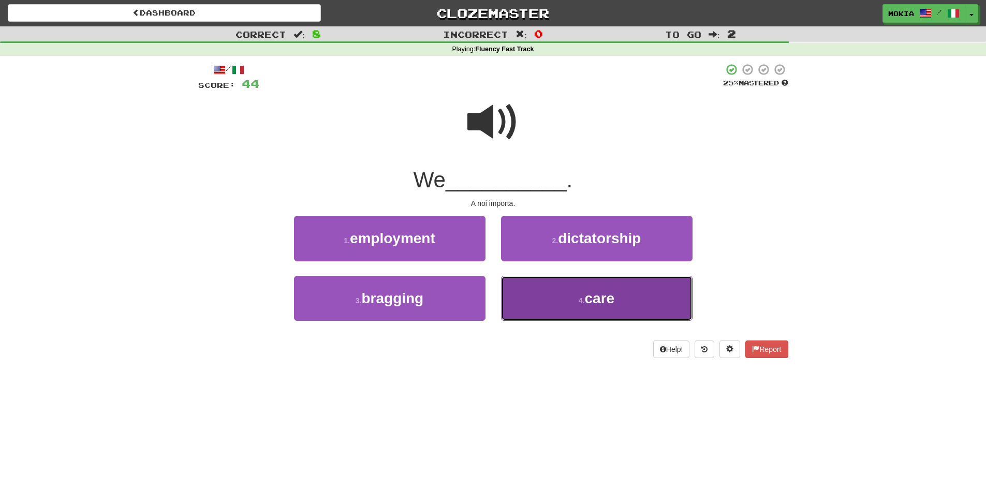
click at [585, 306] on span "care" at bounding box center [600, 298] width 30 height 16
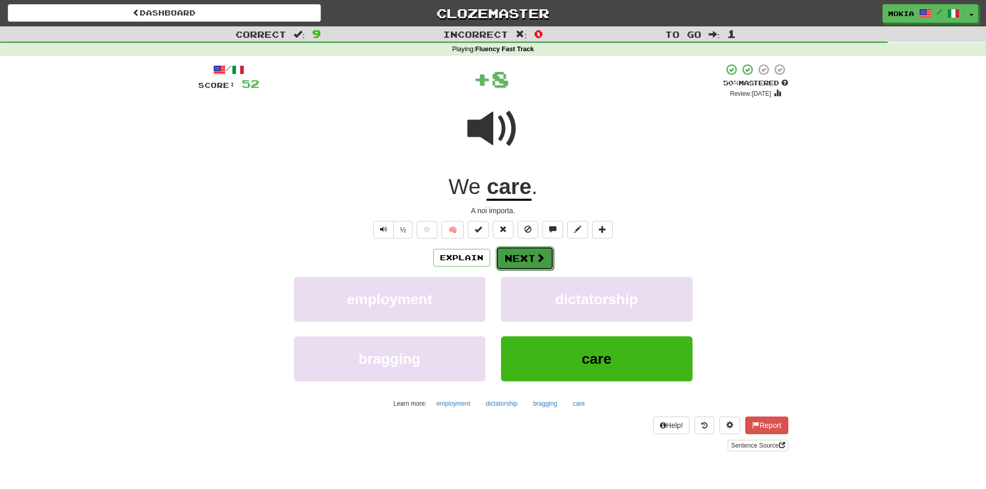
click at [516, 260] on button "Next" at bounding box center [525, 258] width 58 height 24
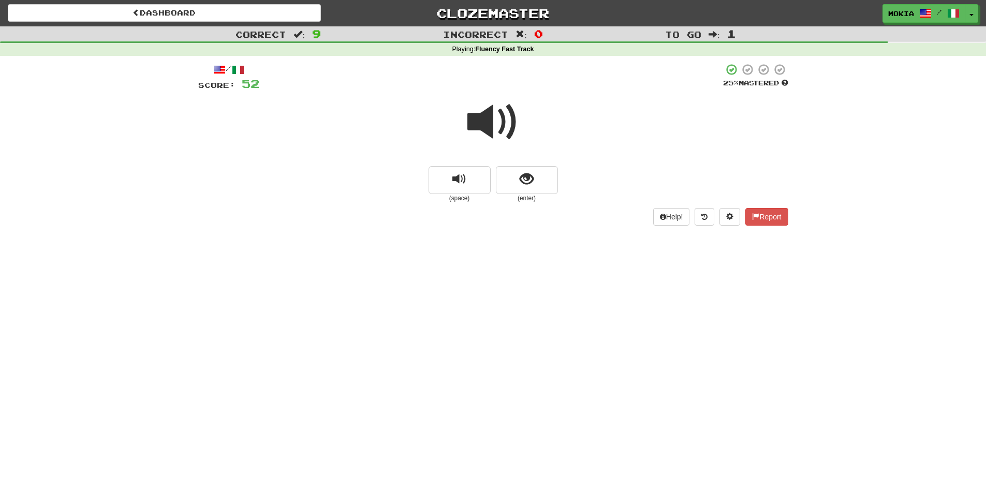
click at [487, 130] on span at bounding box center [493, 122] width 52 height 52
click at [522, 183] on span "show sentence" at bounding box center [526, 179] width 14 height 14
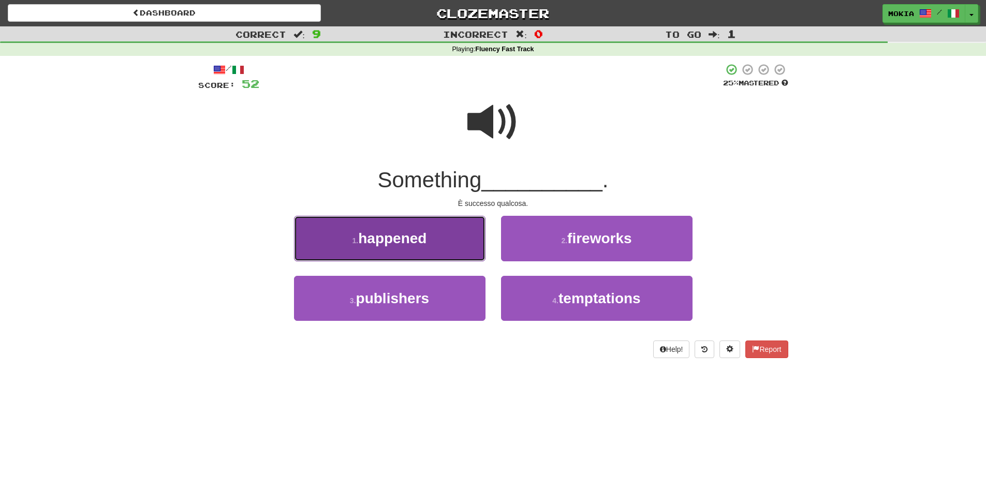
click at [429, 241] on button "1 . happened" at bounding box center [389, 238] width 191 height 45
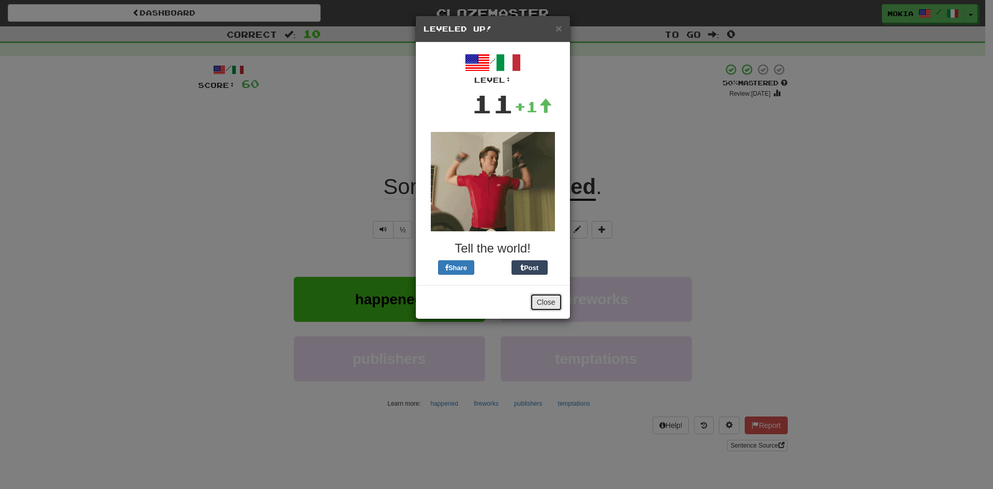
click at [543, 304] on button "Close" at bounding box center [546, 302] width 32 height 18
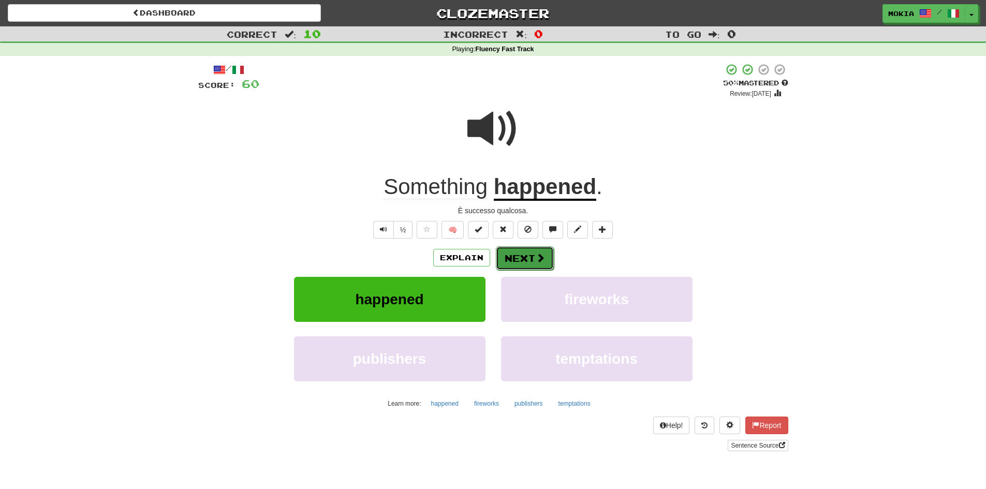
click at [543, 265] on button "Next" at bounding box center [525, 258] width 58 height 24
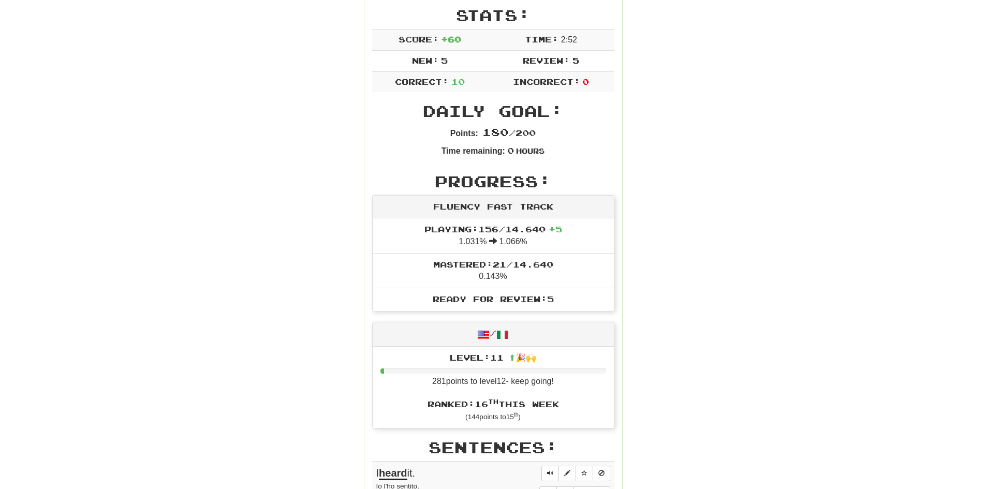
scroll to position [103, 0]
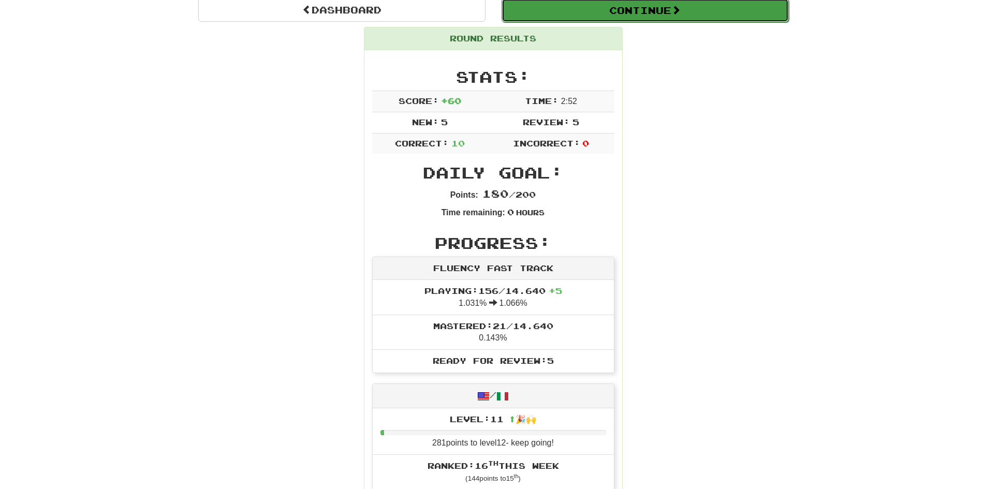
click at [631, 12] on button "Continue" at bounding box center [644, 10] width 287 height 24
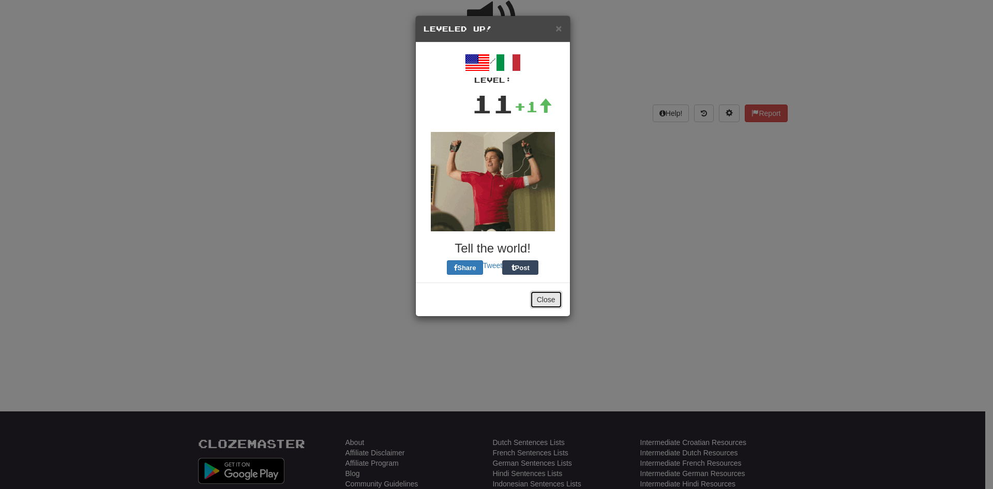
click at [546, 304] on button "Close" at bounding box center [546, 300] width 32 height 18
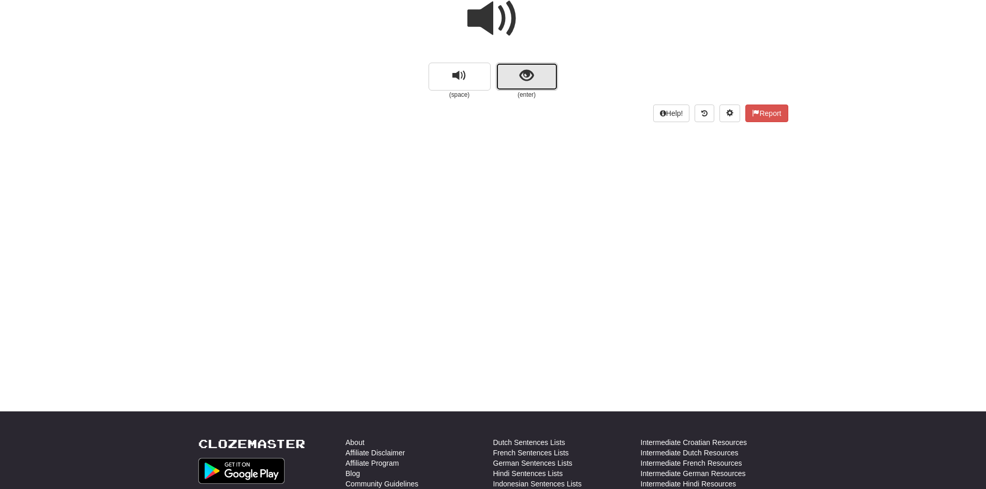
click at [535, 78] on button "show sentence" at bounding box center [527, 77] width 62 height 28
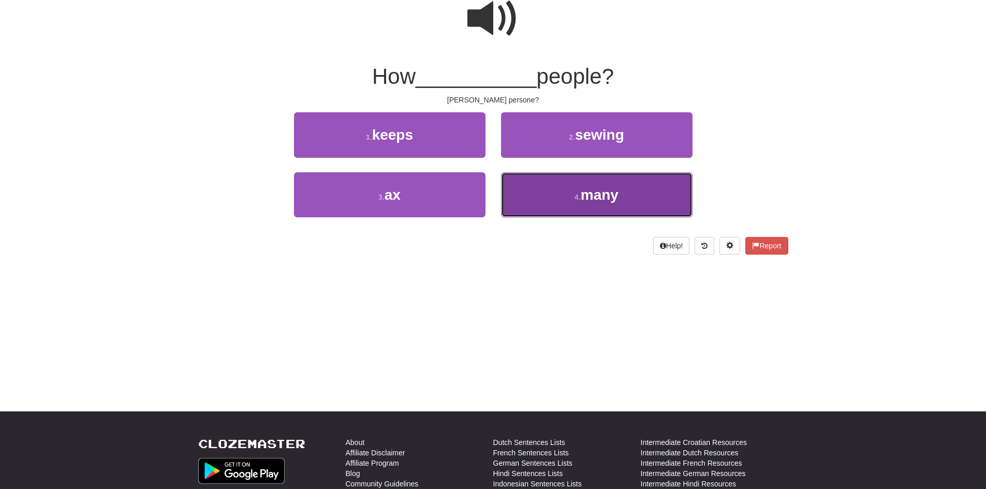
click at [600, 189] on span "many" at bounding box center [599, 195] width 38 height 16
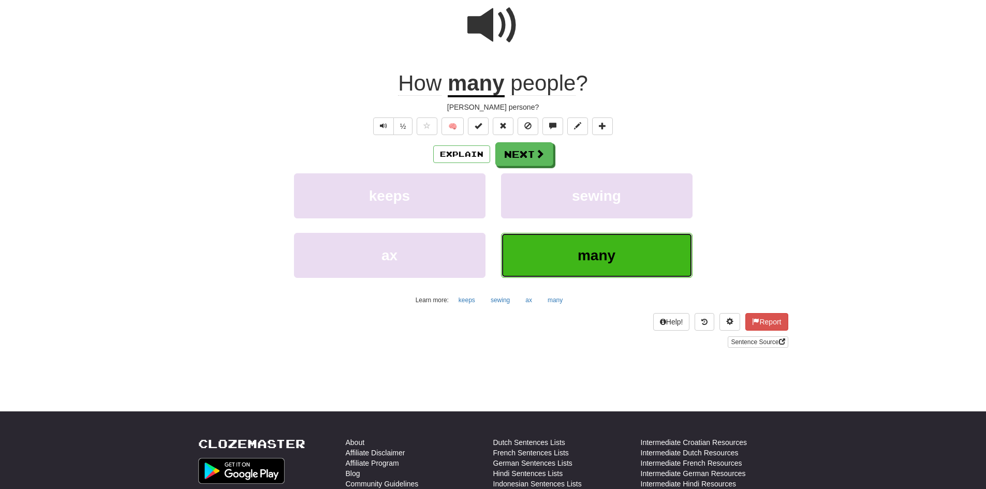
scroll to position [110, 0]
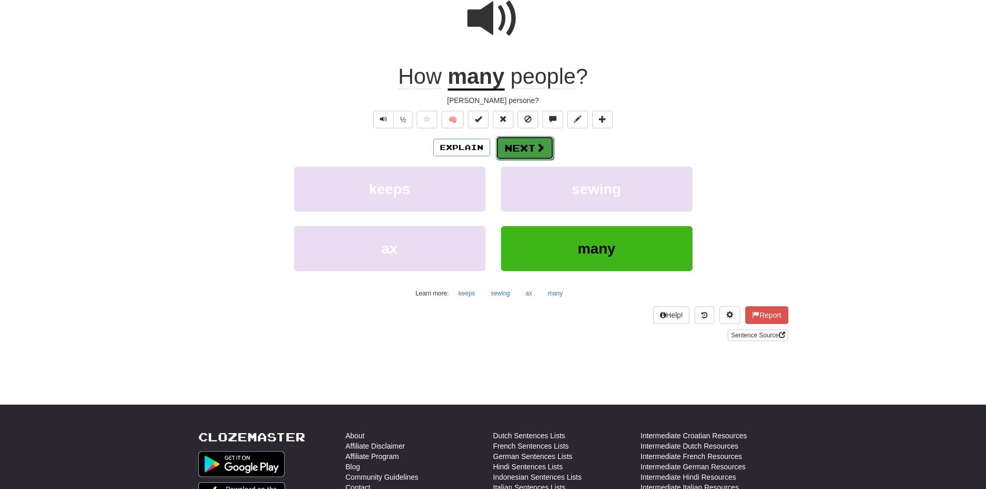
click at [535, 149] on span at bounding box center [539, 147] width 9 height 9
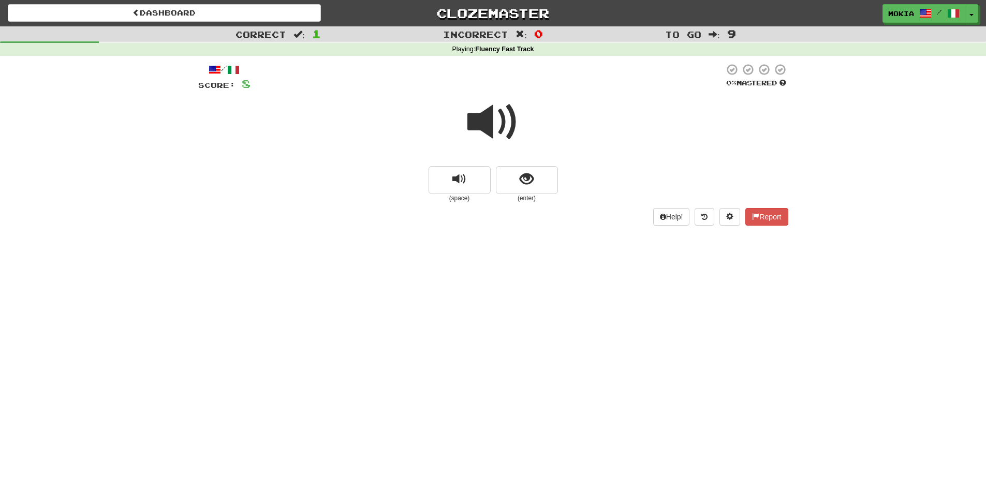
click at [492, 122] on span at bounding box center [493, 122] width 52 height 52
click at [526, 181] on span "show sentence" at bounding box center [526, 179] width 14 height 14
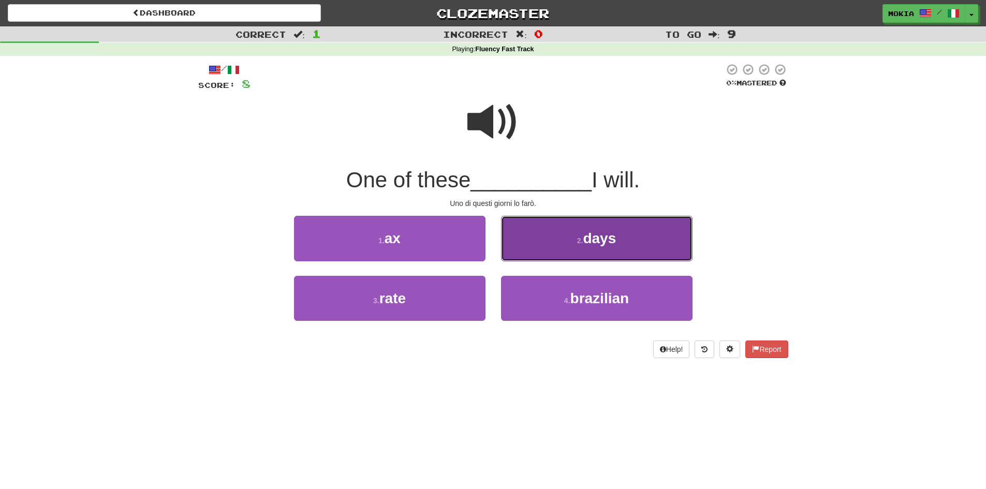
click at [596, 247] on button "2 . days" at bounding box center [596, 238] width 191 height 45
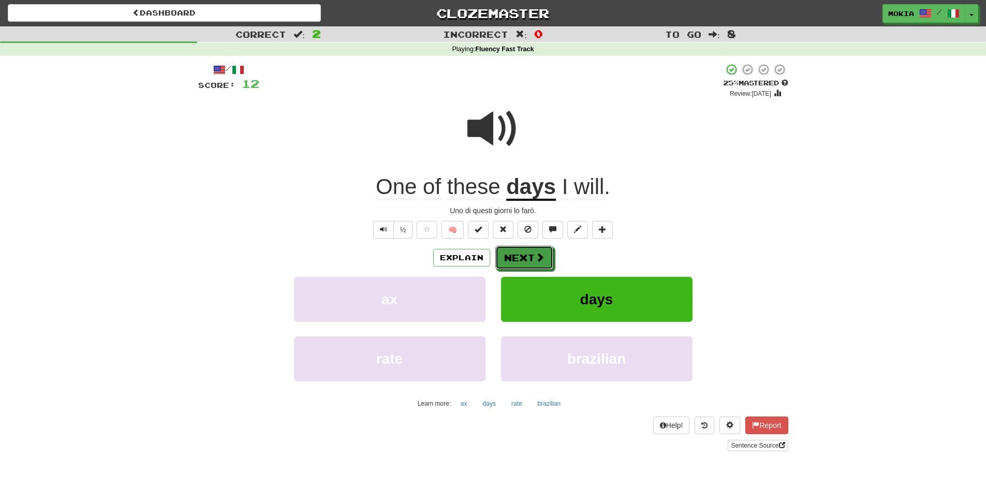
click at [533, 256] on button "Next" at bounding box center [524, 258] width 58 height 24
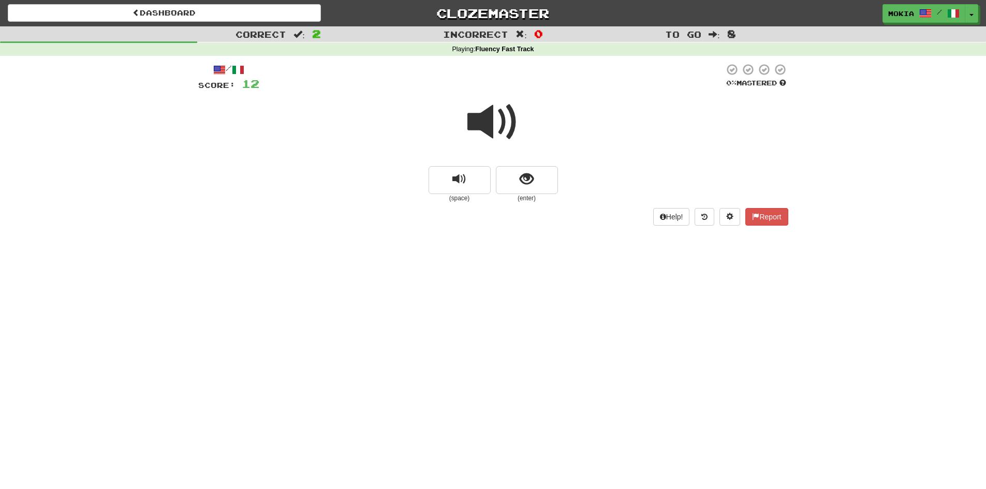
click at [495, 122] on span at bounding box center [493, 122] width 52 height 52
click at [532, 186] on span "show sentence" at bounding box center [526, 179] width 14 height 14
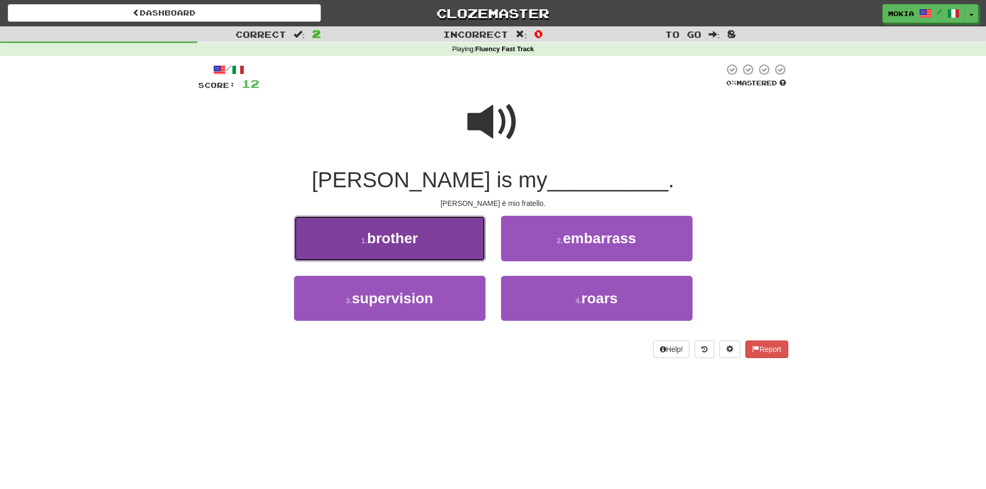
click at [431, 254] on button "1 . brother" at bounding box center [389, 238] width 191 height 45
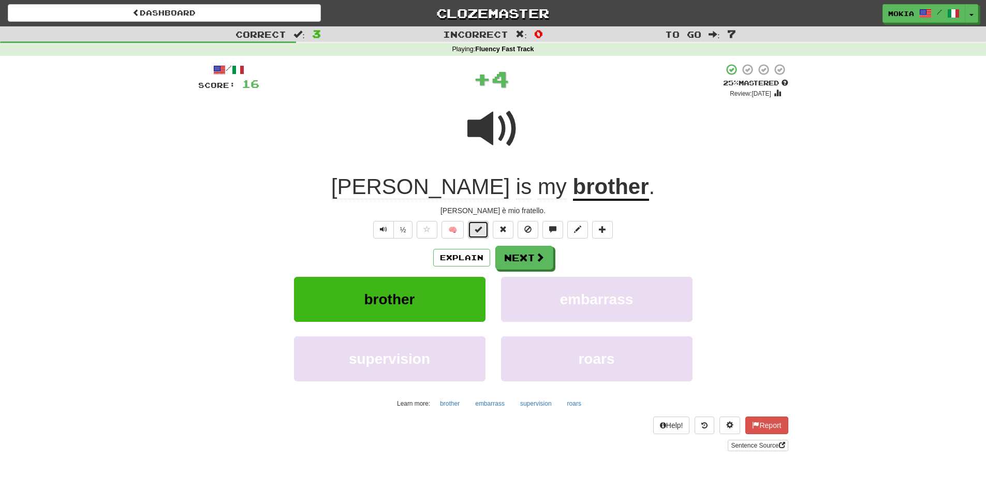
click at [479, 230] on span at bounding box center [477, 229] width 7 height 7
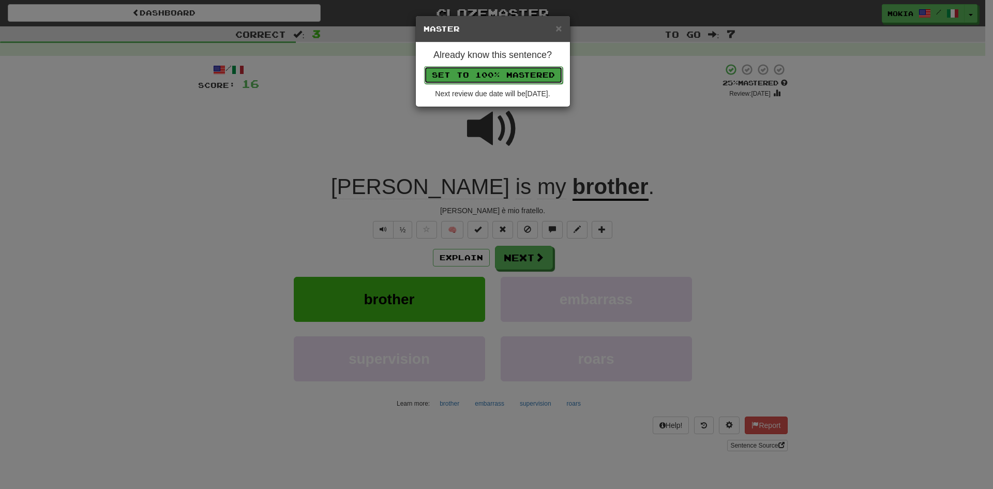
click at [496, 75] on button "Set to 100% Mastered" at bounding box center [493, 75] width 139 height 18
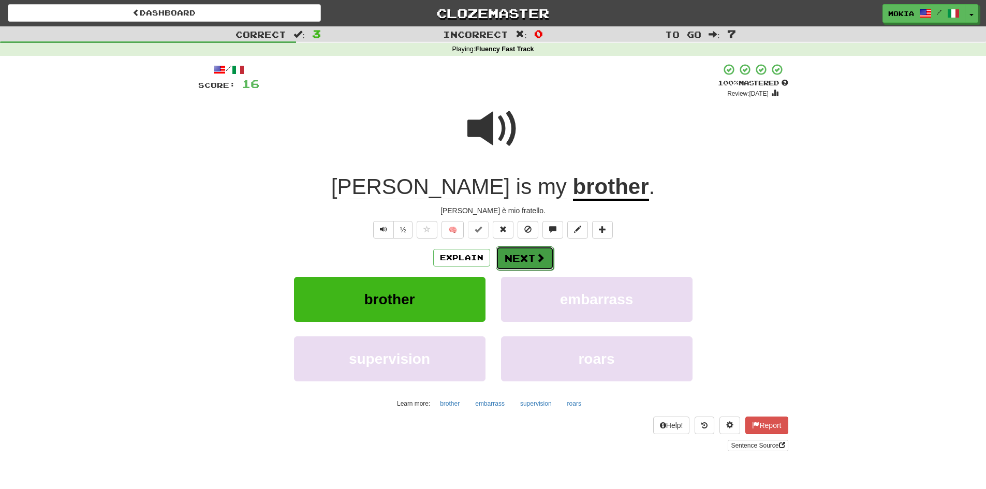
click at [523, 255] on button "Next" at bounding box center [525, 258] width 58 height 24
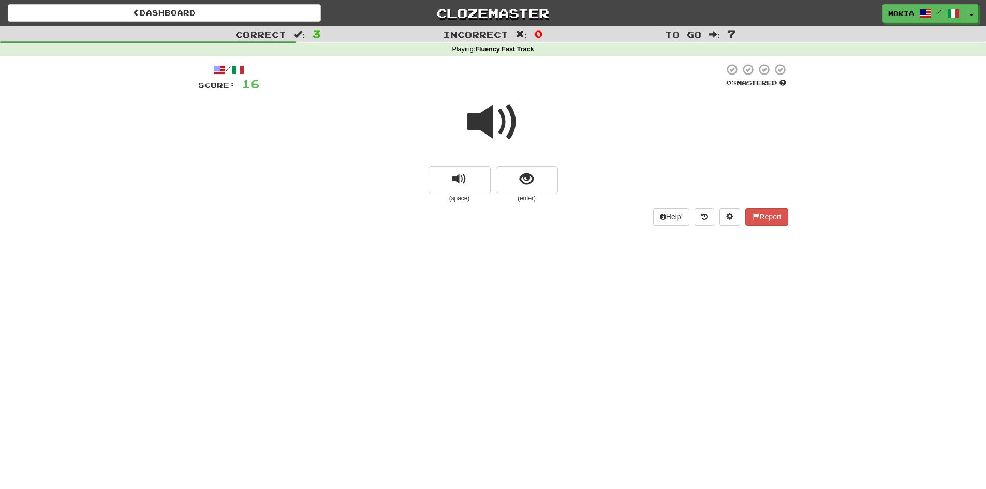
click at [489, 124] on span at bounding box center [493, 122] width 52 height 52
click at [535, 184] on button "show sentence" at bounding box center [527, 180] width 62 height 28
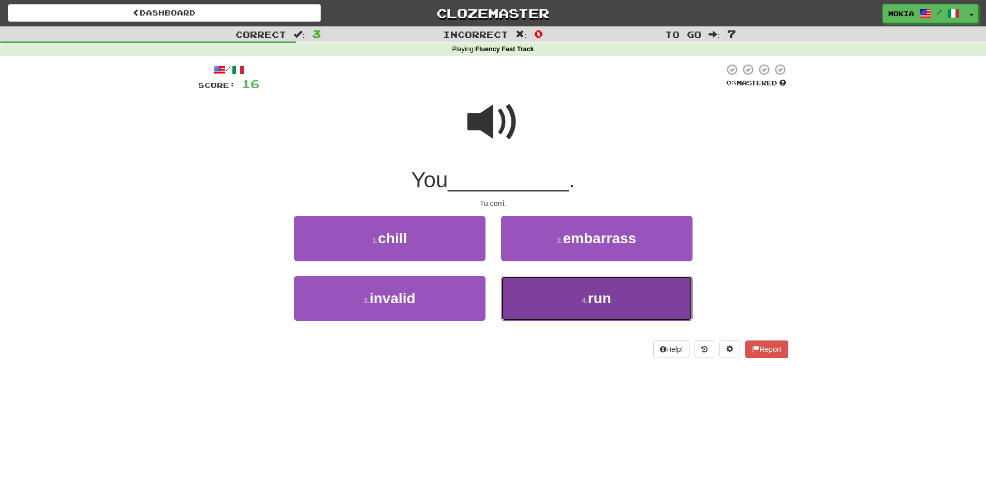
click at [590, 300] on span "run" at bounding box center [599, 298] width 23 height 16
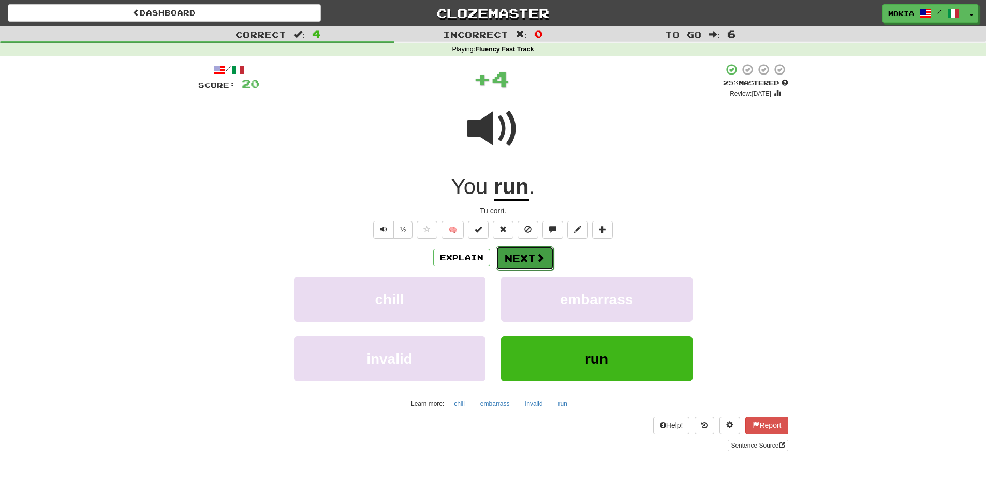
click at [538, 254] on span at bounding box center [539, 257] width 9 height 9
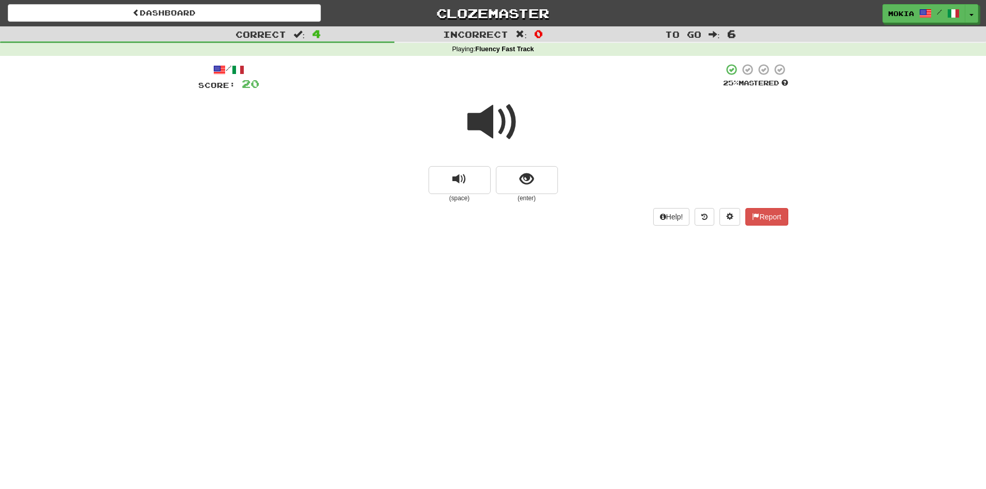
click at [480, 126] on span at bounding box center [493, 122] width 52 height 52
click at [543, 187] on button "show sentence" at bounding box center [527, 180] width 62 height 28
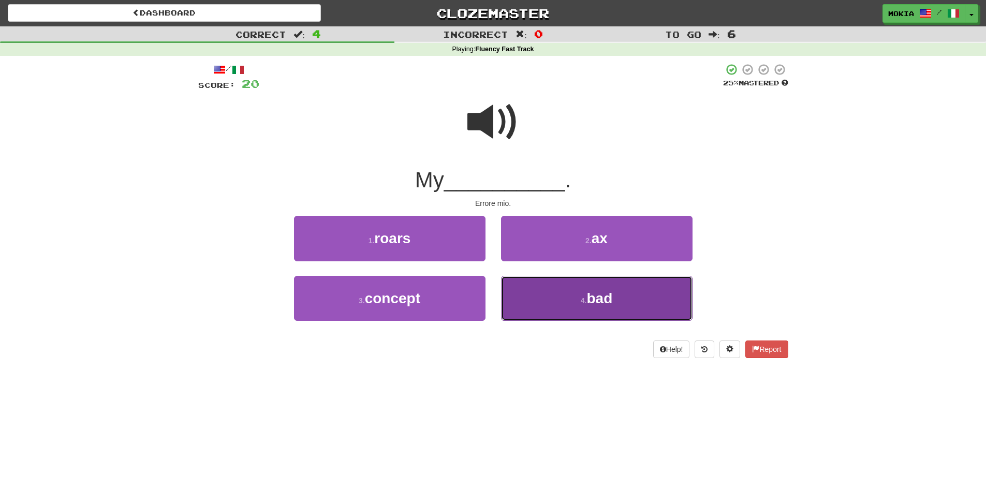
click at [610, 298] on span "bad" at bounding box center [599, 298] width 26 height 16
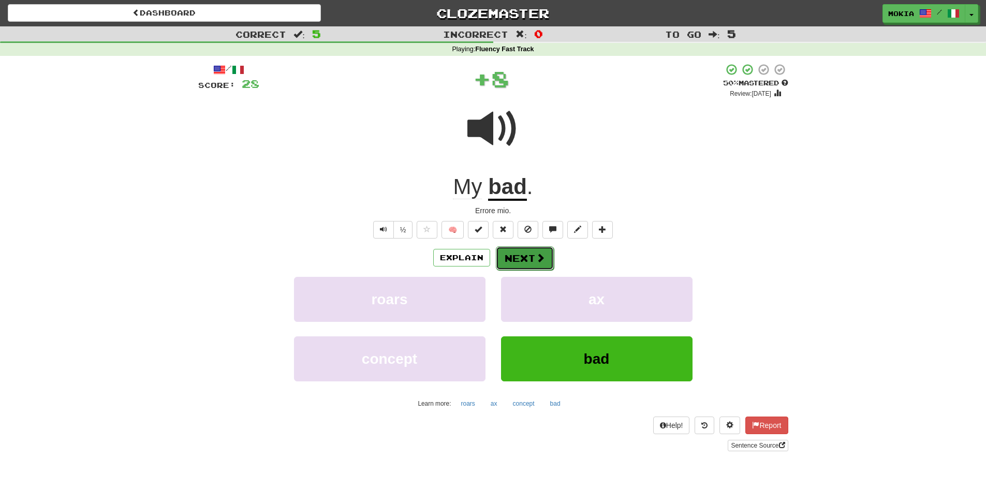
click at [530, 260] on button "Next" at bounding box center [525, 258] width 58 height 24
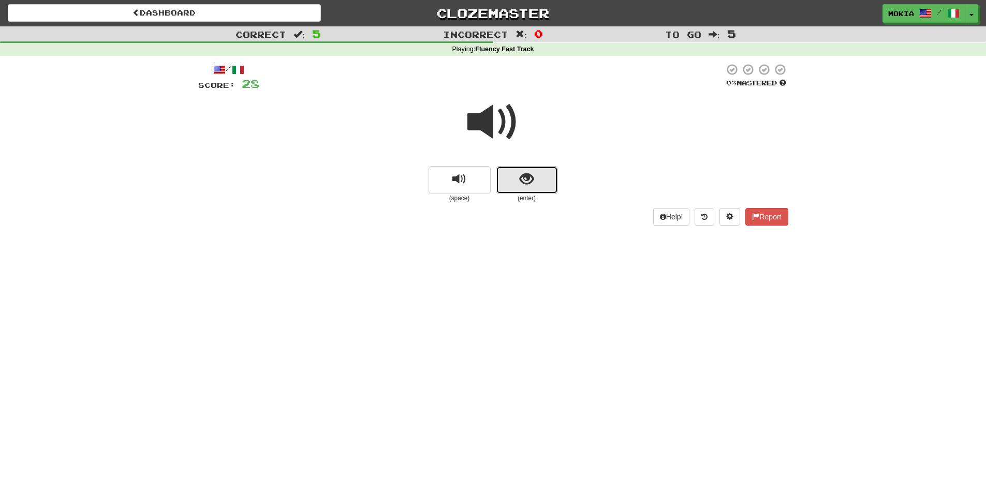
click at [529, 181] on span "show sentence" at bounding box center [526, 179] width 14 height 14
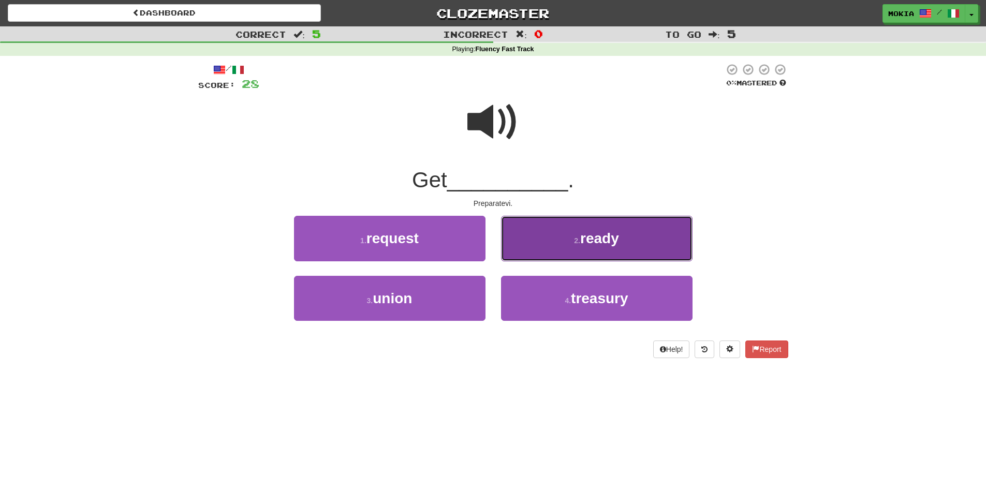
click at [596, 235] on span "ready" at bounding box center [599, 238] width 39 height 16
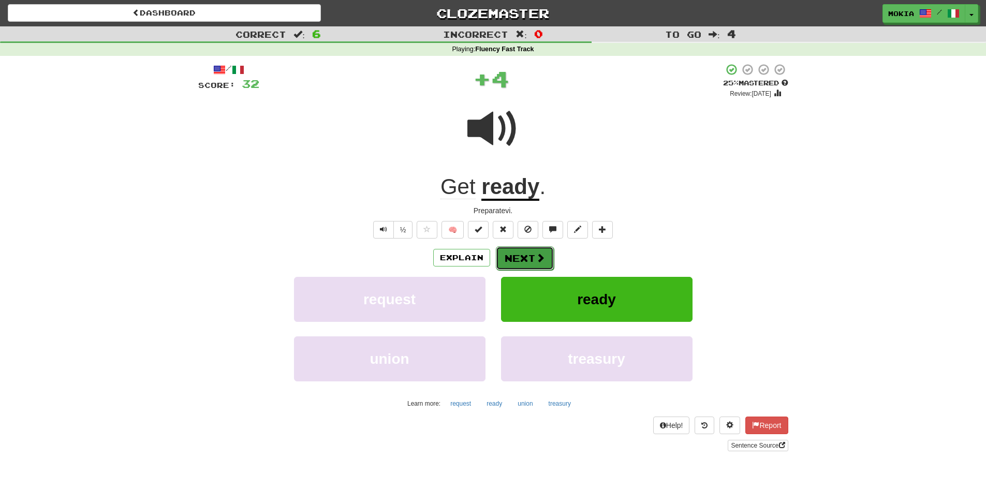
click at [517, 258] on button "Next" at bounding box center [525, 258] width 58 height 24
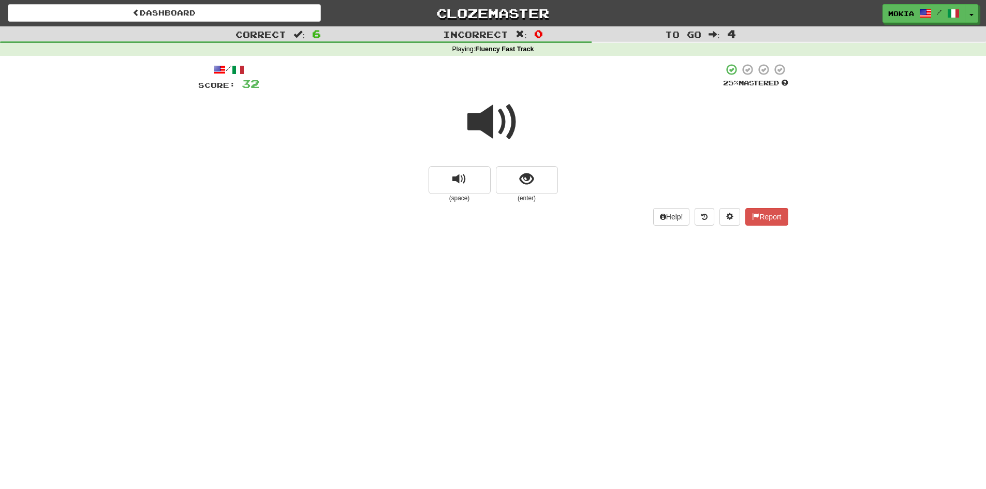
click at [485, 123] on span at bounding box center [493, 122] width 52 height 52
click at [519, 181] on span "show sentence" at bounding box center [526, 179] width 14 height 14
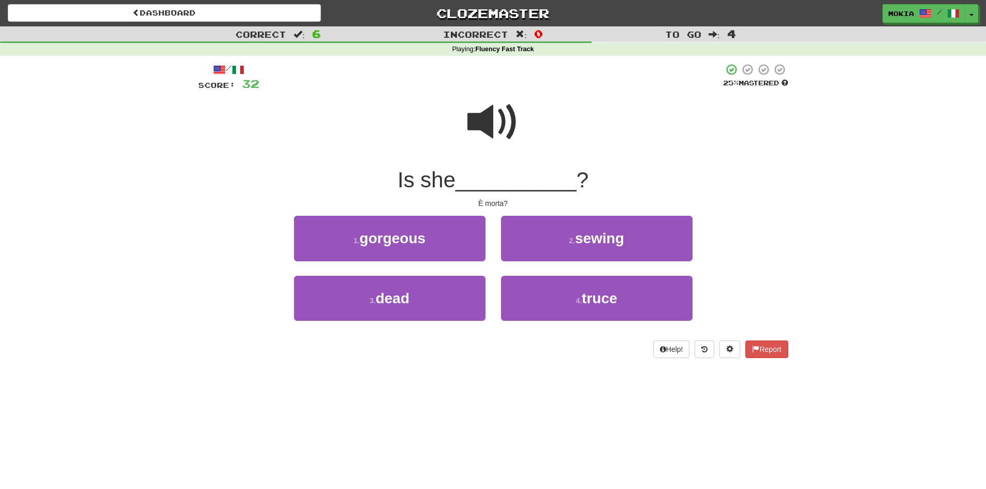
click at [495, 119] on span at bounding box center [493, 122] width 52 height 52
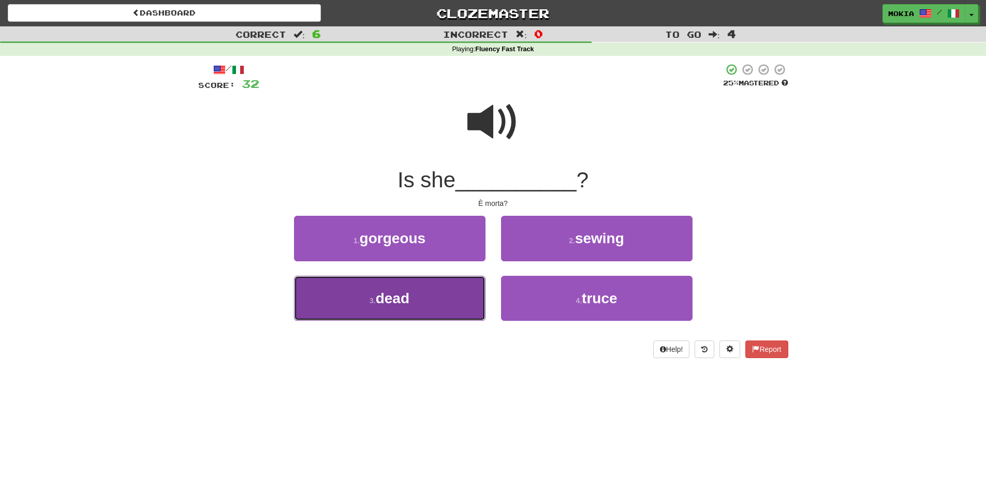
click at [410, 308] on button "3 . dead" at bounding box center [389, 298] width 191 height 45
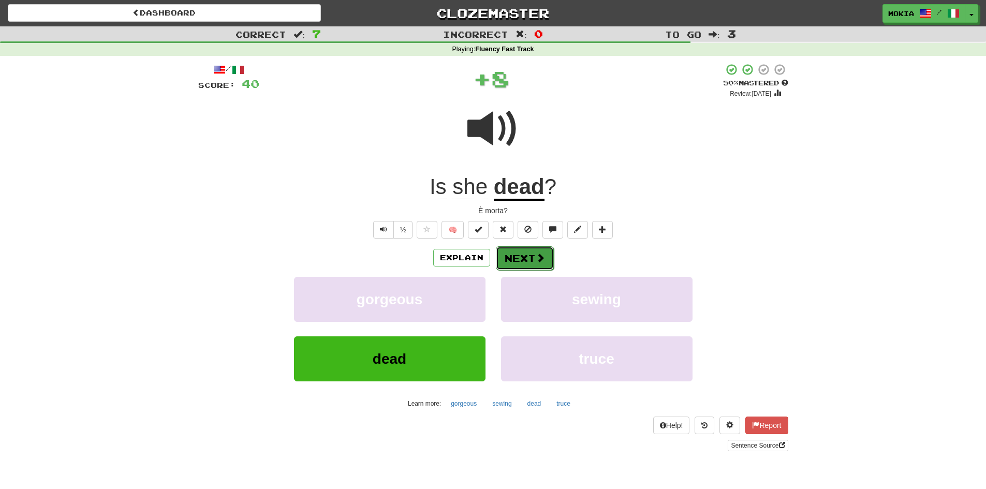
click at [533, 257] on button "Next" at bounding box center [525, 258] width 58 height 24
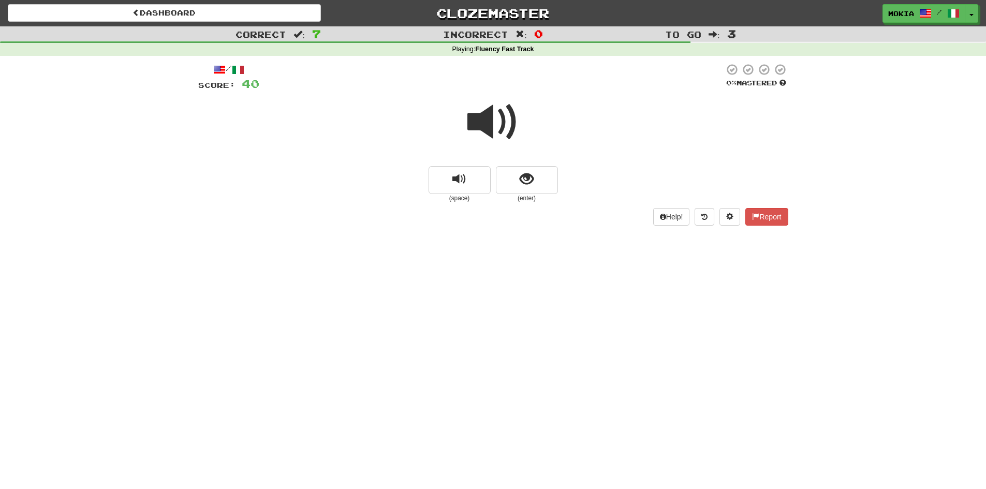
click at [486, 123] on span at bounding box center [493, 122] width 52 height 52
click at [487, 125] on span at bounding box center [493, 122] width 52 height 52
click at [487, 128] on span at bounding box center [493, 122] width 52 height 52
click at [533, 182] on span "show sentence" at bounding box center [526, 179] width 14 height 14
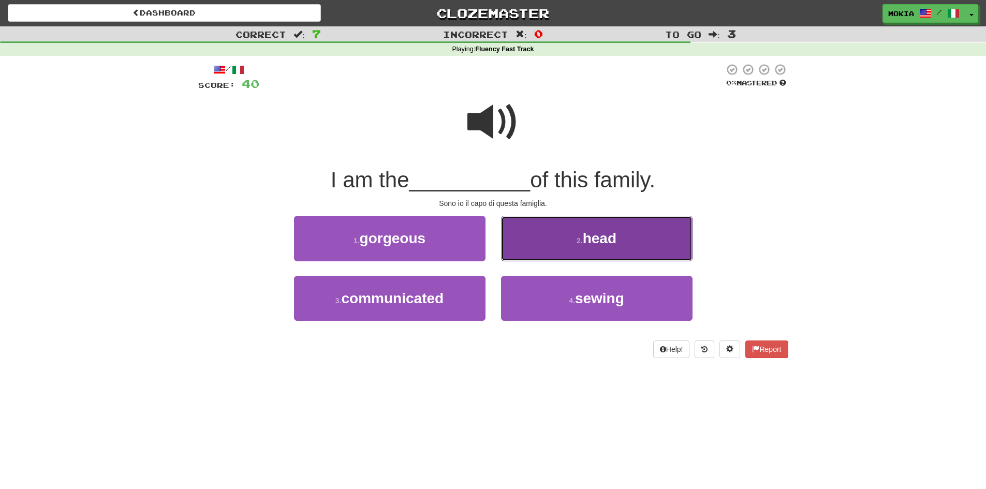
click at [628, 240] on button "2 . head" at bounding box center [596, 238] width 191 height 45
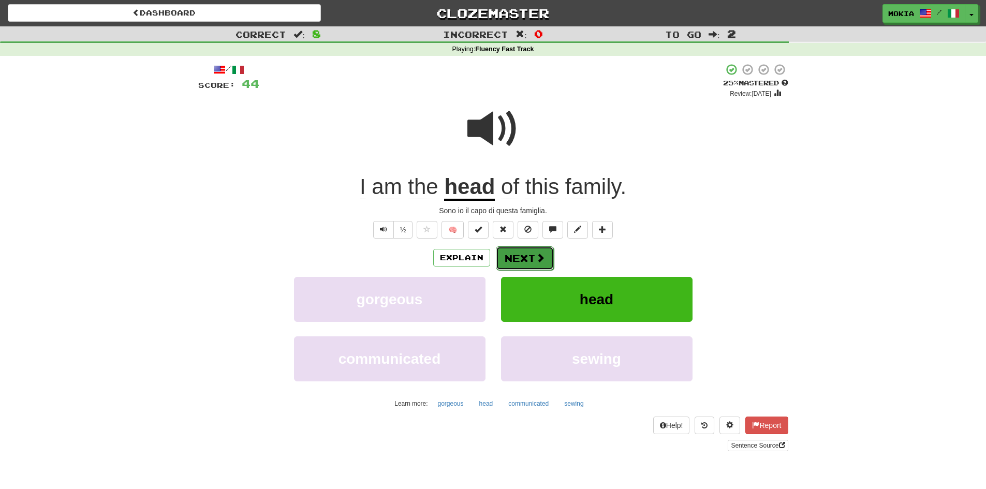
click at [527, 258] on button "Next" at bounding box center [525, 258] width 58 height 24
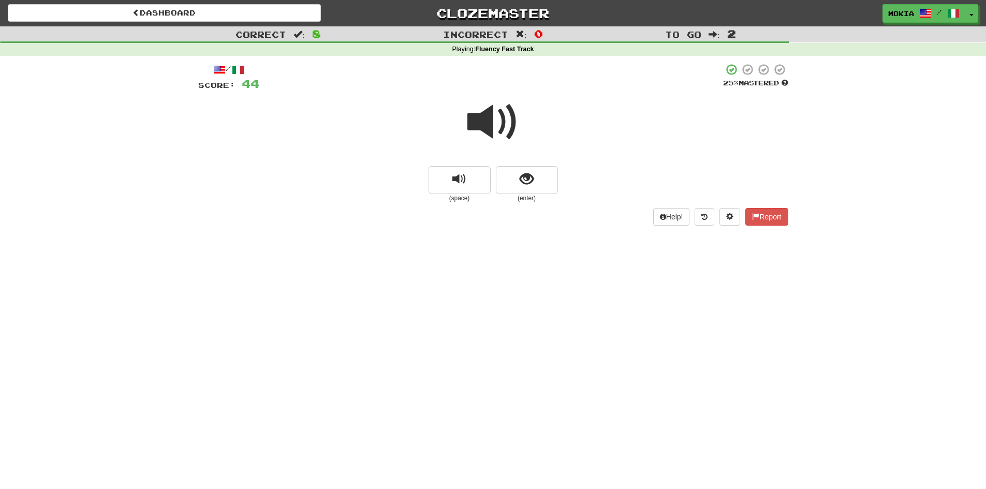
click at [489, 124] on span at bounding box center [493, 122] width 52 height 52
click at [527, 181] on span "show sentence" at bounding box center [526, 179] width 14 height 14
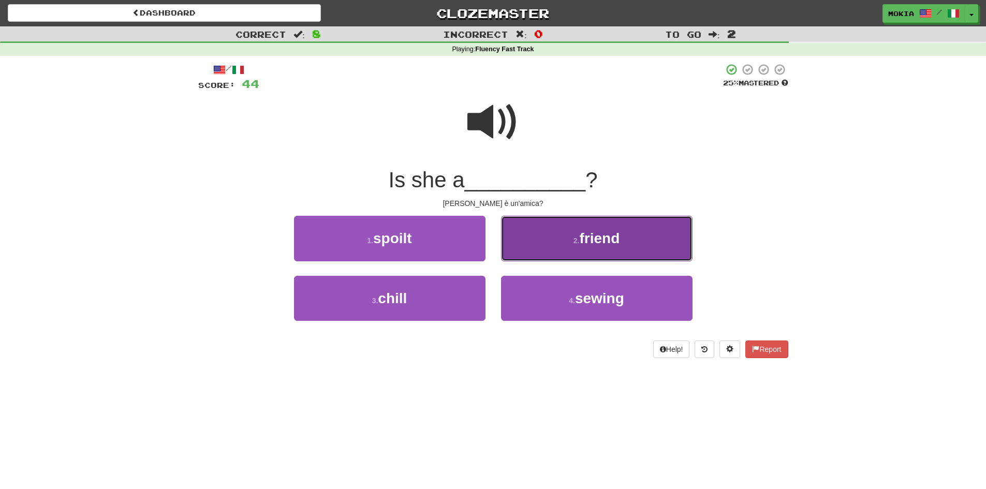
click at [596, 245] on span "friend" at bounding box center [599, 238] width 40 height 16
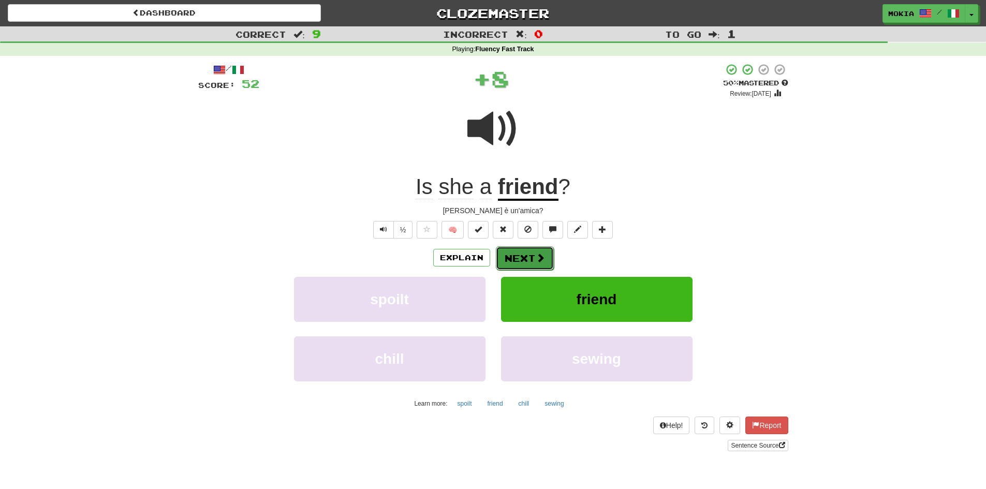
click at [526, 256] on button "Next" at bounding box center [525, 258] width 58 height 24
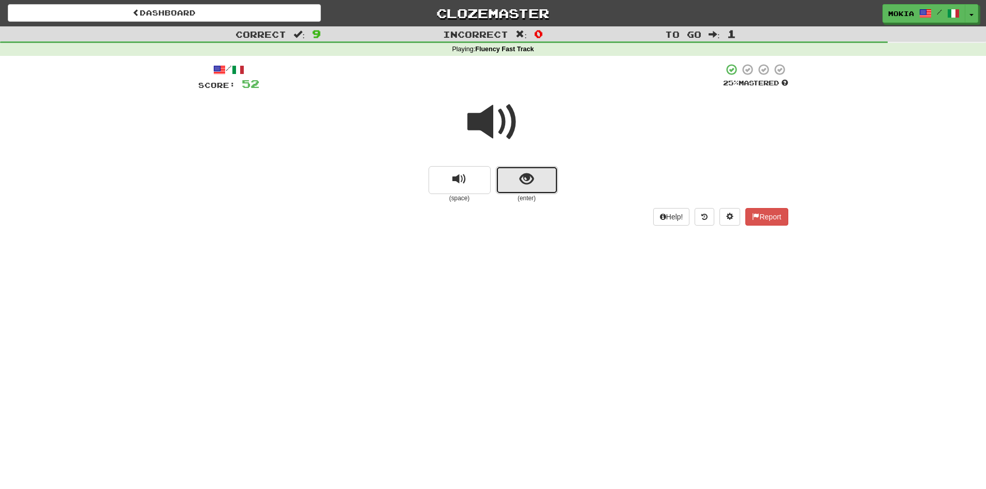
click at [527, 185] on span "show sentence" at bounding box center [526, 179] width 14 height 14
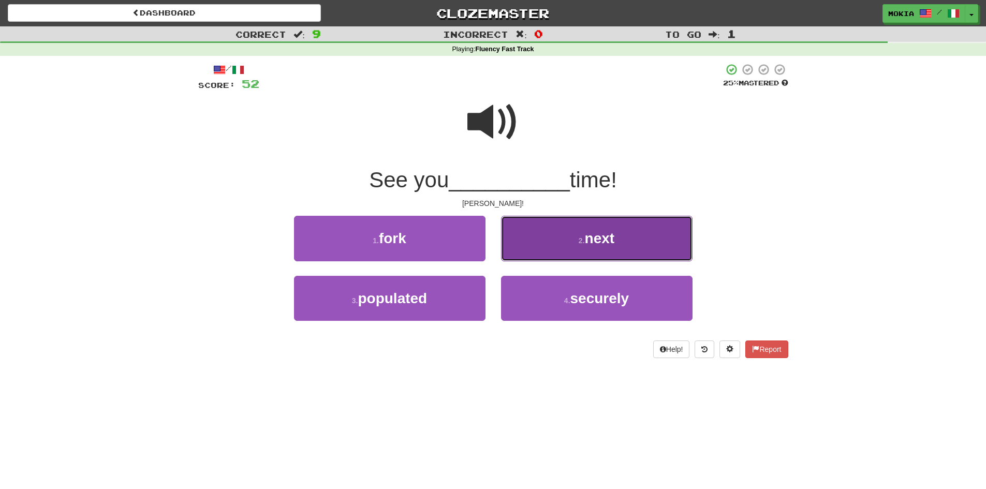
click at [605, 241] on span "next" at bounding box center [600, 238] width 30 height 16
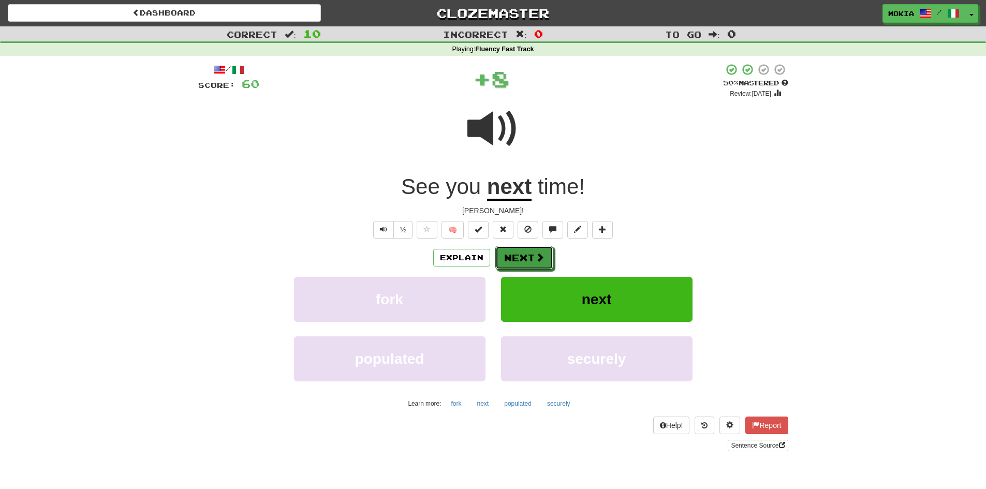
click at [538, 260] on span at bounding box center [539, 256] width 9 height 9
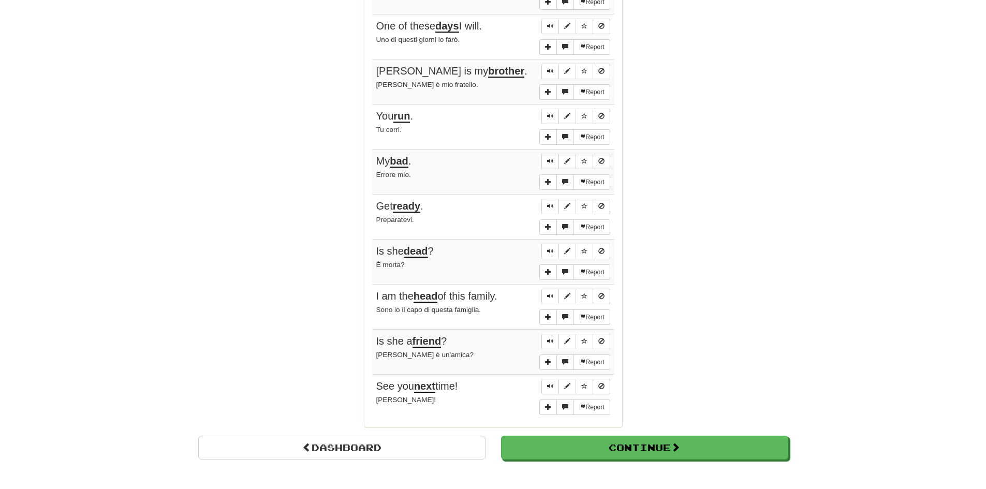
scroll to position [673, 0]
